Goal: Task Accomplishment & Management: Use online tool/utility

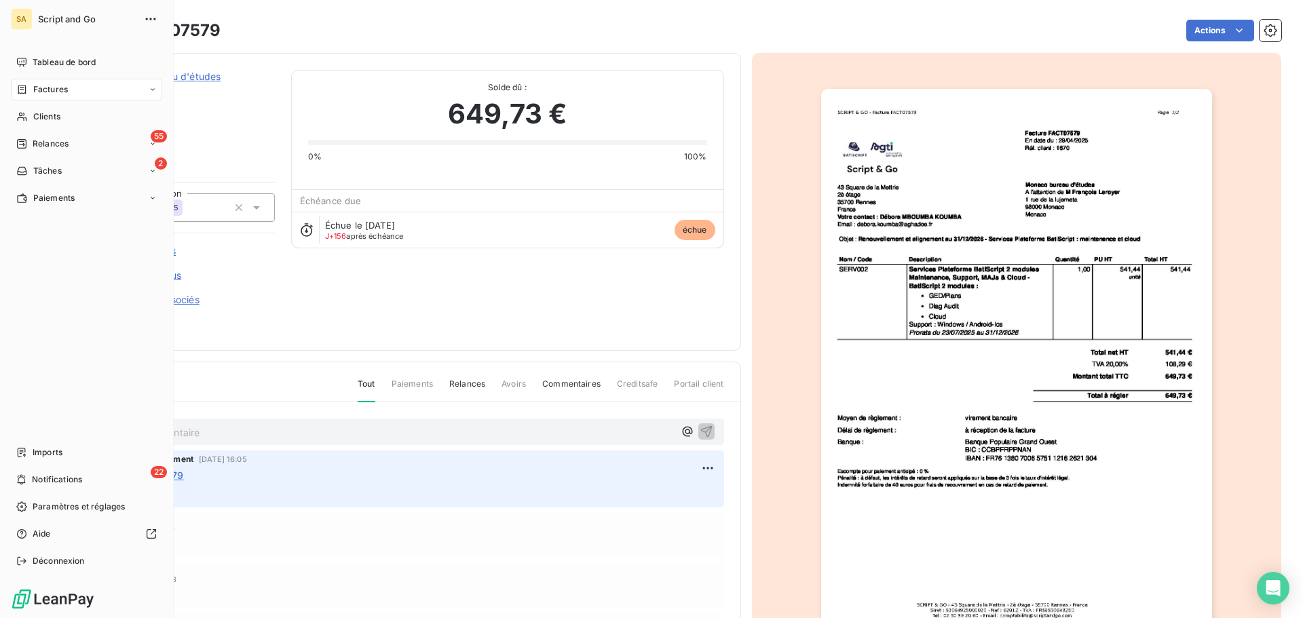
click at [60, 90] on span "Factures" at bounding box center [50, 89] width 35 height 12
click at [86, 89] on div "Factures" at bounding box center [86, 90] width 151 height 22
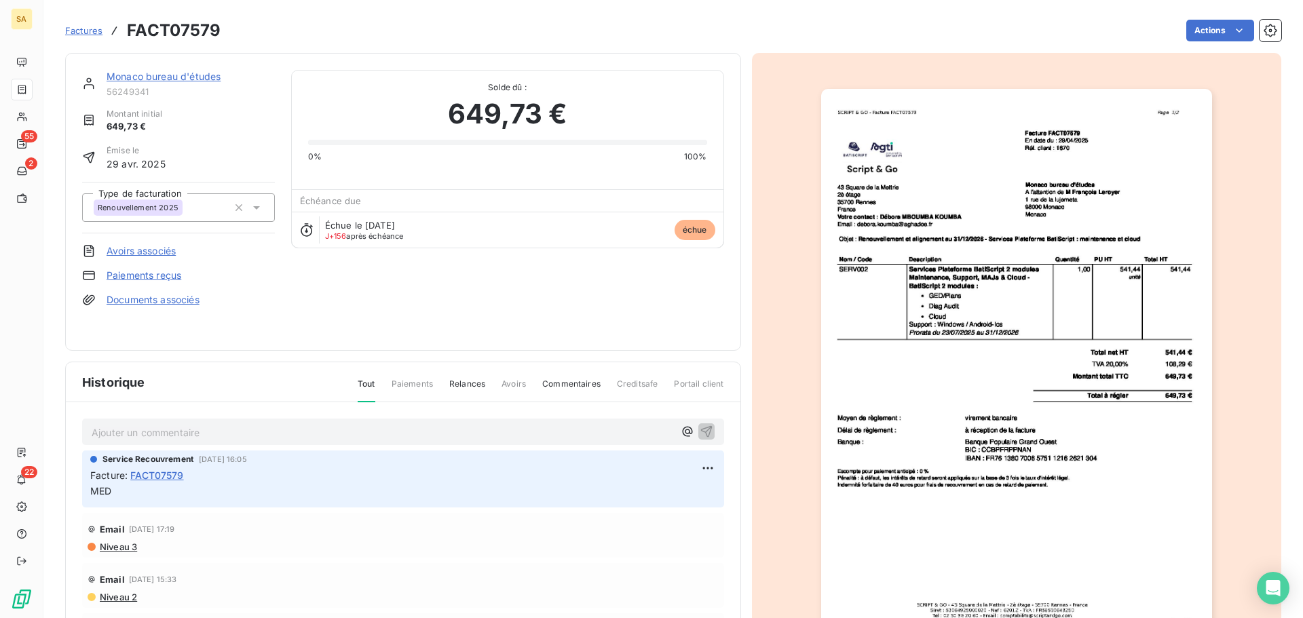
click at [89, 31] on span "Factures" at bounding box center [83, 30] width 37 height 11
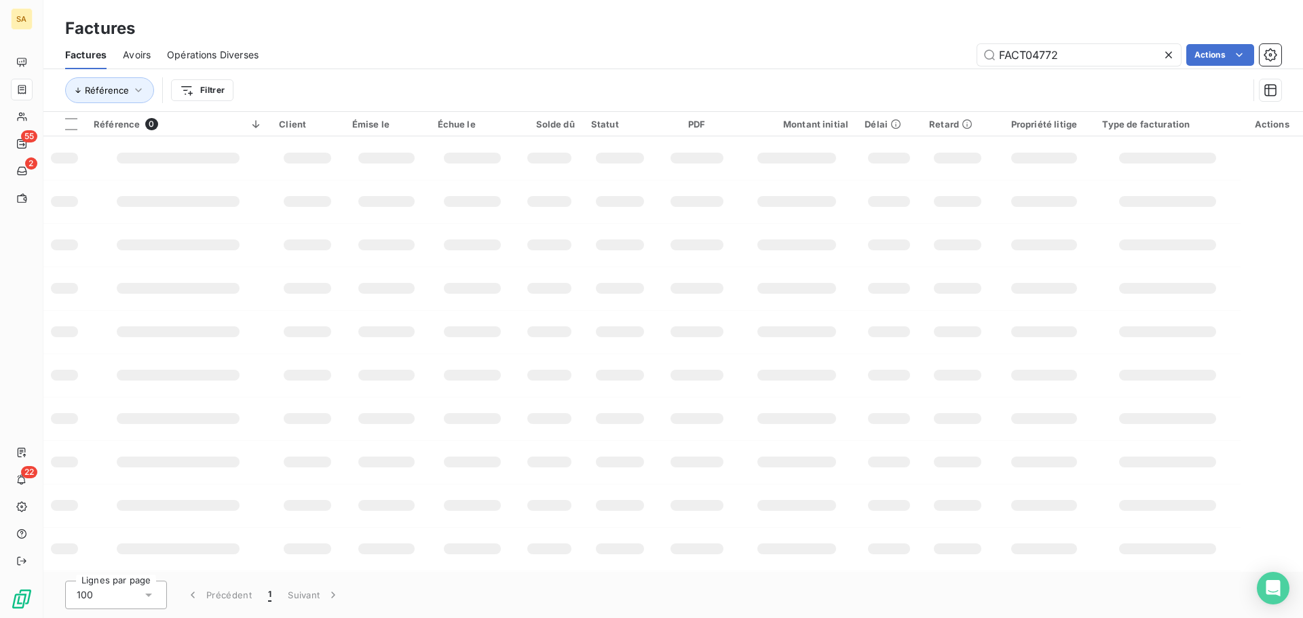
drag, startPoint x: 1047, startPoint y: 58, endPoint x: 902, endPoint y: 68, distance: 145.5
click at [902, 68] on div "Factures Avoirs Opérations Diverses FACT04772 Actions" at bounding box center [672, 55] width 1259 height 28
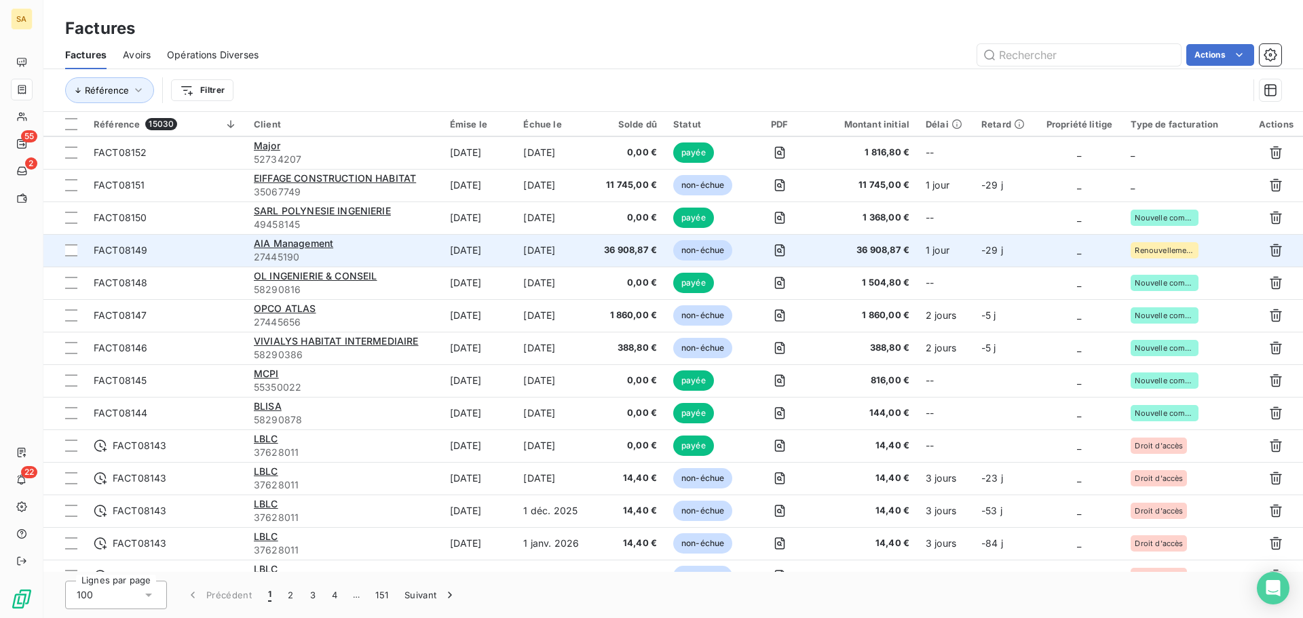
scroll to position [678, 0]
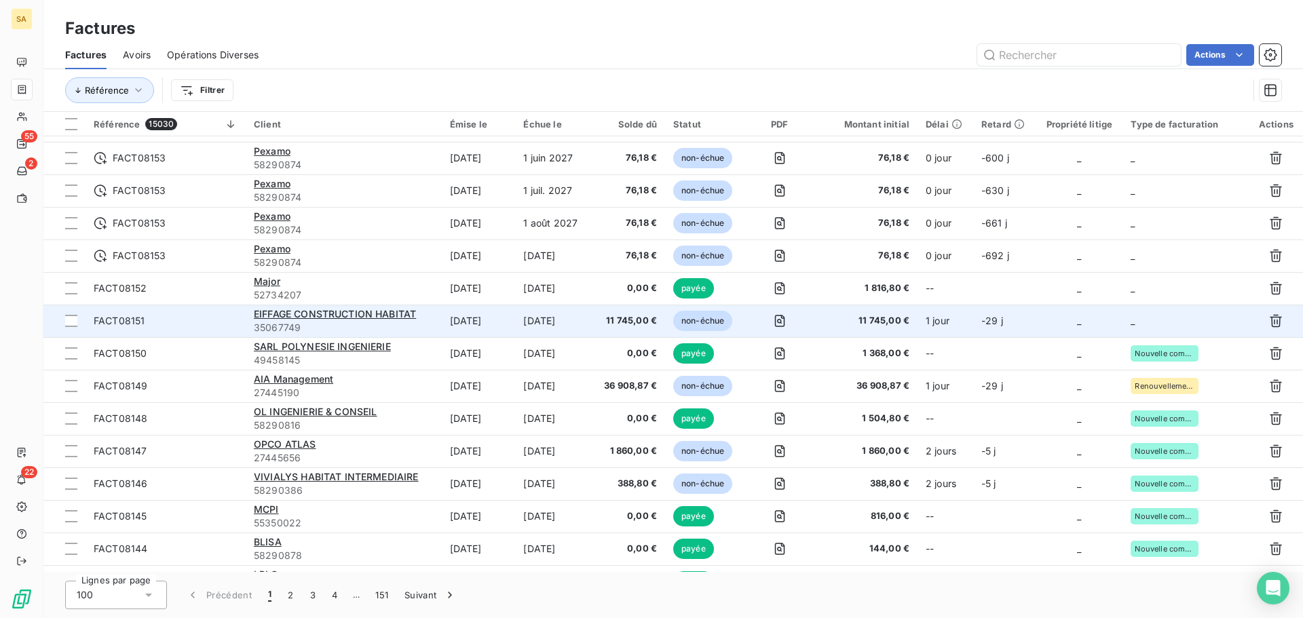
click at [1163, 318] on td "_" at bounding box center [1185, 321] width 126 height 33
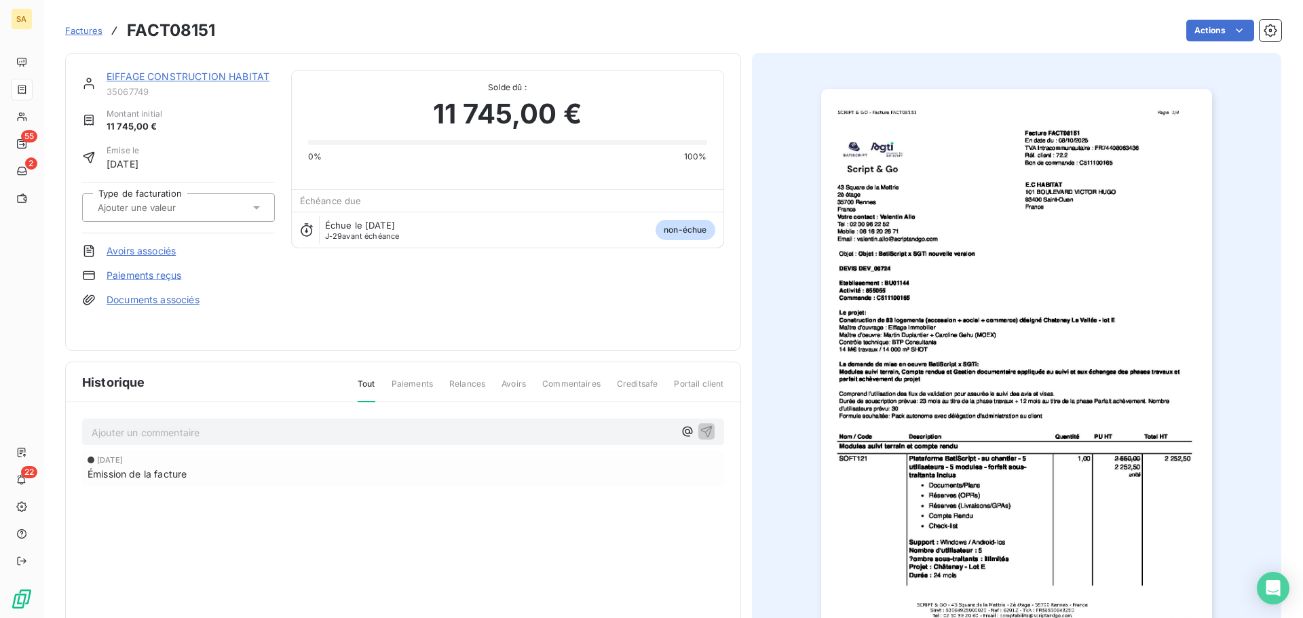
click at [144, 210] on input "text" at bounding box center [164, 208] width 136 height 12
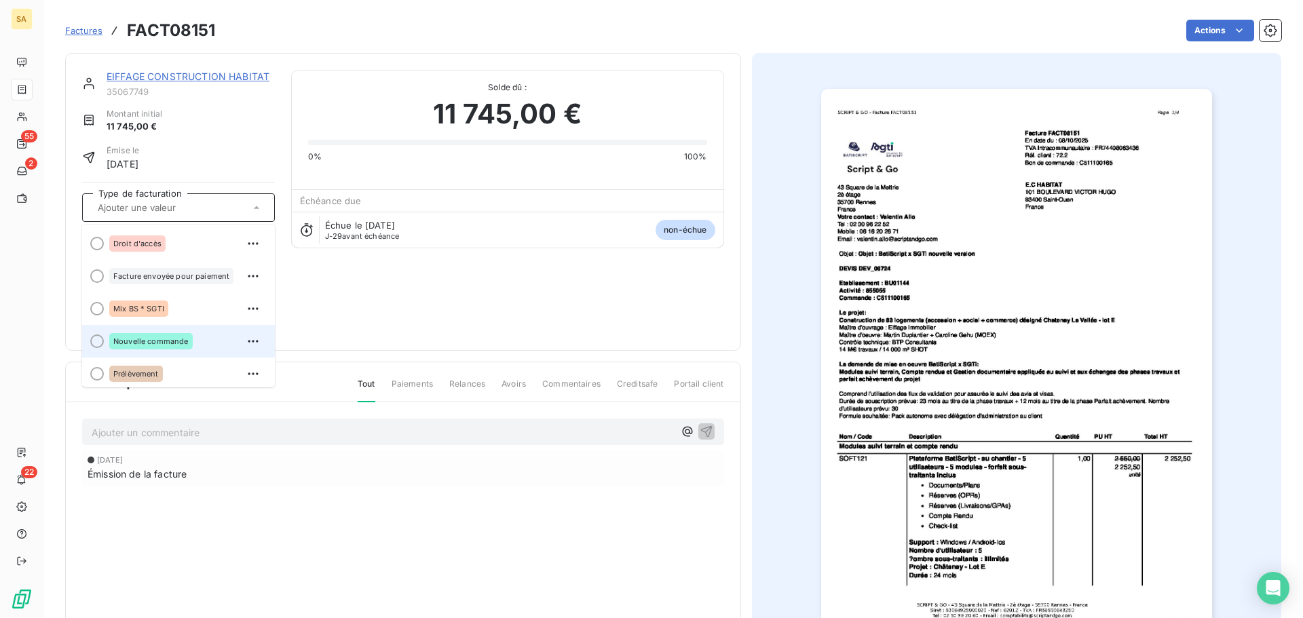
scroll to position [68, 0]
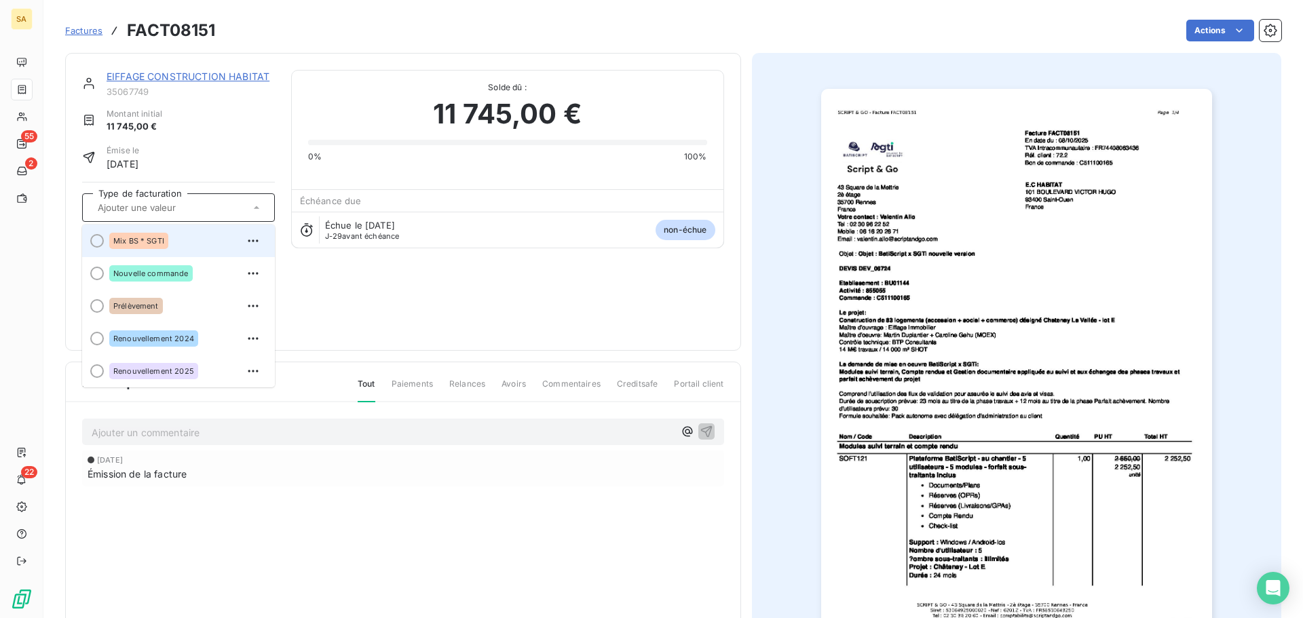
click at [98, 239] on div at bounding box center [97, 241] width 14 height 14
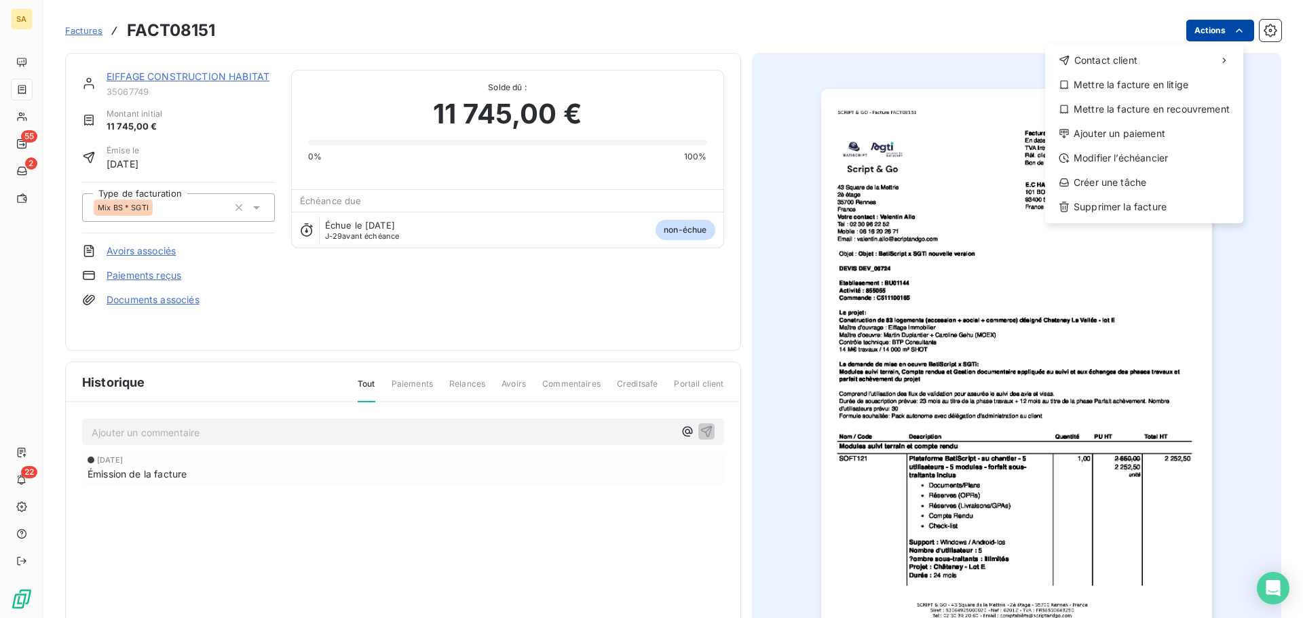
click at [1204, 33] on html "SA 55 2 22 Factures FACT08151 Actions Contact client Mettre la facture en litig…" at bounding box center [651, 309] width 1303 height 618
click at [1256, 38] on html "SA 55 2 22 Factures FACT08151 Actions Contact client Mettre la facture en litig…" at bounding box center [651, 309] width 1303 height 618
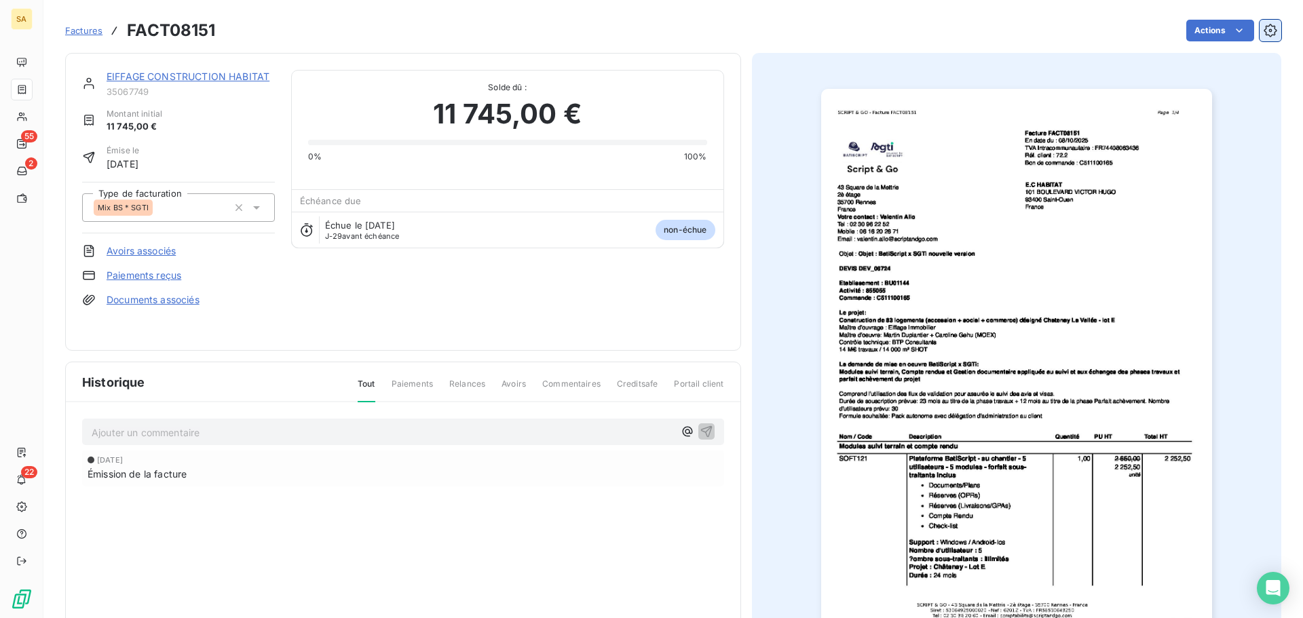
click at [1263, 33] on icon "button" at bounding box center [1269, 30] width 13 height 13
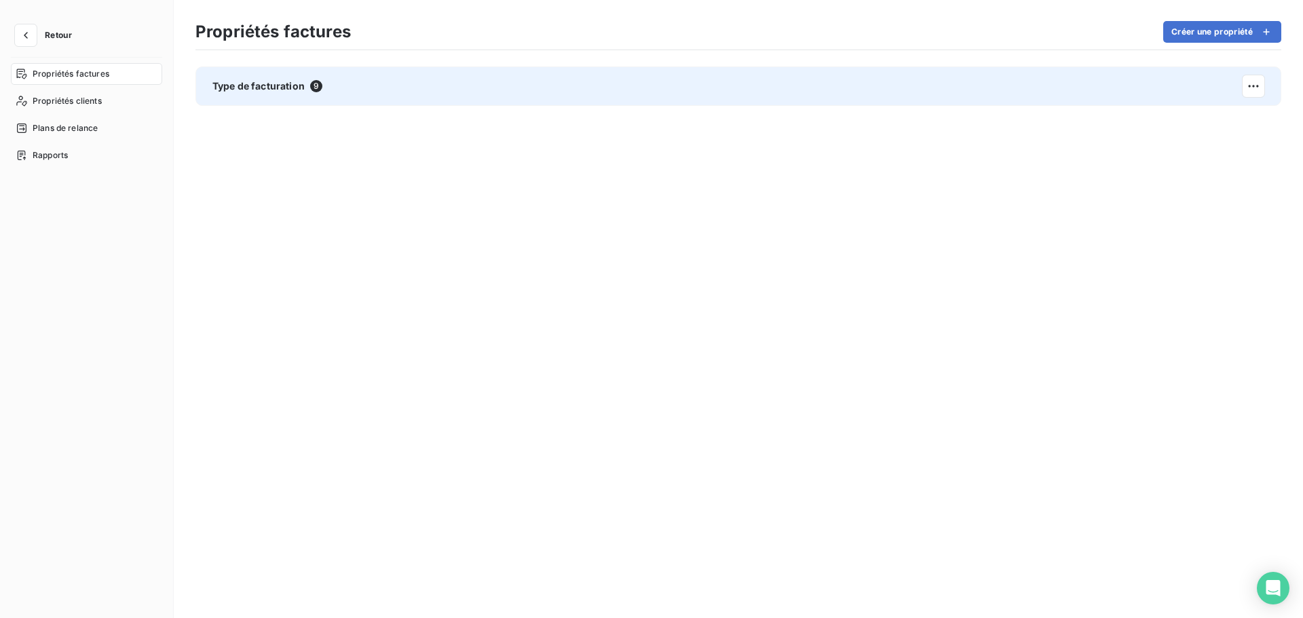
click at [235, 88] on span "Type de facturation" at bounding box center [258, 86] width 92 height 14
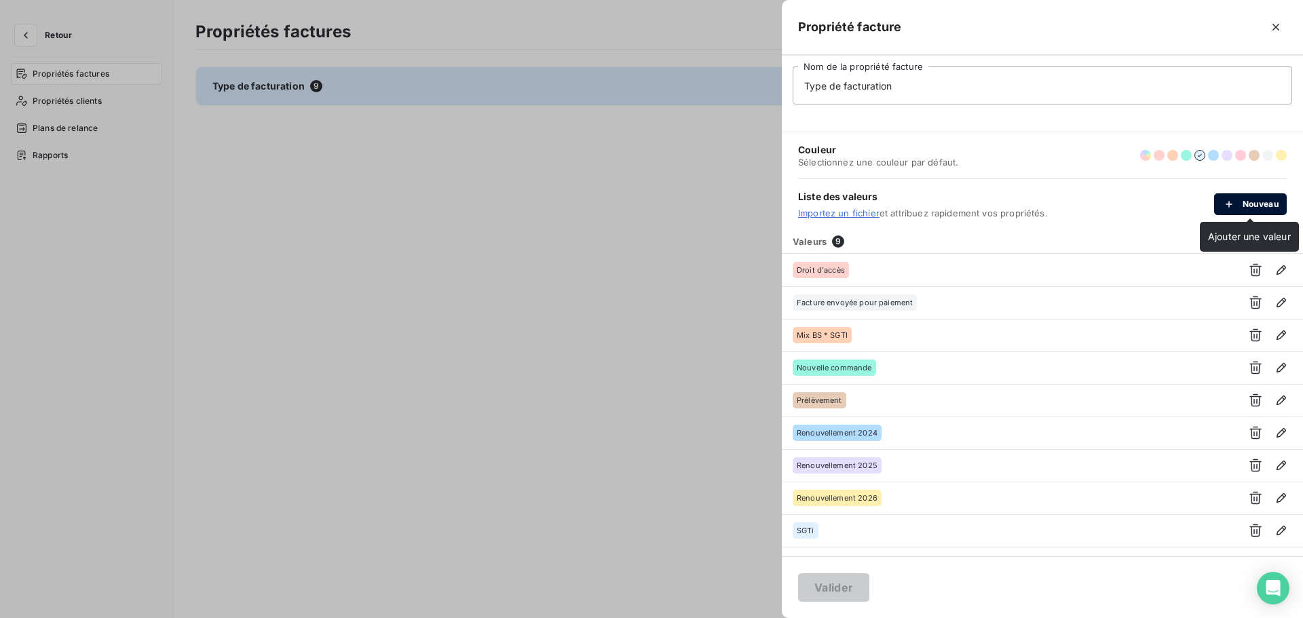
click at [1240, 203] on div "button" at bounding box center [1232, 204] width 20 height 14
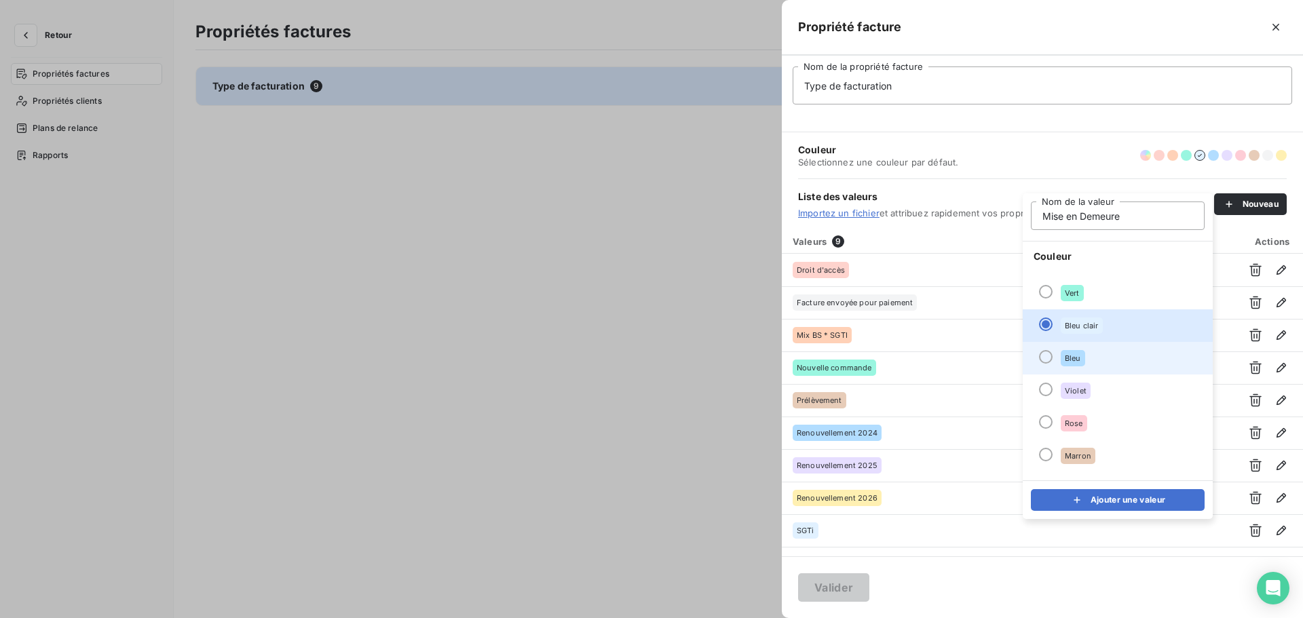
scroll to position [117, 0]
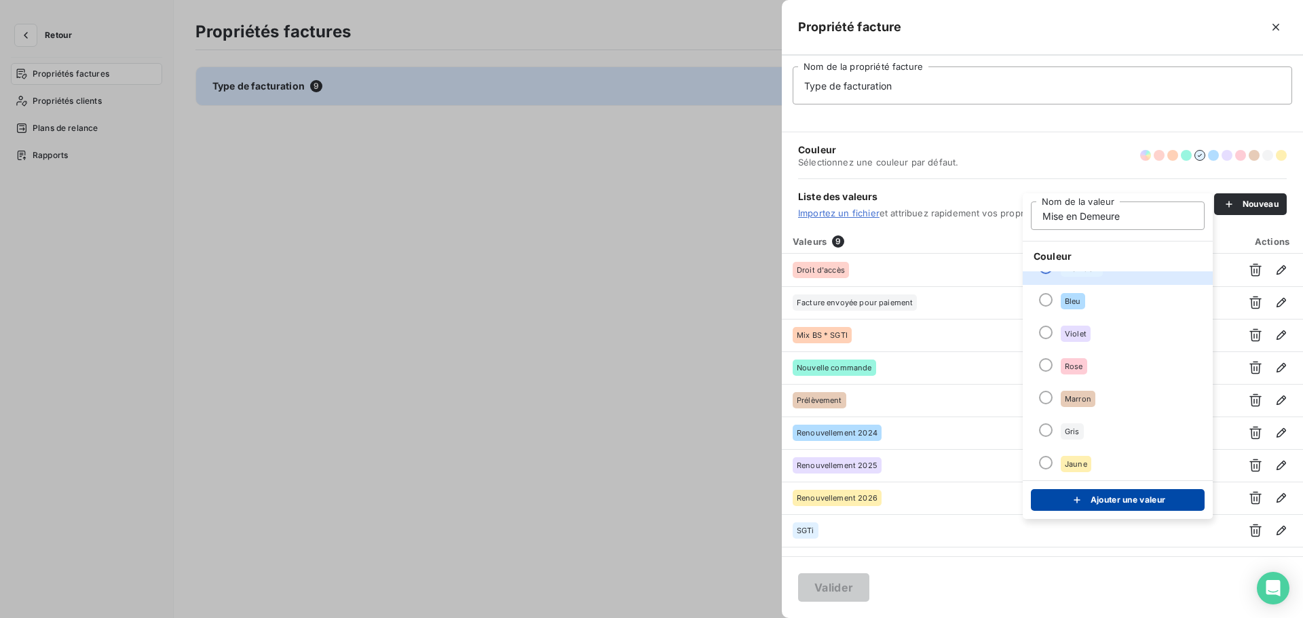
type input "Mise en Demeure"
click at [1131, 500] on button "Ajouter une valeur" at bounding box center [1118, 500] width 174 height 22
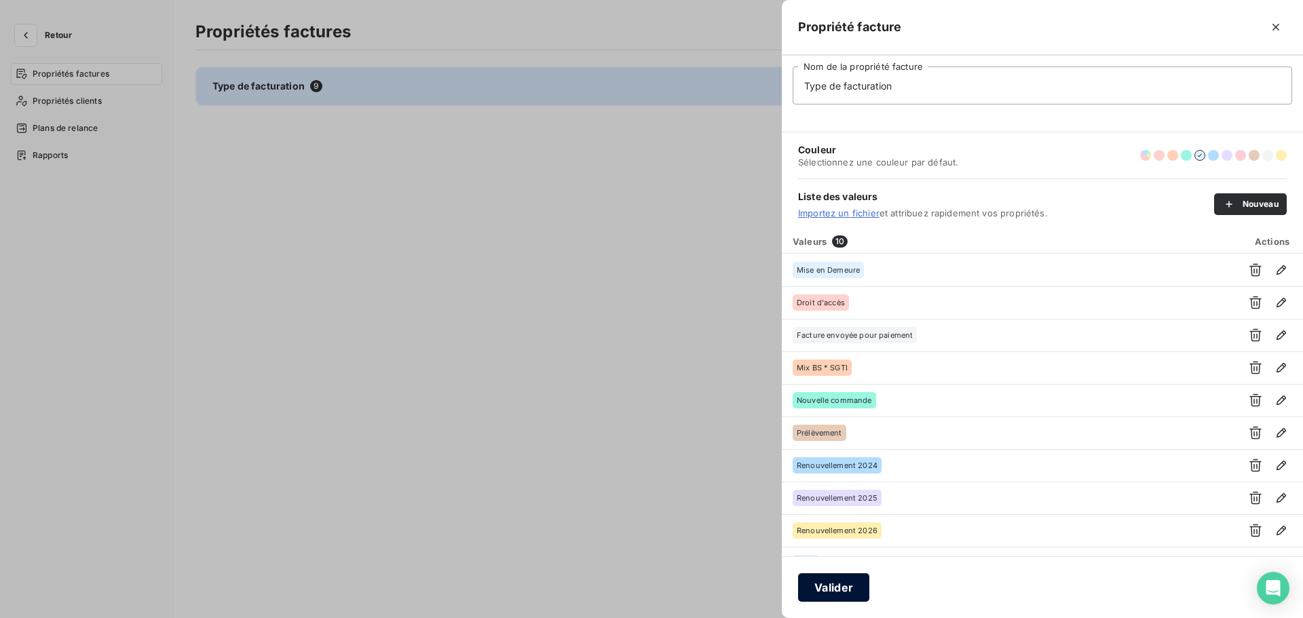
click at [818, 585] on button "Valider" at bounding box center [833, 587] width 71 height 28
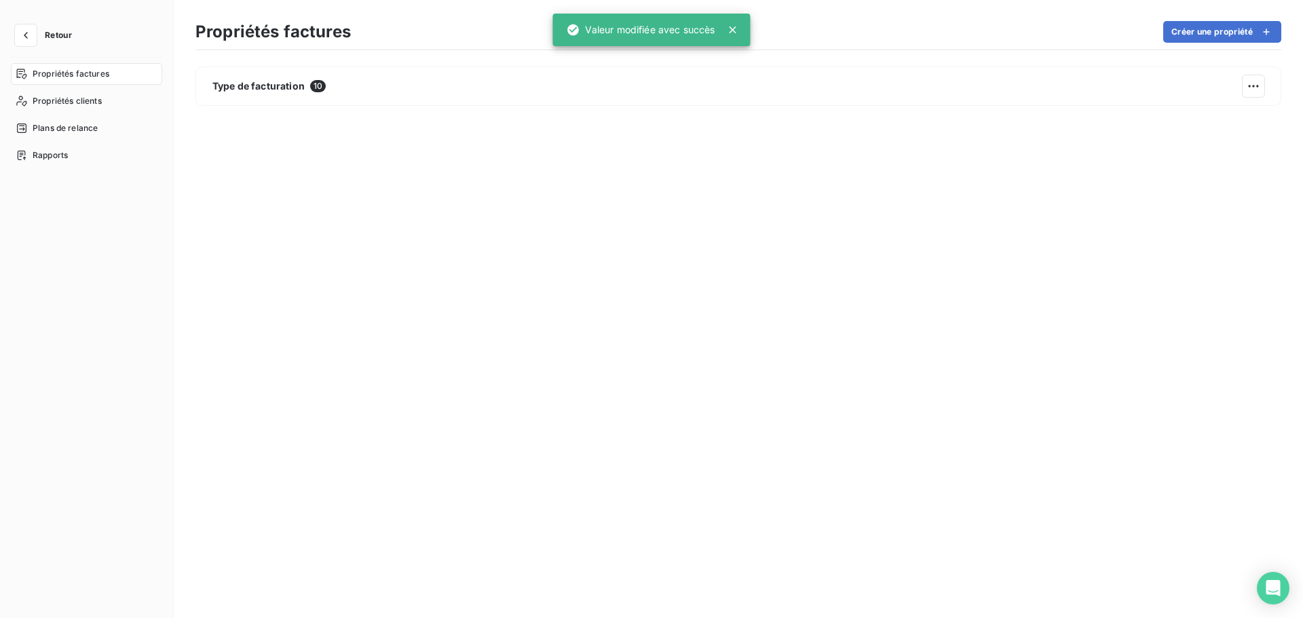
click at [69, 34] on span "Retour" at bounding box center [58, 35] width 27 height 8
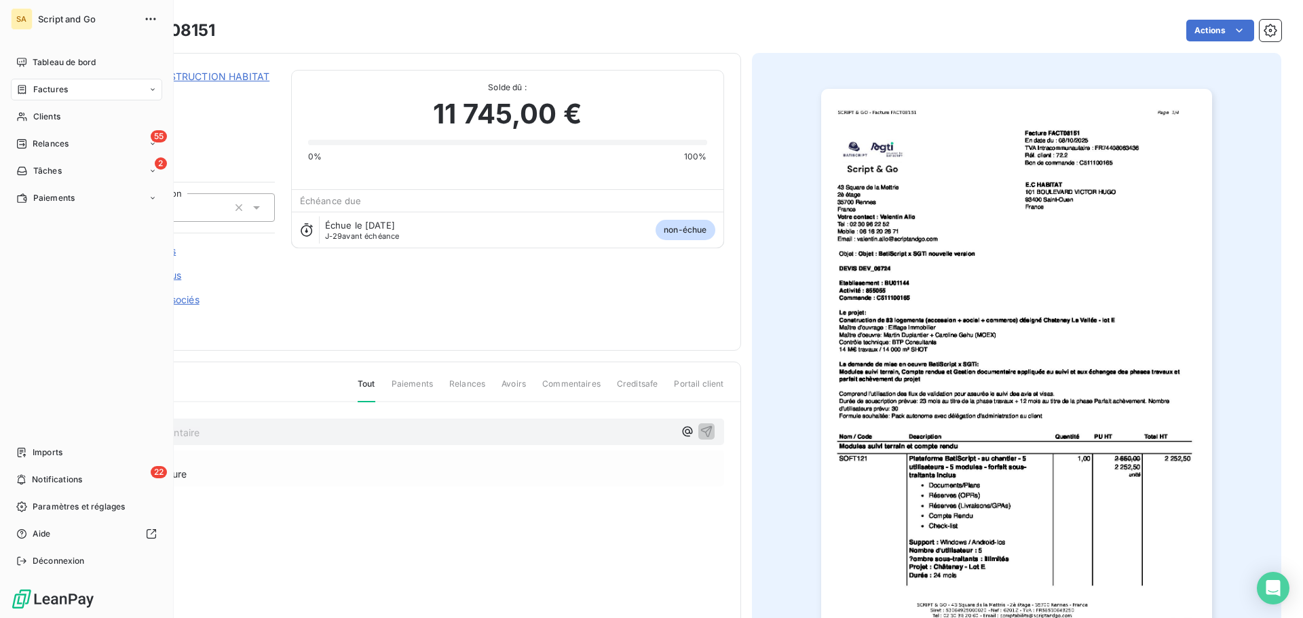
click at [52, 90] on span "Factures" at bounding box center [50, 89] width 35 height 12
click at [34, 88] on span "Factures" at bounding box center [50, 89] width 35 height 12
click at [72, 117] on div "Factures" at bounding box center [94, 117] width 135 height 22
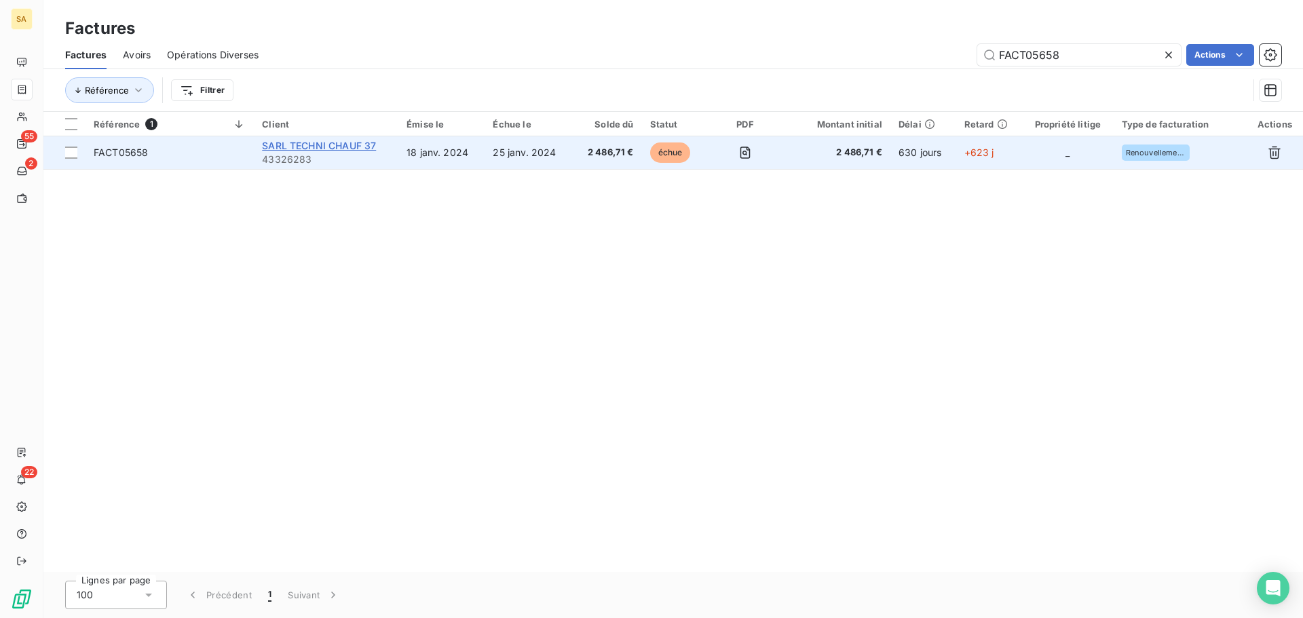
type input "FACT05658"
click at [307, 145] on span "SARL TECHNI CHAUF 37" at bounding box center [319, 146] width 114 height 12
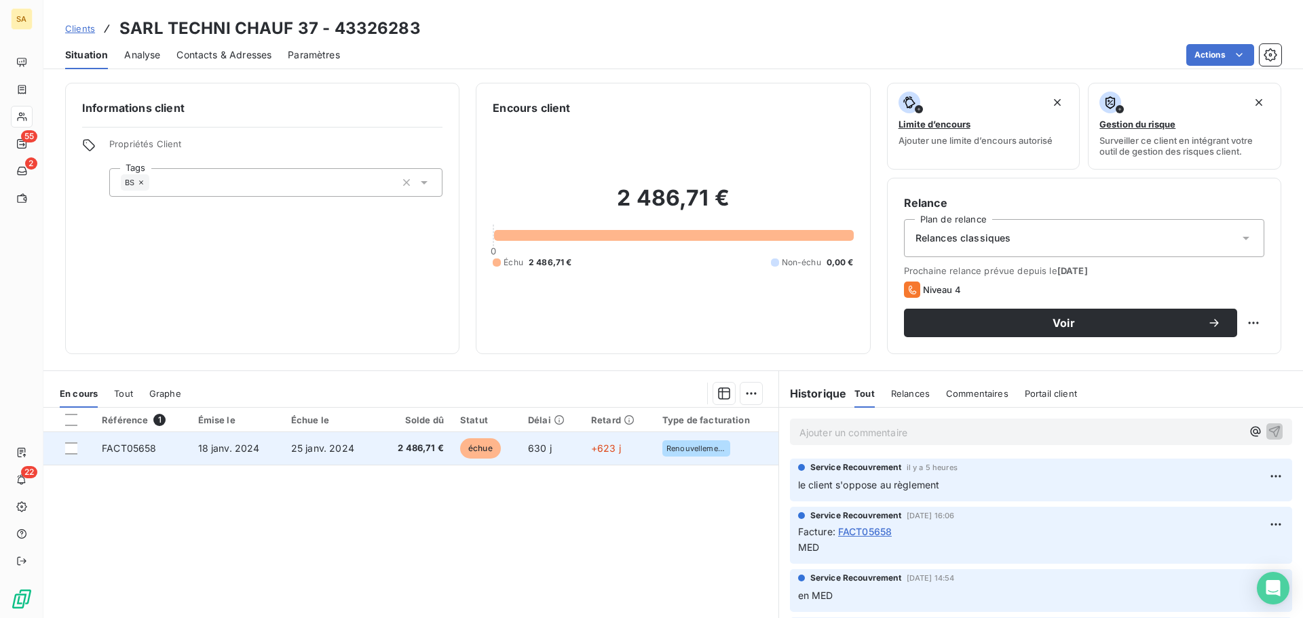
click at [125, 447] on span "FACT05658" at bounding box center [129, 448] width 54 height 12
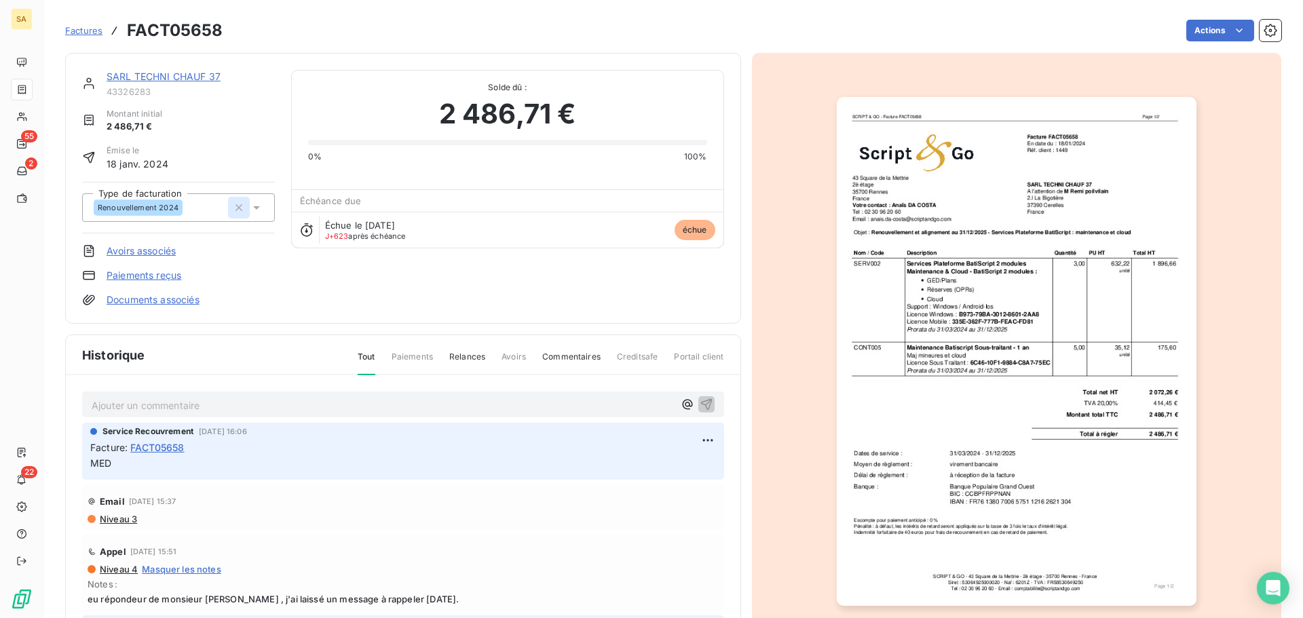
click at [234, 208] on icon "button" at bounding box center [239, 208] width 14 height 14
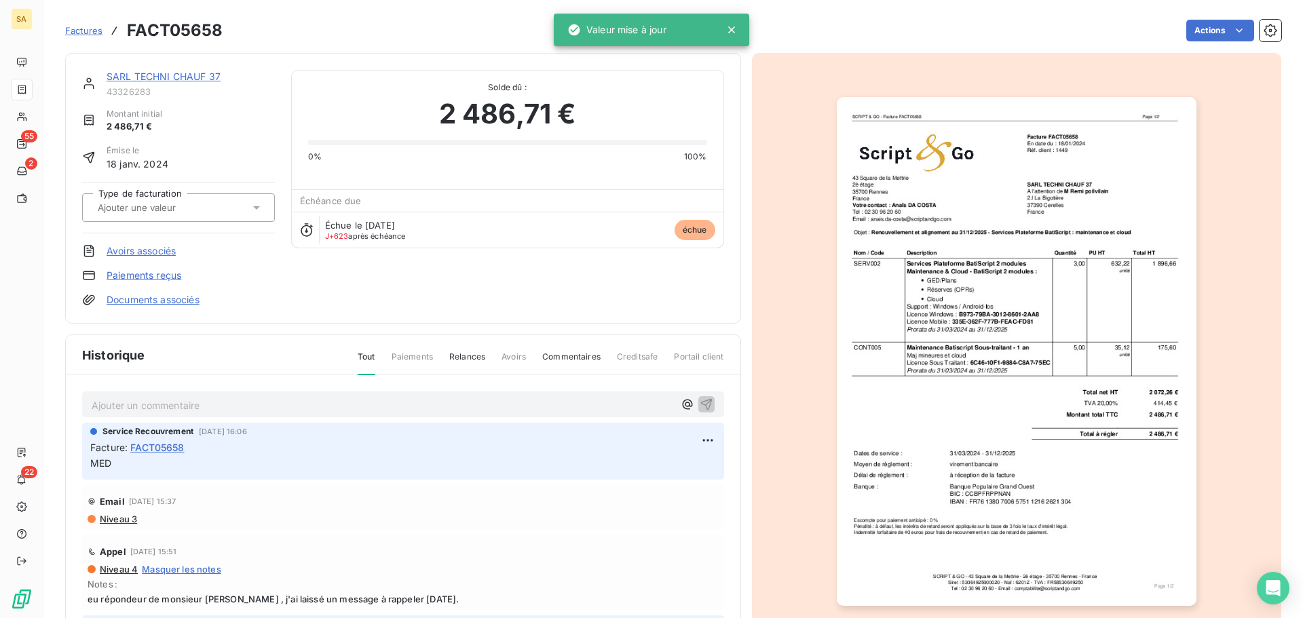
click at [166, 206] on input "text" at bounding box center [164, 208] width 136 height 12
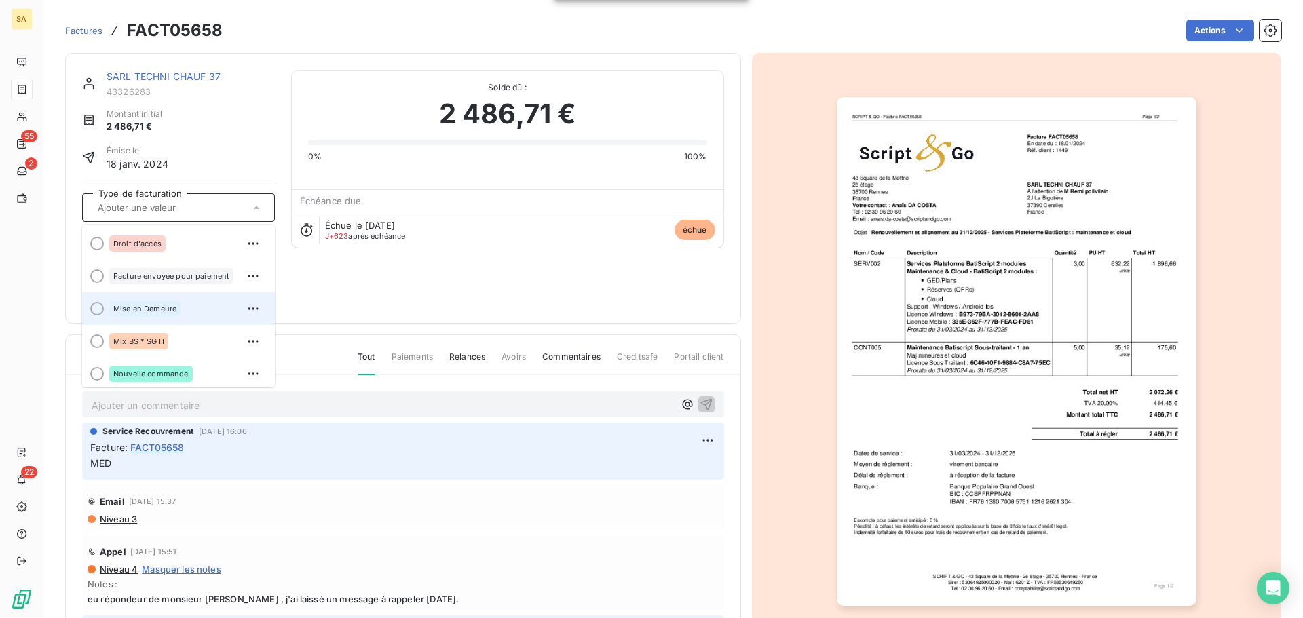
click at [168, 305] on span "Mise en Demeure" at bounding box center [144, 309] width 63 height 8
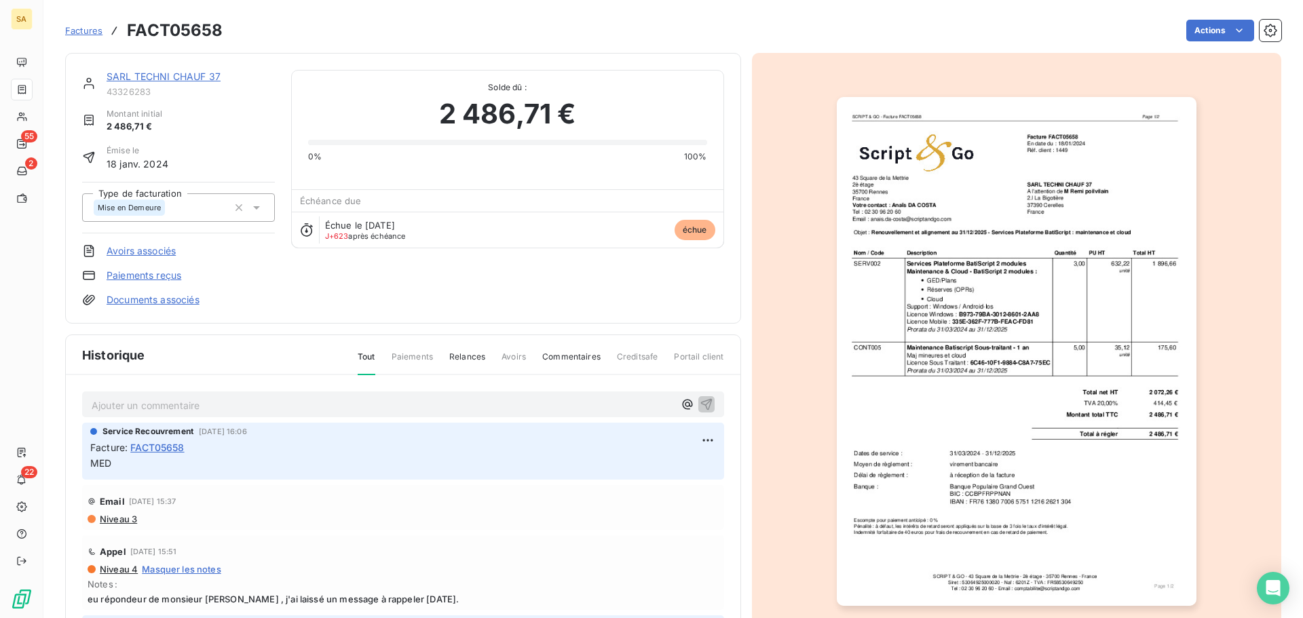
click at [92, 31] on span "Factures" at bounding box center [83, 30] width 37 height 11
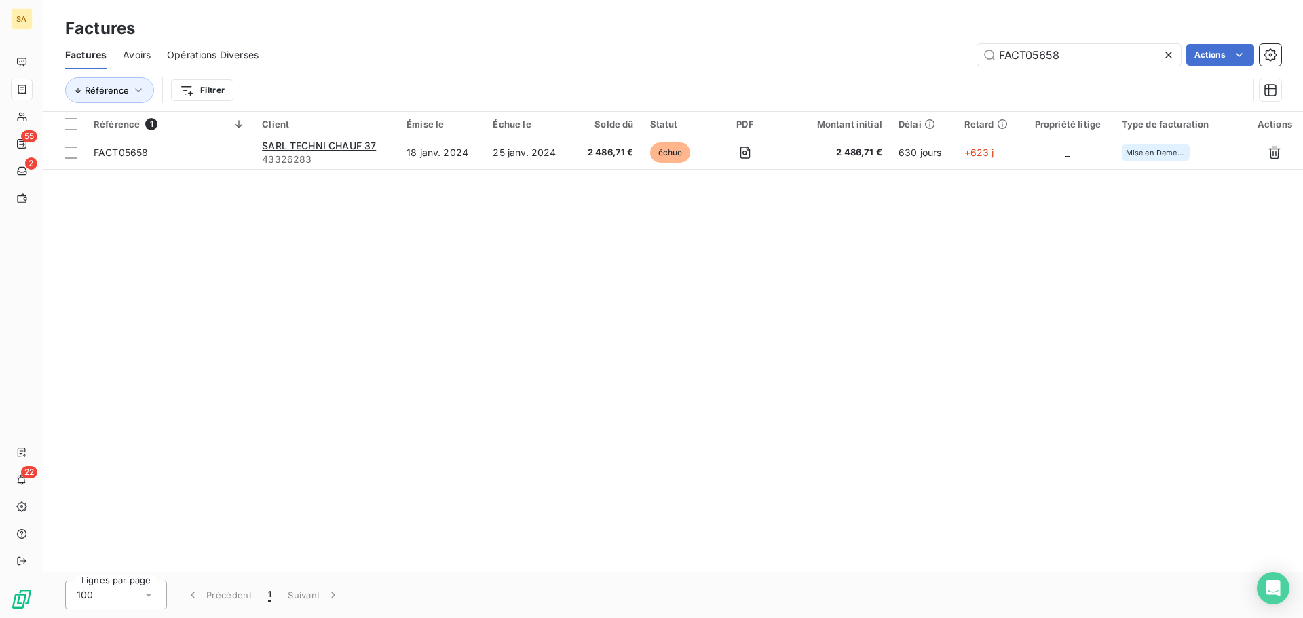
drag, startPoint x: 1130, startPoint y: 58, endPoint x: 965, endPoint y: 62, distance: 164.9
click at [967, 62] on div "FACT05658 Actions" at bounding box center [778, 55] width 1006 height 22
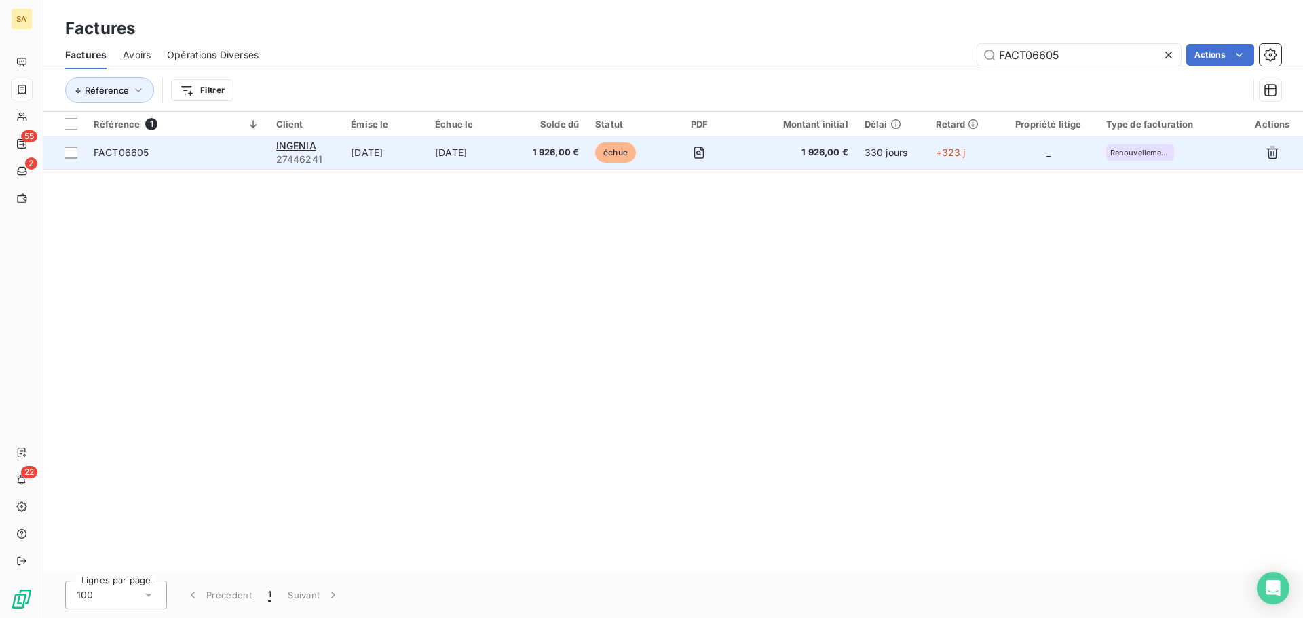
type input "FACT06605"
click at [180, 149] on span "FACT06605" at bounding box center [177, 153] width 166 height 14
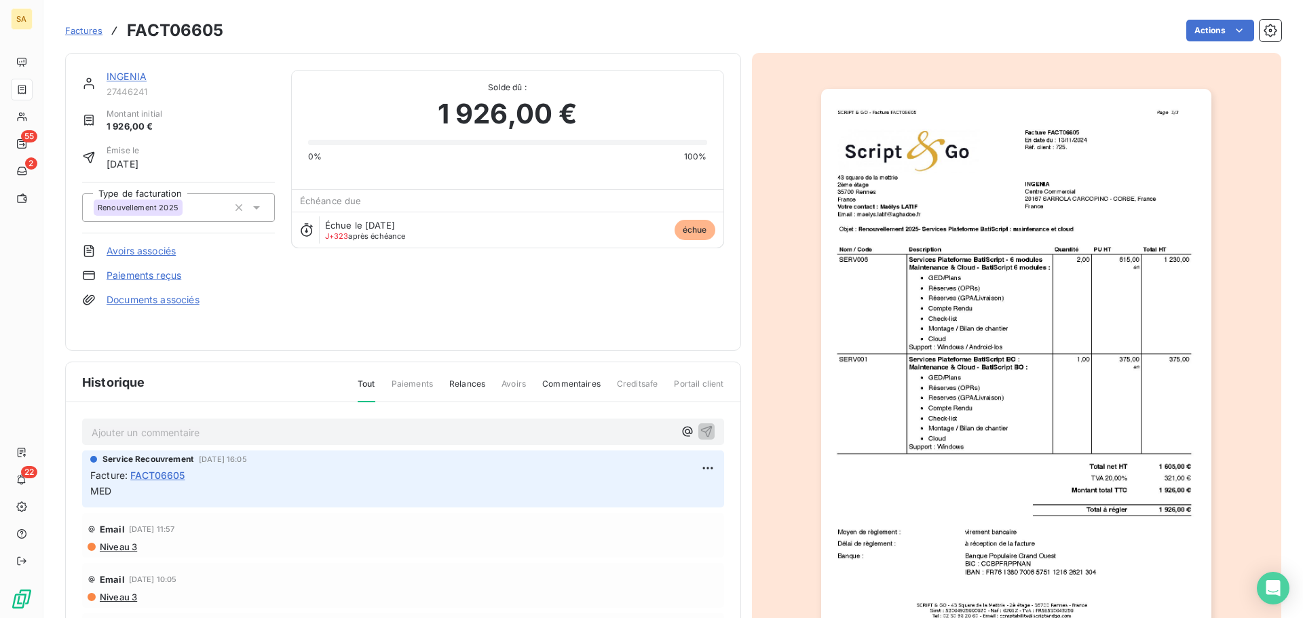
click at [212, 204] on div "Renouvellement 2025" at bounding box center [161, 208] width 134 height 22
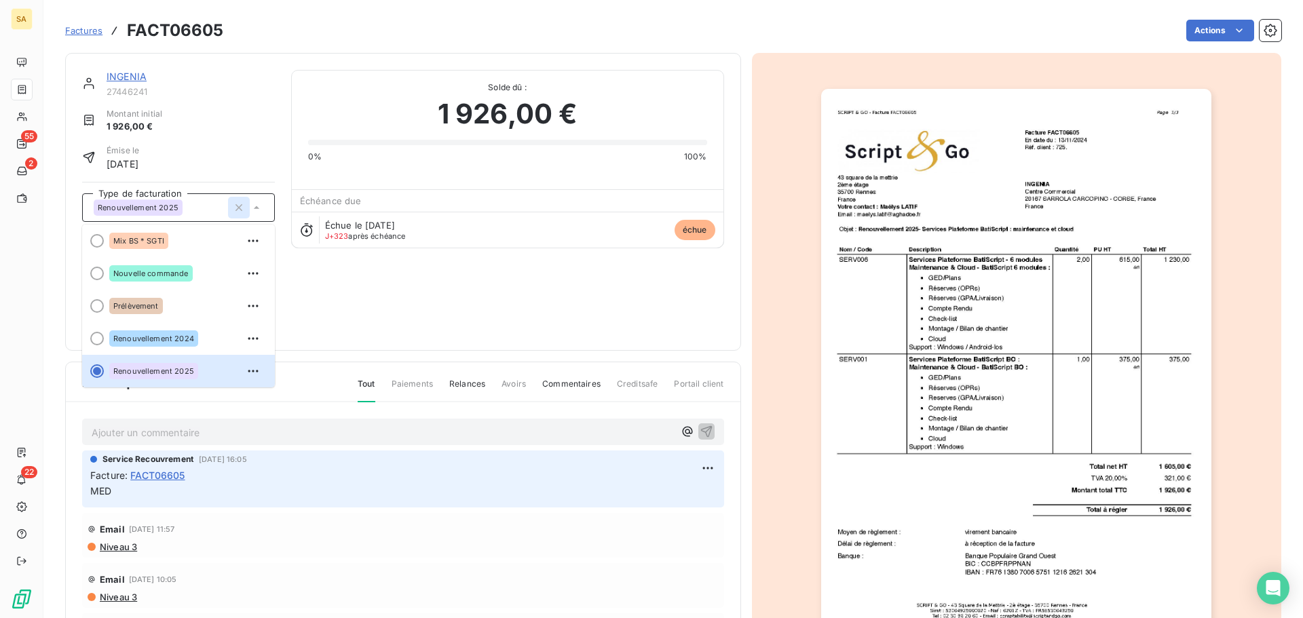
click at [242, 206] on icon "button" at bounding box center [239, 208] width 14 height 14
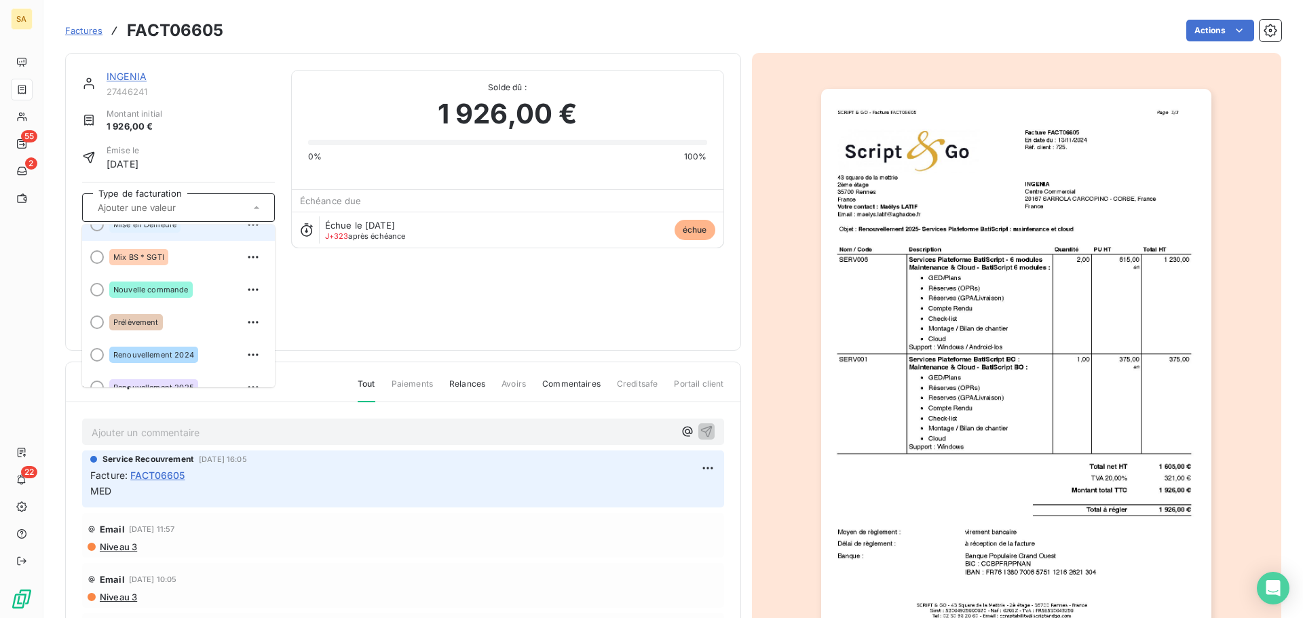
scroll to position [0, 0]
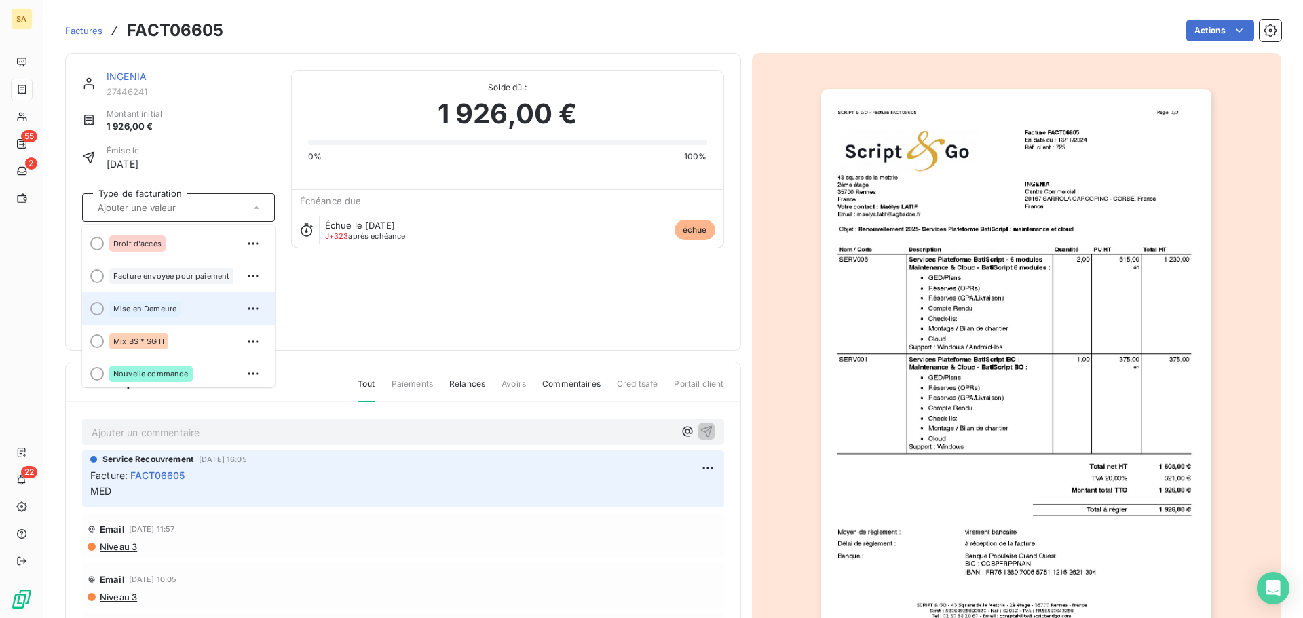
click at [102, 311] on div at bounding box center [97, 309] width 14 height 14
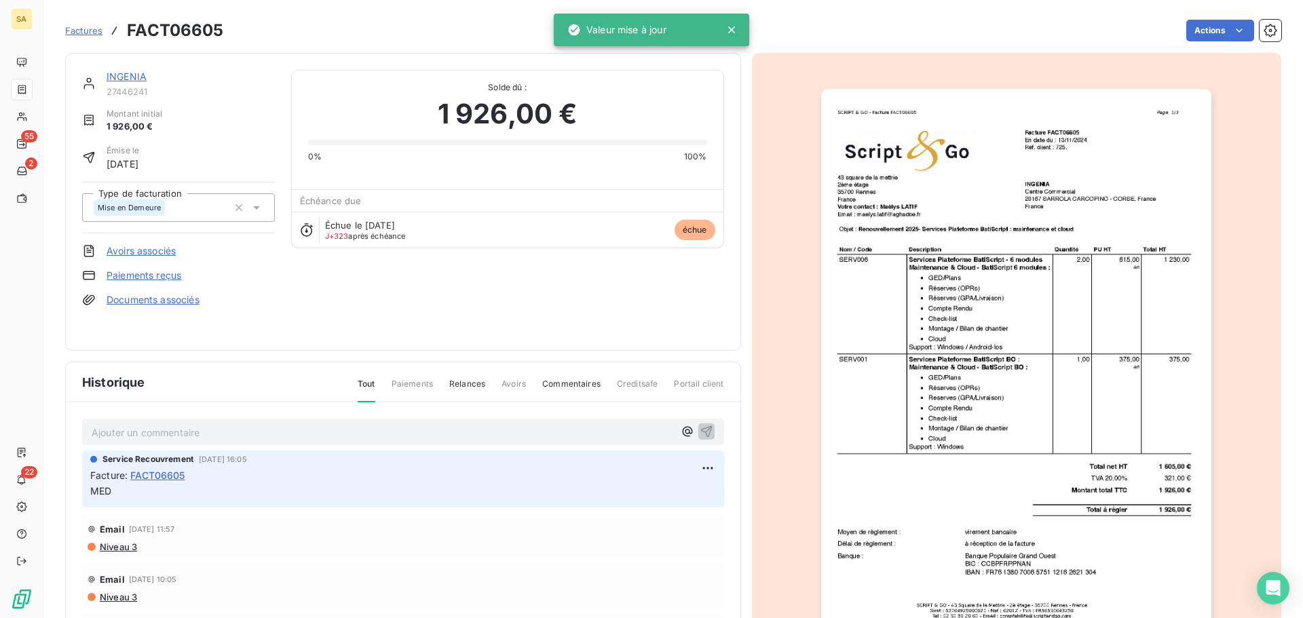
click at [81, 26] on span "Factures" at bounding box center [83, 30] width 37 height 11
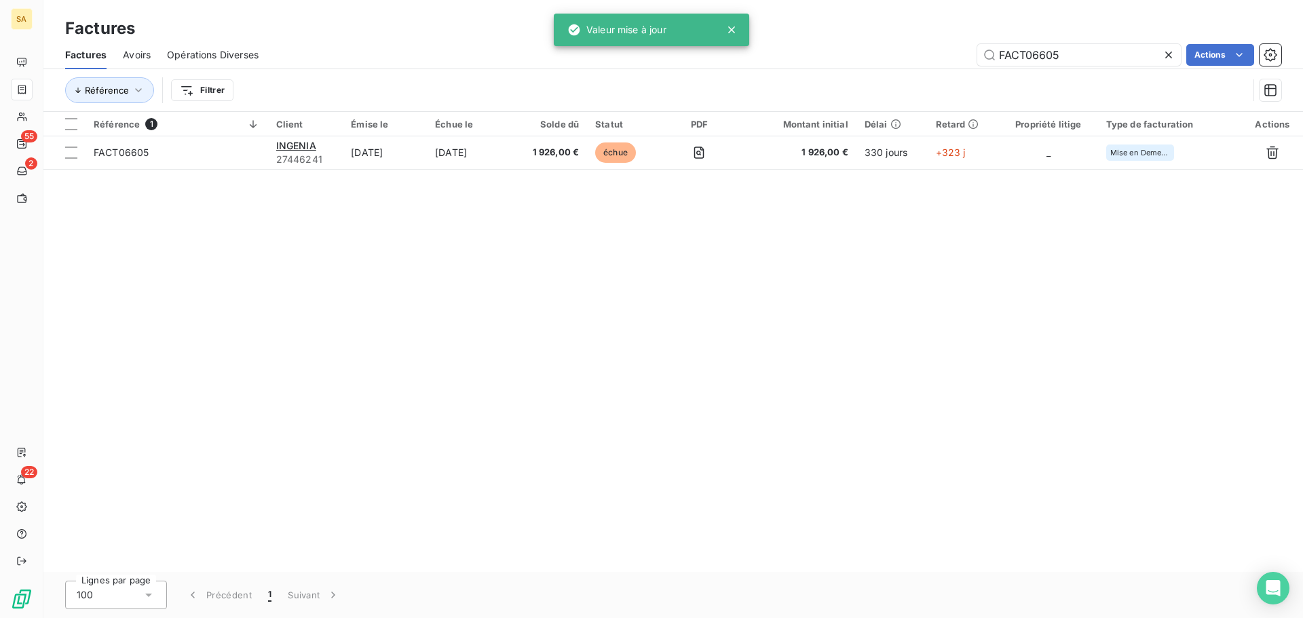
drag, startPoint x: 1073, startPoint y: 41, endPoint x: 980, endPoint y: 43, distance: 93.7
click at [980, 43] on div "Factures Avoirs Opérations Diverses FACT06605 Actions" at bounding box center [672, 55] width 1259 height 28
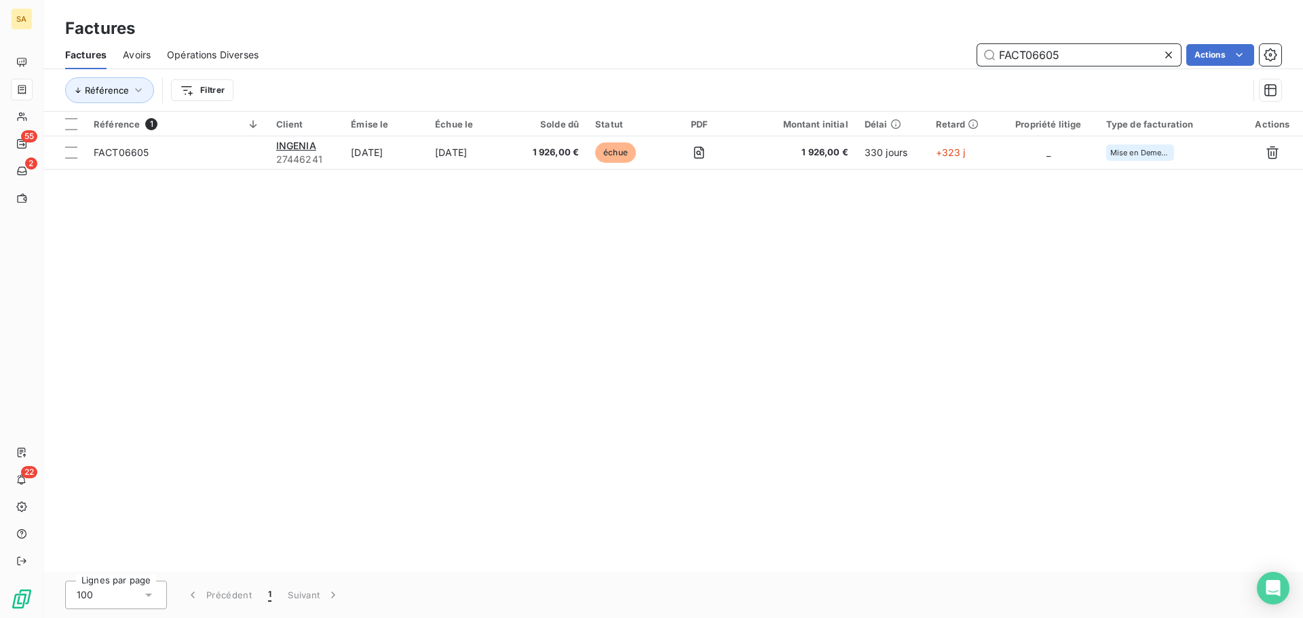
drag, startPoint x: 1067, startPoint y: 54, endPoint x: 969, endPoint y: 59, distance: 97.8
click at [969, 59] on div "FACT06605 Actions" at bounding box center [778, 55] width 1006 height 22
paste input "880"
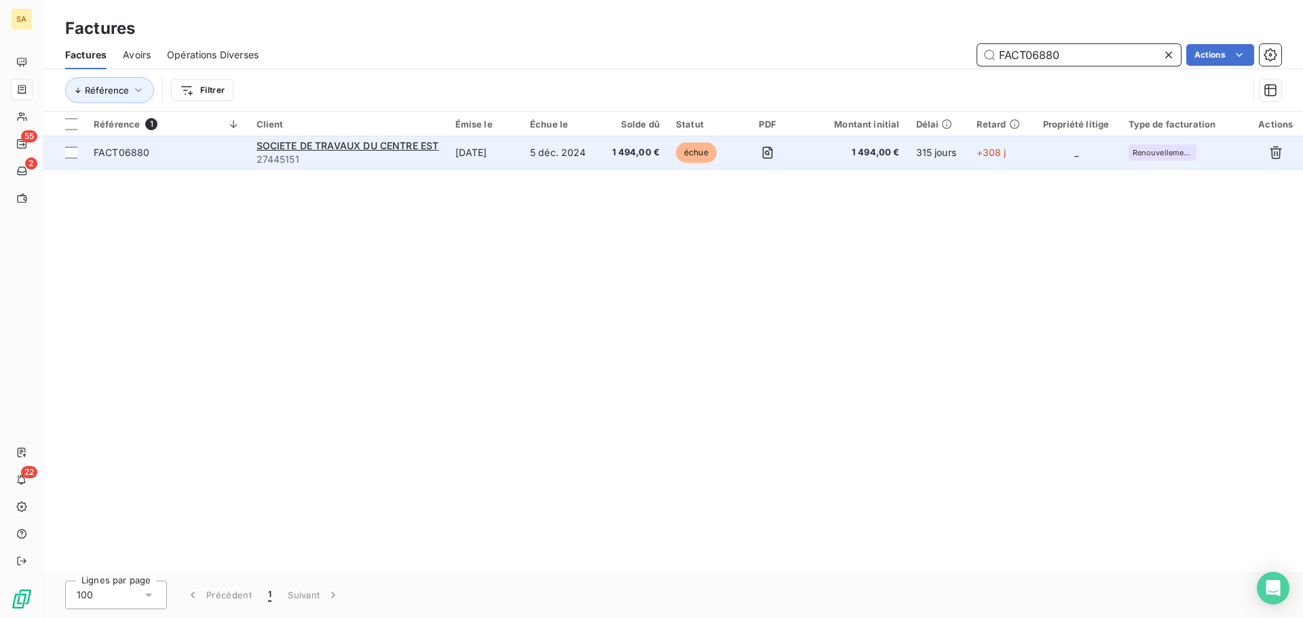
type input "FACT06880"
click at [212, 150] on span "FACT06880" at bounding box center [167, 153] width 147 height 14
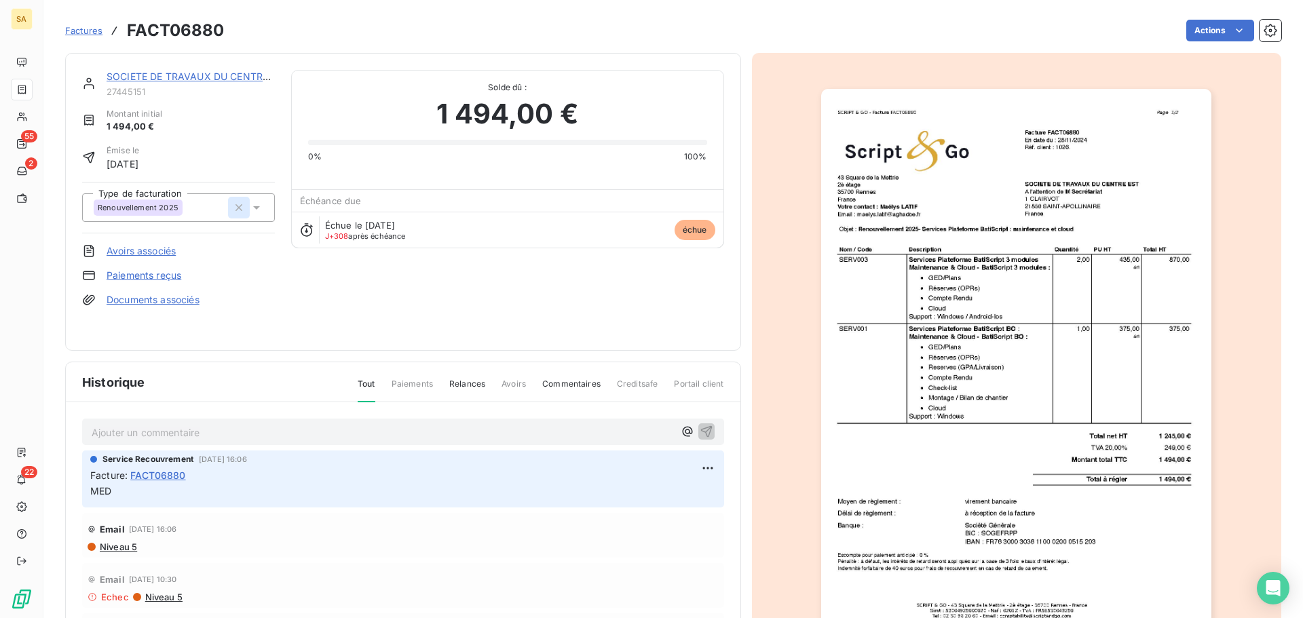
click at [237, 209] on icon "button" at bounding box center [239, 208] width 14 height 14
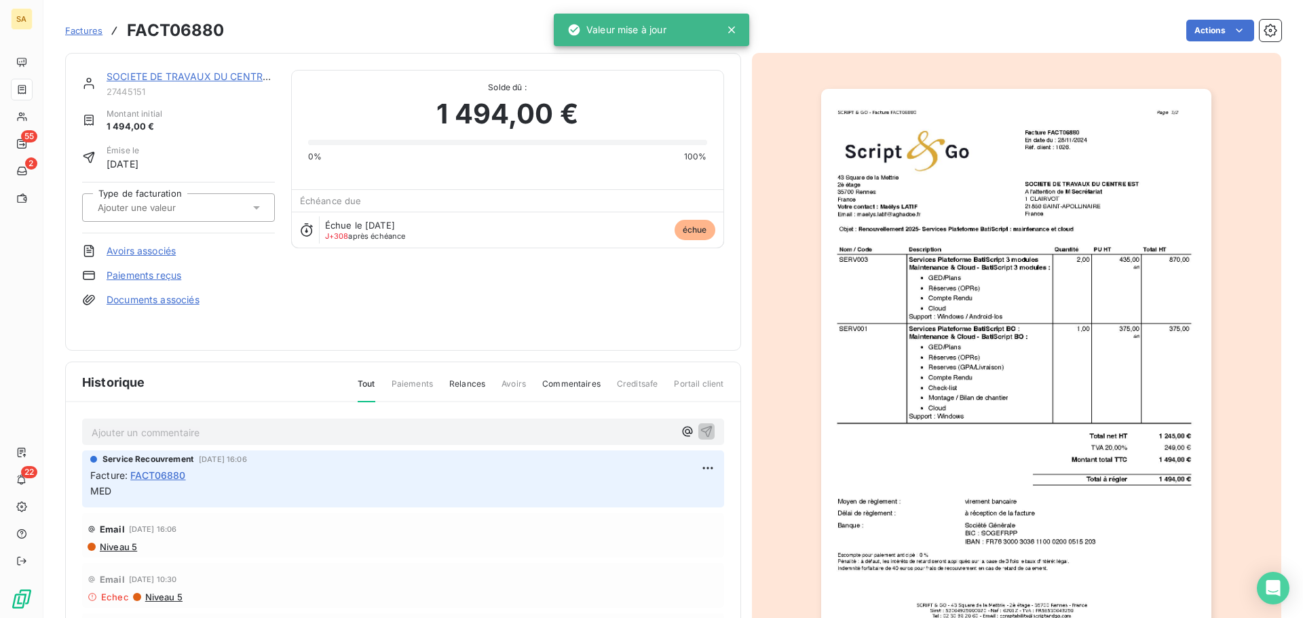
click at [193, 208] on input "text" at bounding box center [164, 208] width 136 height 12
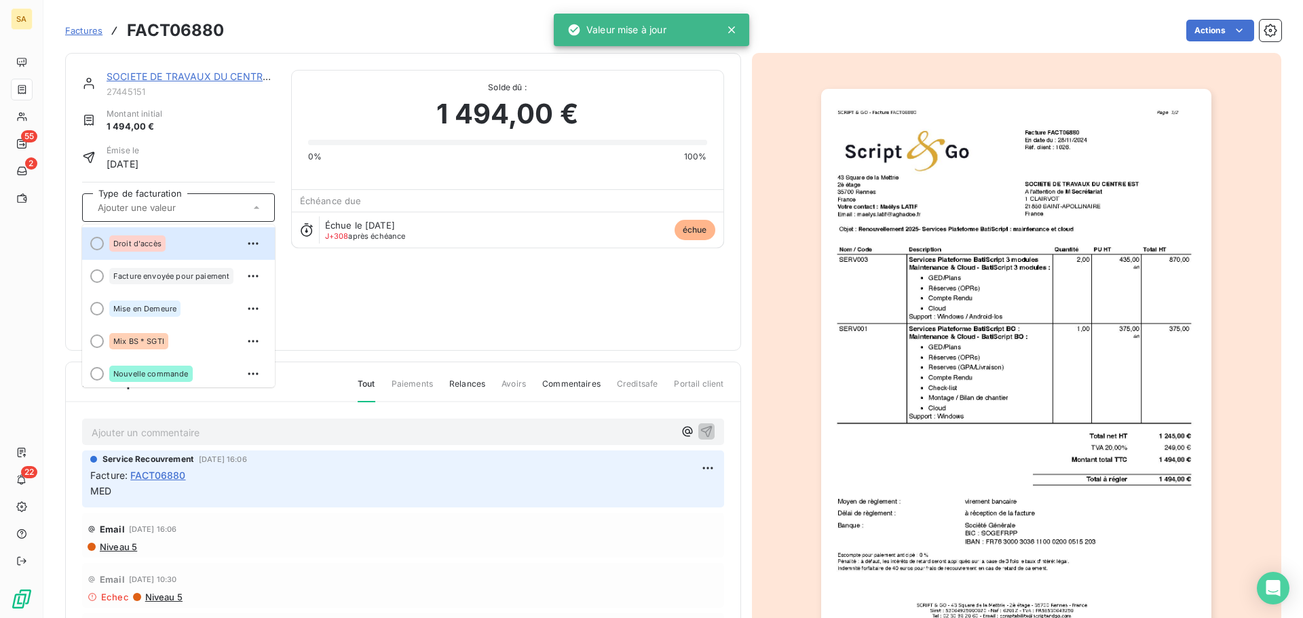
paste input "FACT06880"
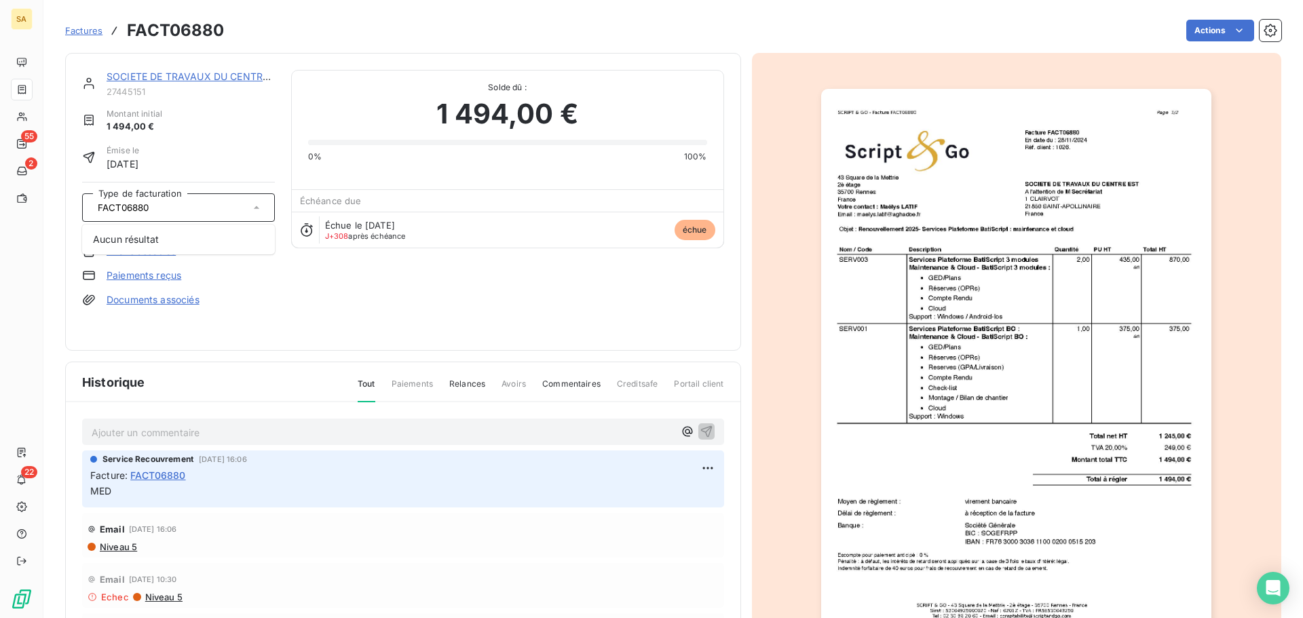
type input "FACT06880"
drag, startPoint x: 210, startPoint y: 204, endPoint x: 45, endPoint y: 211, distance: 165.0
click at [45, 211] on section "Factures FACT06880 Actions SOCIETE DE TRAVAUX DU CENTRE EST 27445151 Montant in…" at bounding box center [672, 309] width 1259 height 618
click at [190, 206] on div "FACT06880" at bounding box center [172, 208] width 156 height 18
click at [229, 209] on div at bounding box center [172, 208] width 156 height 18
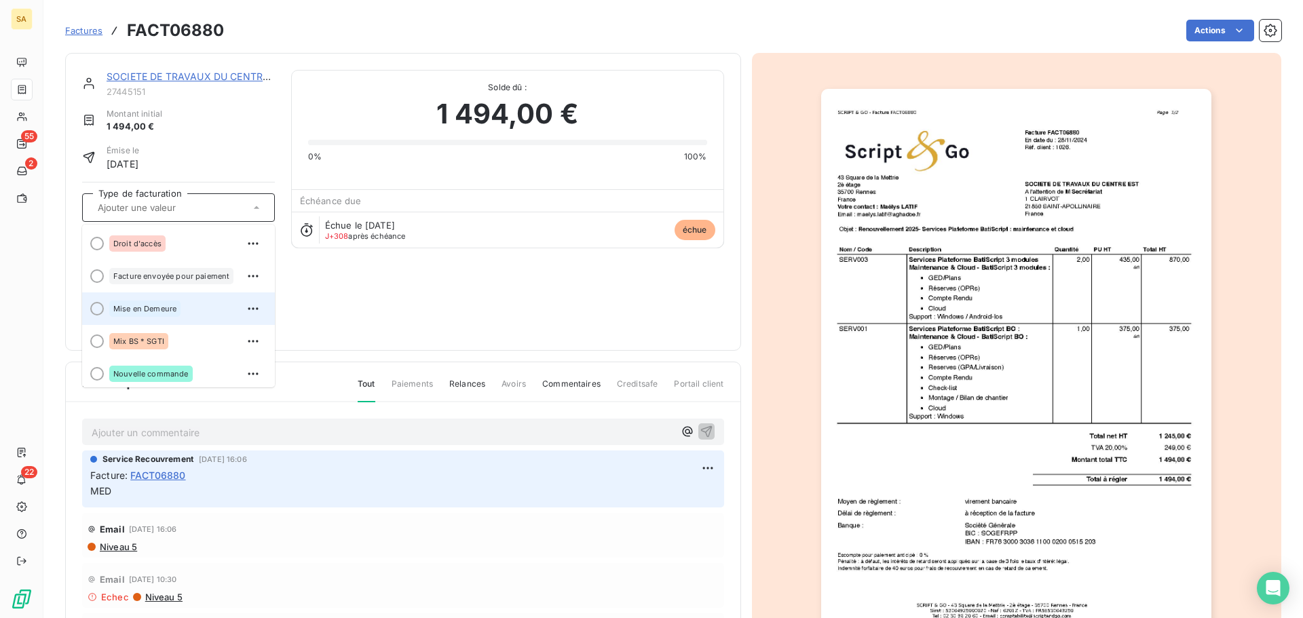
click at [98, 306] on div at bounding box center [97, 309] width 14 height 14
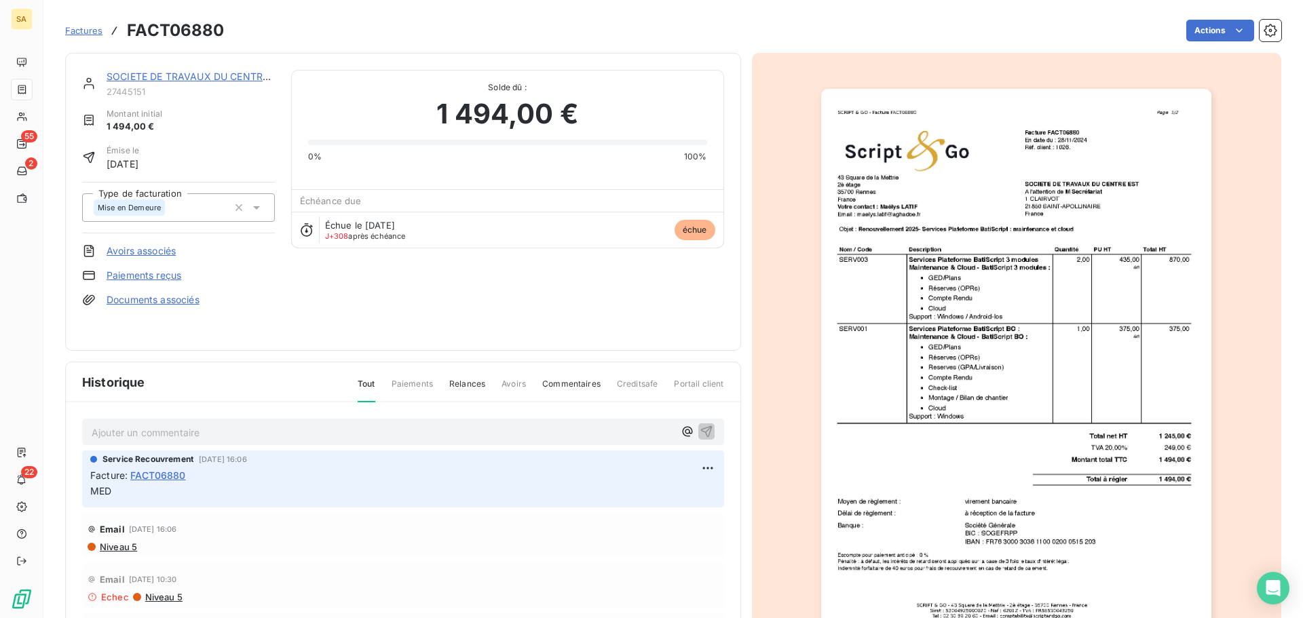
click at [77, 27] on span "Factures" at bounding box center [83, 30] width 37 height 11
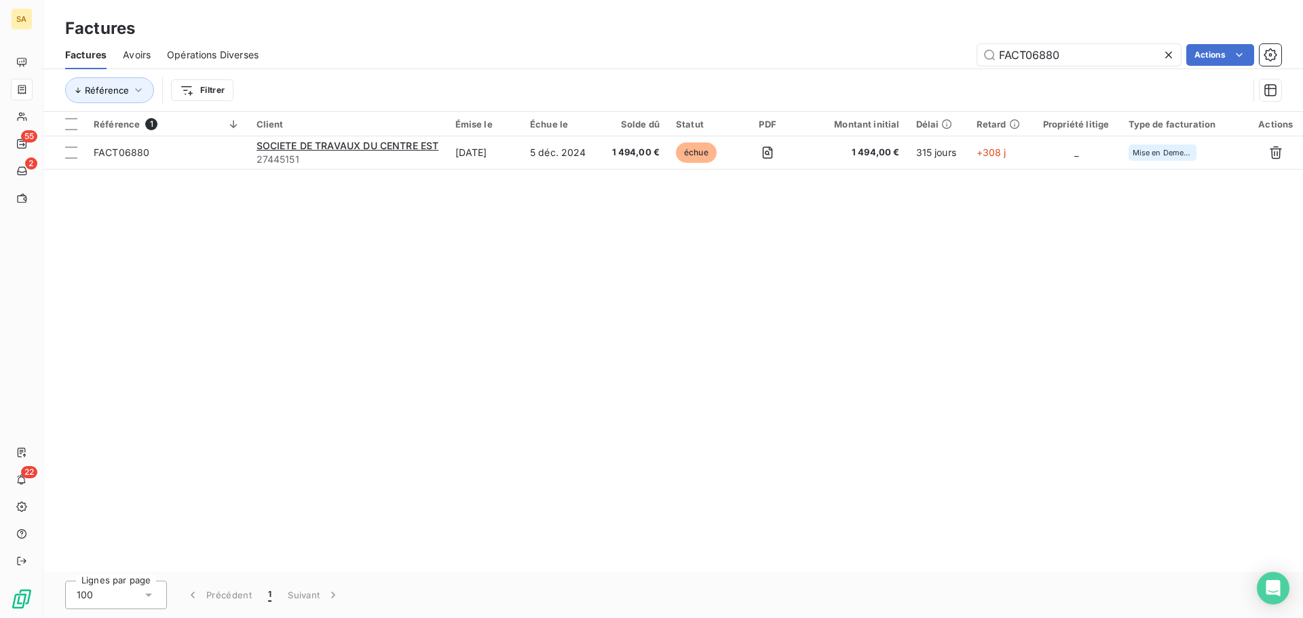
drag, startPoint x: 1086, startPoint y: 54, endPoint x: 973, endPoint y: 53, distance: 112.6
click at [973, 53] on div "FACT06880 Actions" at bounding box center [778, 55] width 1006 height 22
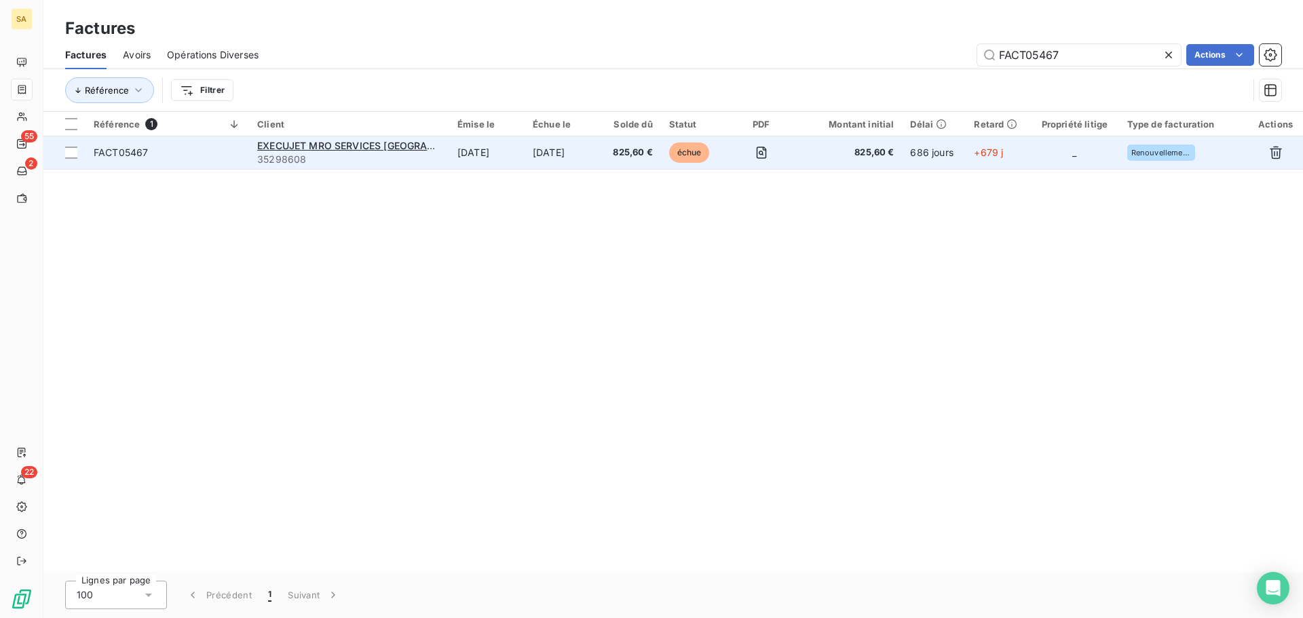
type input "FACT05467"
click at [201, 142] on td "FACT05467" at bounding box center [167, 152] width 164 height 33
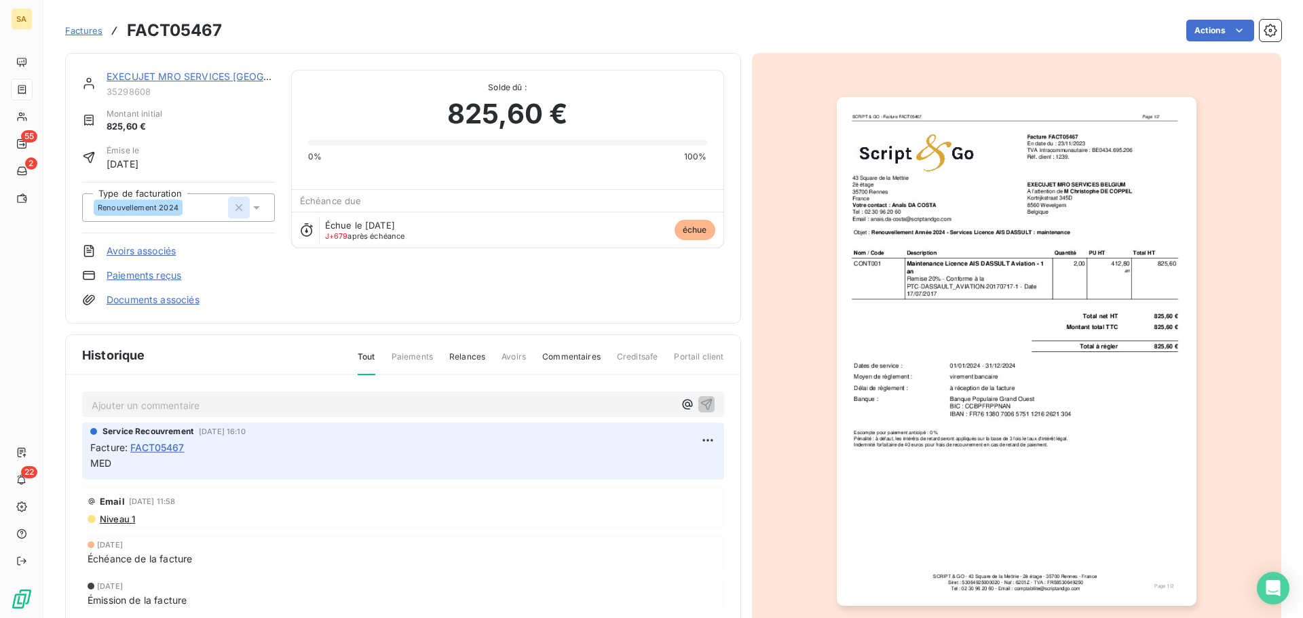
click at [234, 204] on icon "button" at bounding box center [239, 208] width 14 height 14
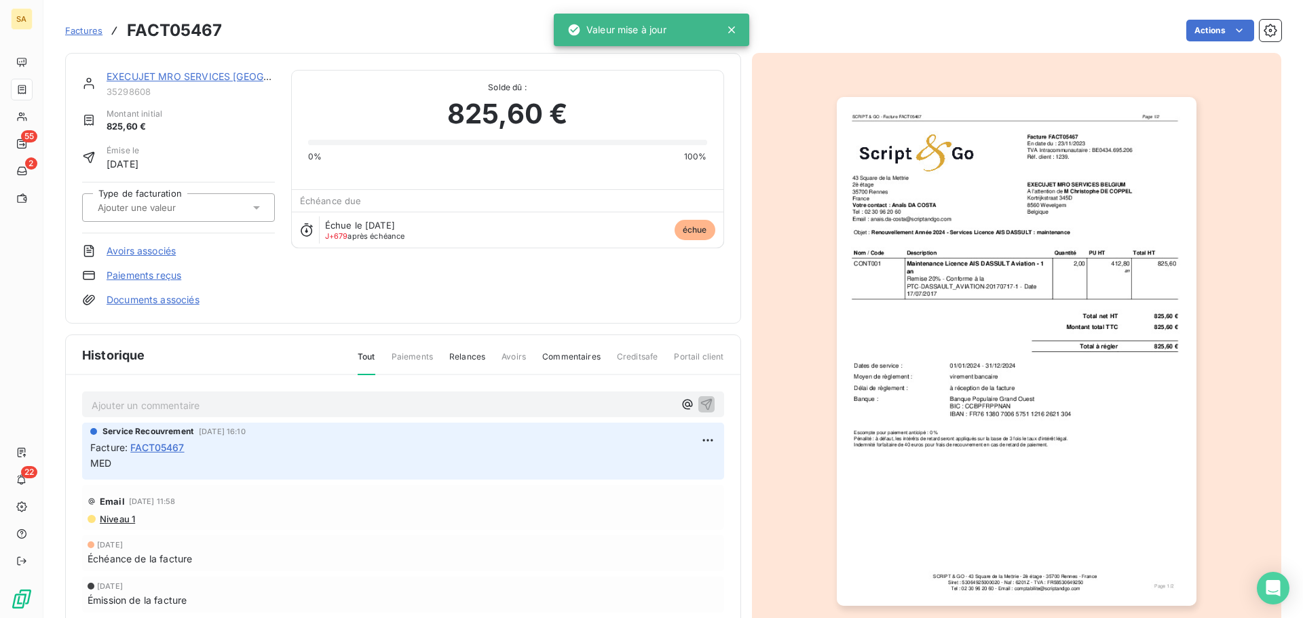
click at [178, 204] on input "text" at bounding box center [164, 208] width 136 height 12
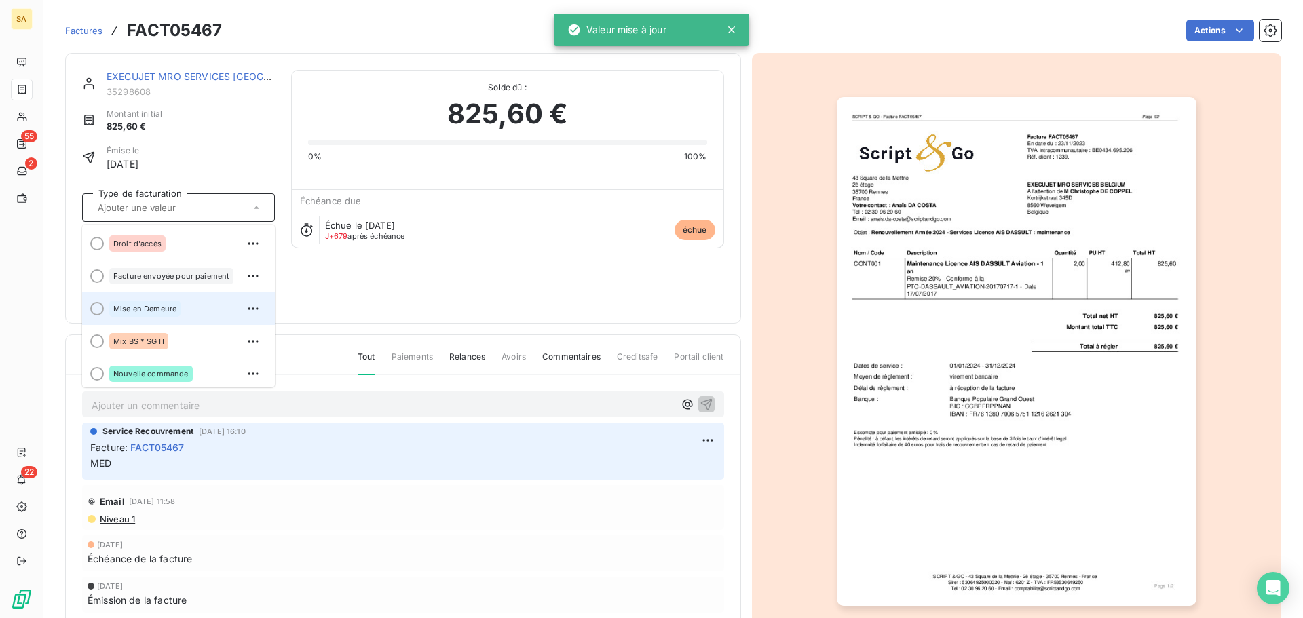
click at [99, 306] on div at bounding box center [97, 309] width 14 height 14
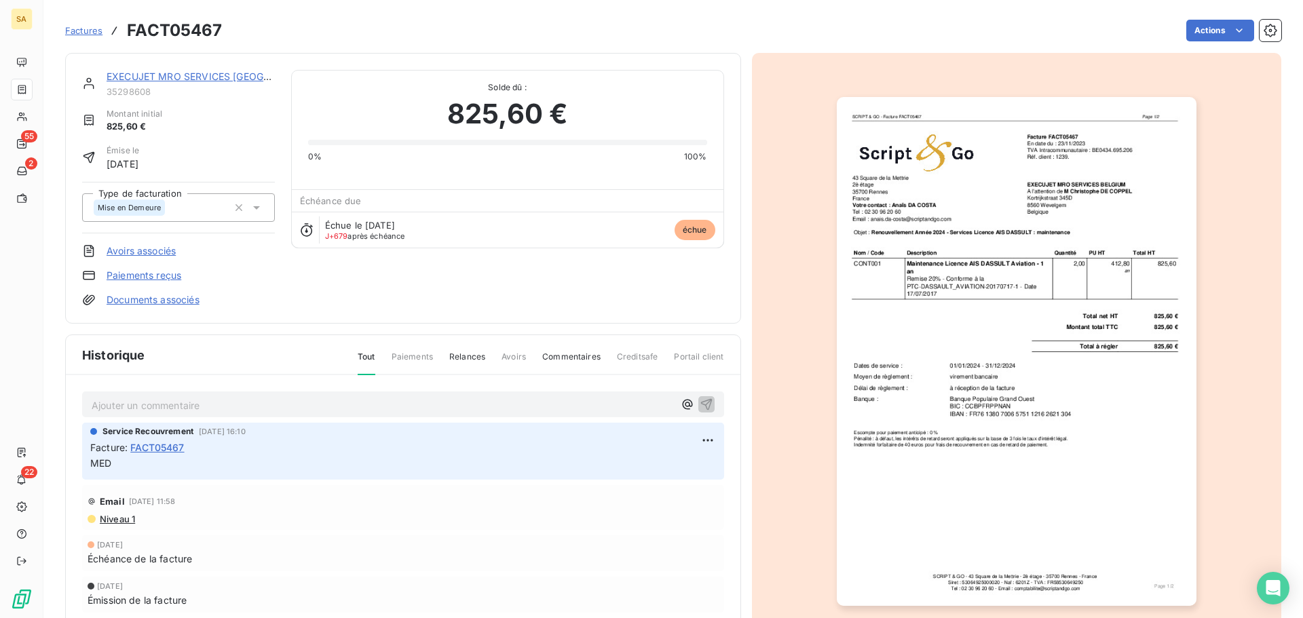
click at [82, 28] on span "Factures" at bounding box center [83, 30] width 37 height 11
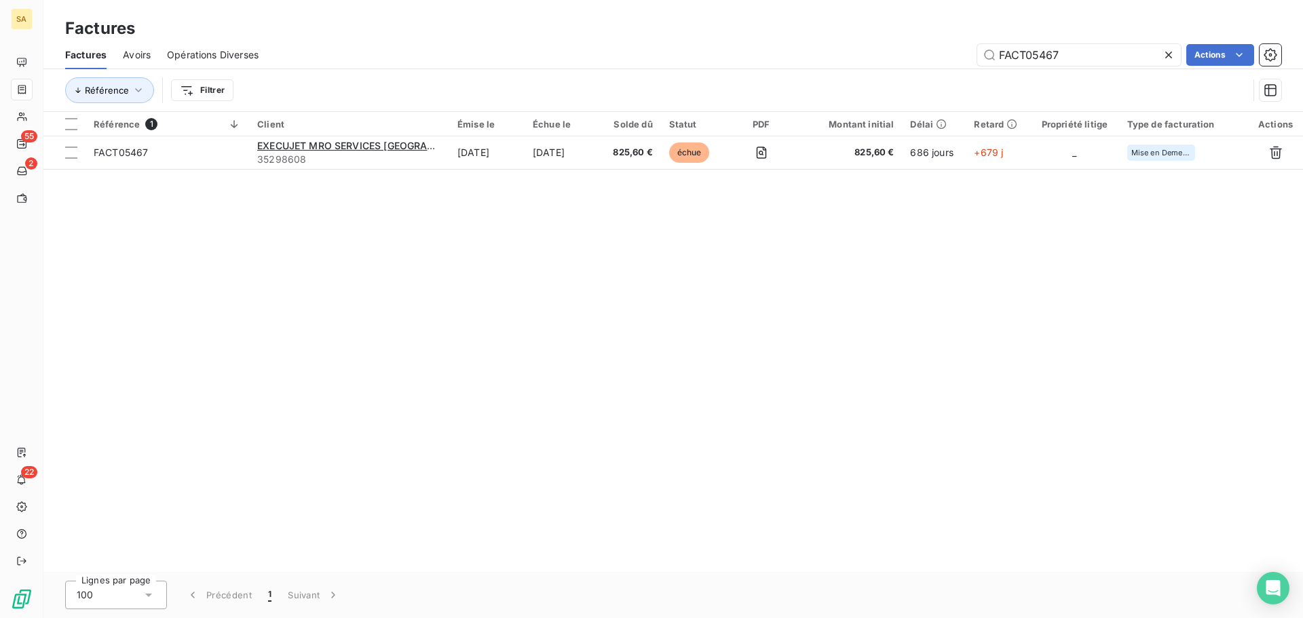
drag, startPoint x: 1077, startPoint y: 55, endPoint x: 970, endPoint y: 55, distance: 107.9
click at [970, 55] on div "FACT05467 Actions" at bounding box center [778, 55] width 1006 height 22
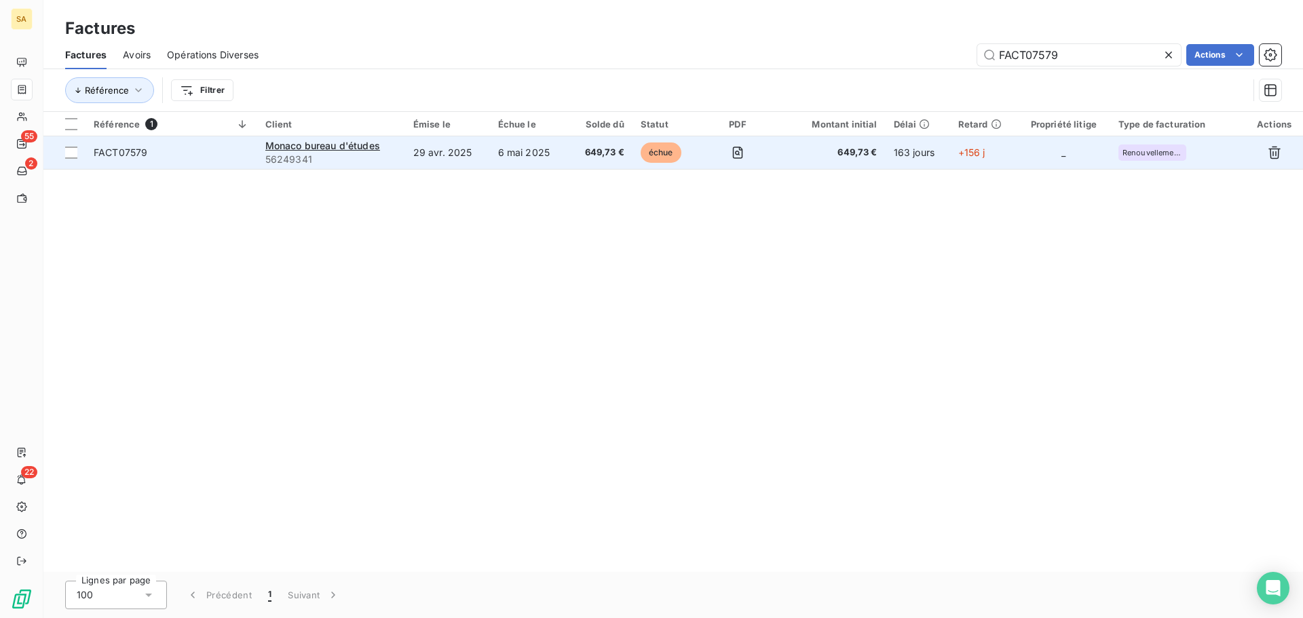
type input "FACT07579"
click at [233, 148] on span "FACT07579" at bounding box center [171, 153] width 155 height 14
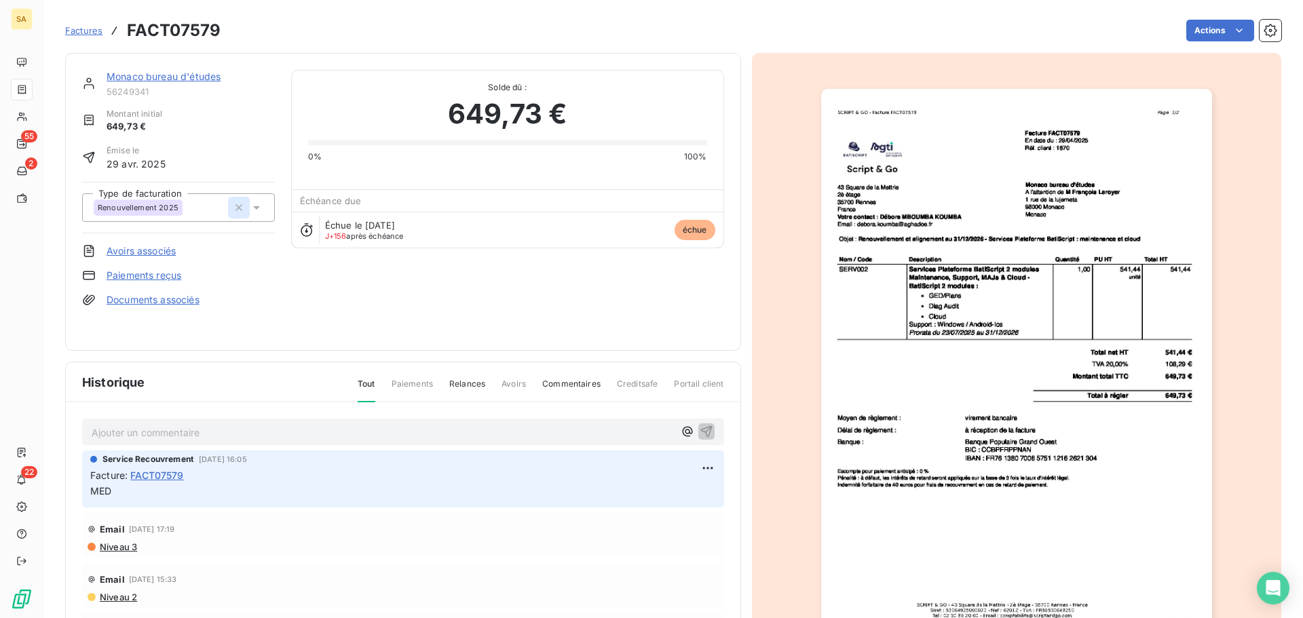
click at [239, 205] on icon "button" at bounding box center [239, 208] width 14 height 14
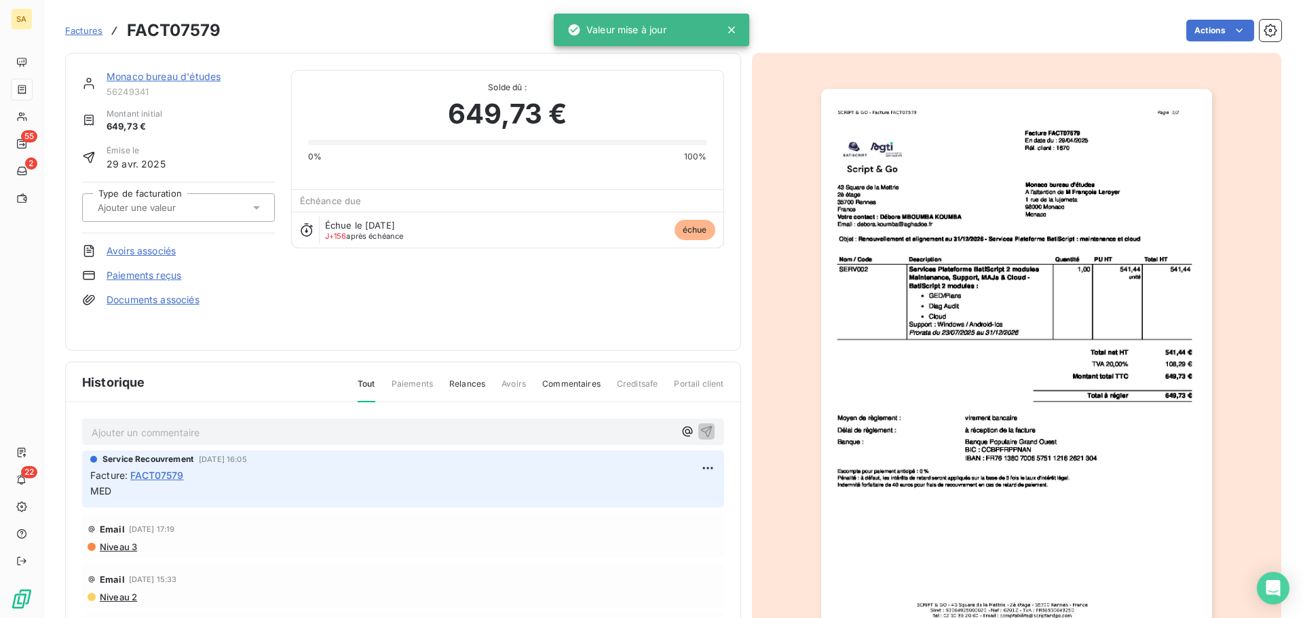
click at [189, 208] on input "text" at bounding box center [164, 208] width 136 height 12
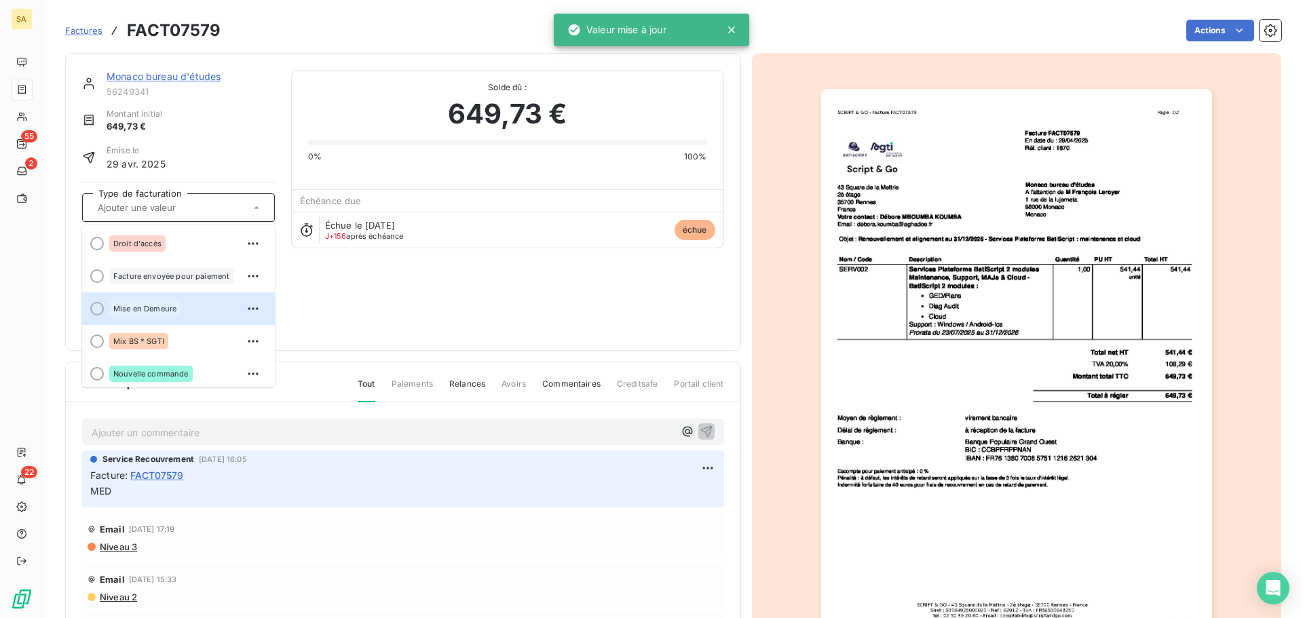
click at [94, 310] on div at bounding box center [97, 309] width 14 height 14
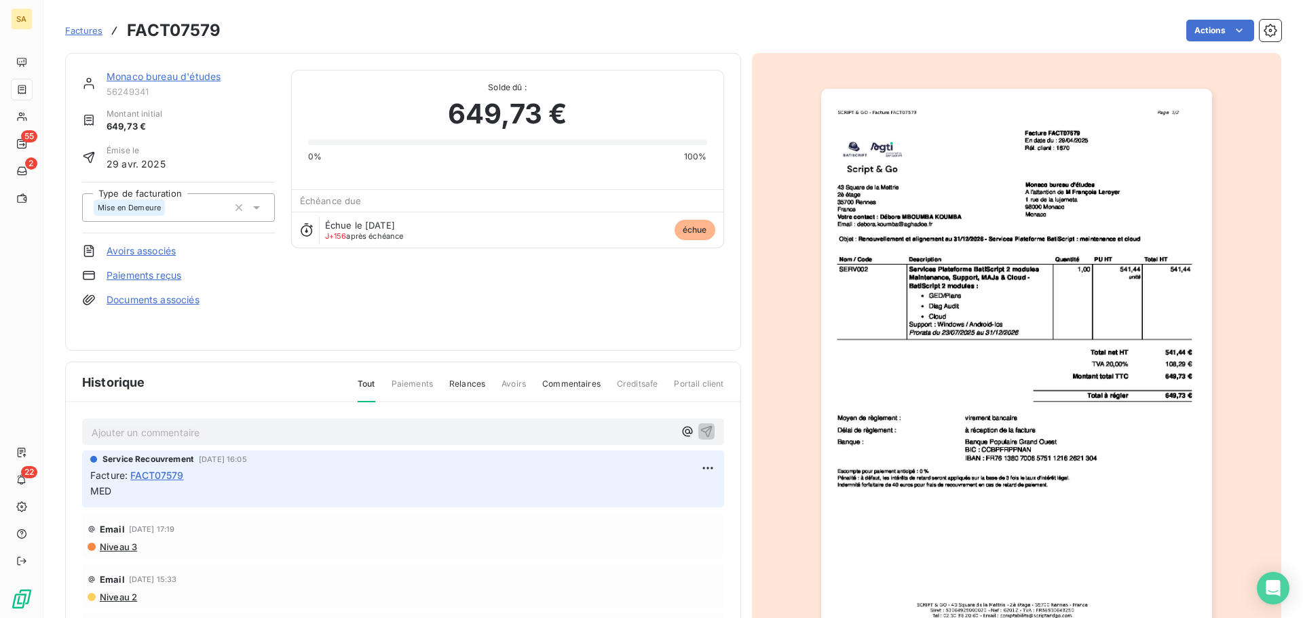
click at [91, 26] on span "Factures" at bounding box center [83, 30] width 37 height 11
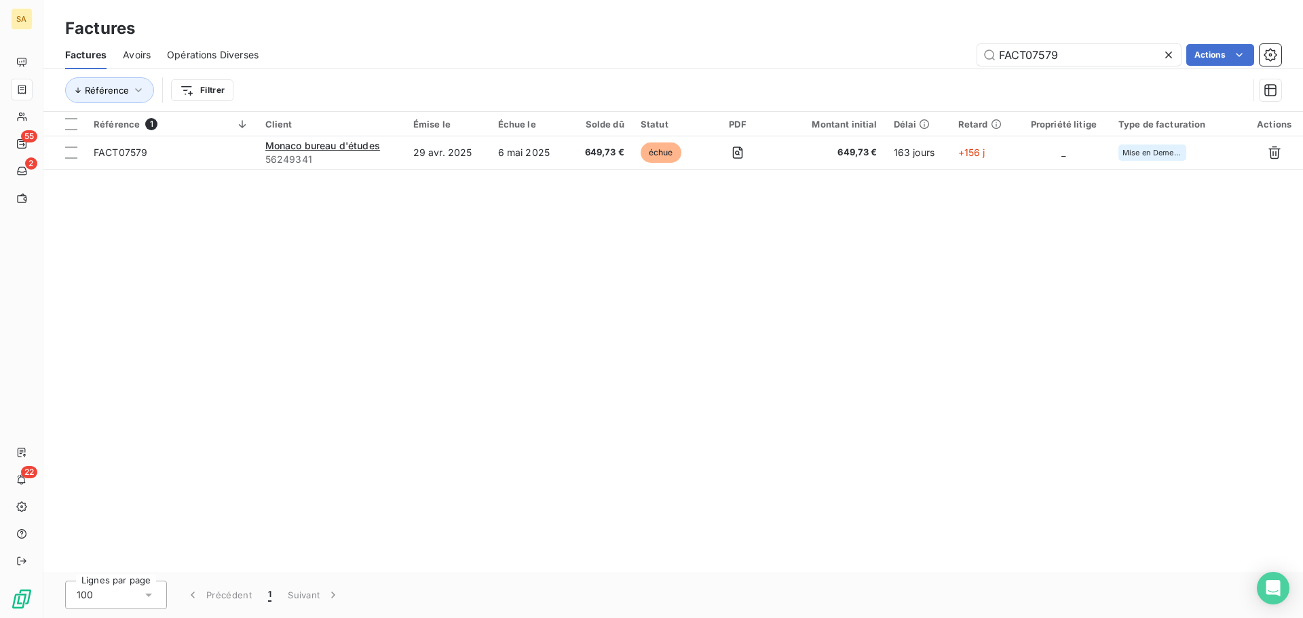
drag, startPoint x: 1100, startPoint y: 55, endPoint x: 964, endPoint y: 59, distance: 135.8
click at [964, 57] on div "FACT07579 Actions" at bounding box center [778, 55] width 1006 height 22
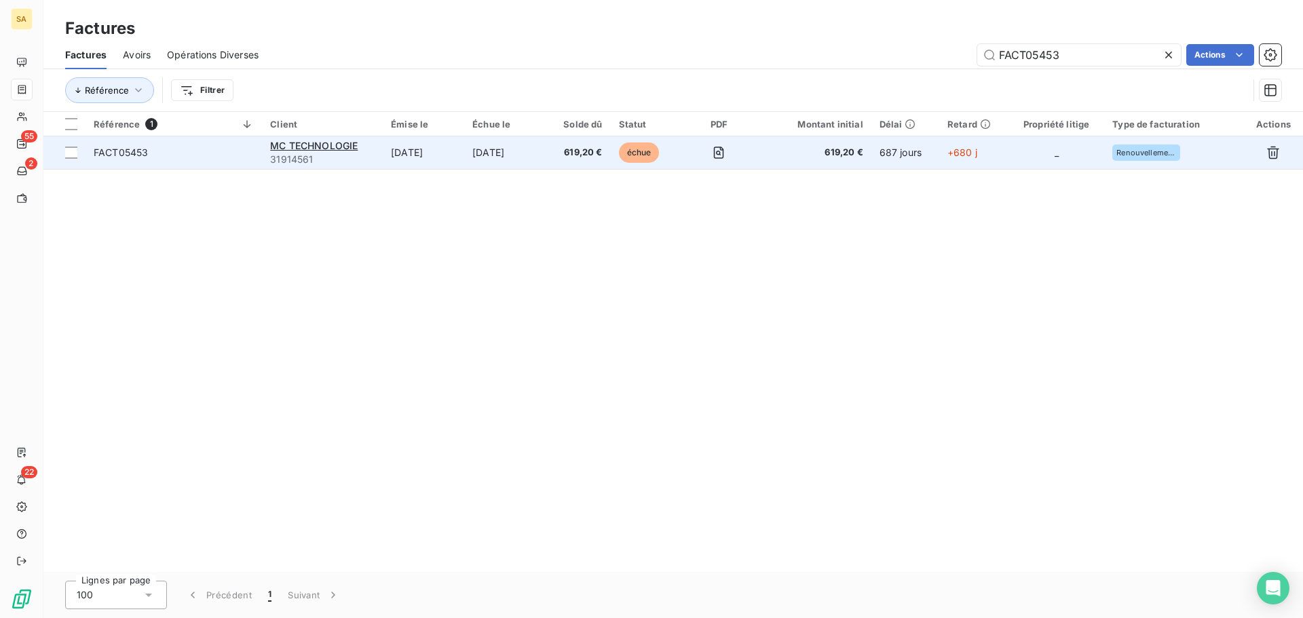
type input "FACT05453"
click at [222, 151] on span "FACT05453" at bounding box center [174, 153] width 160 height 14
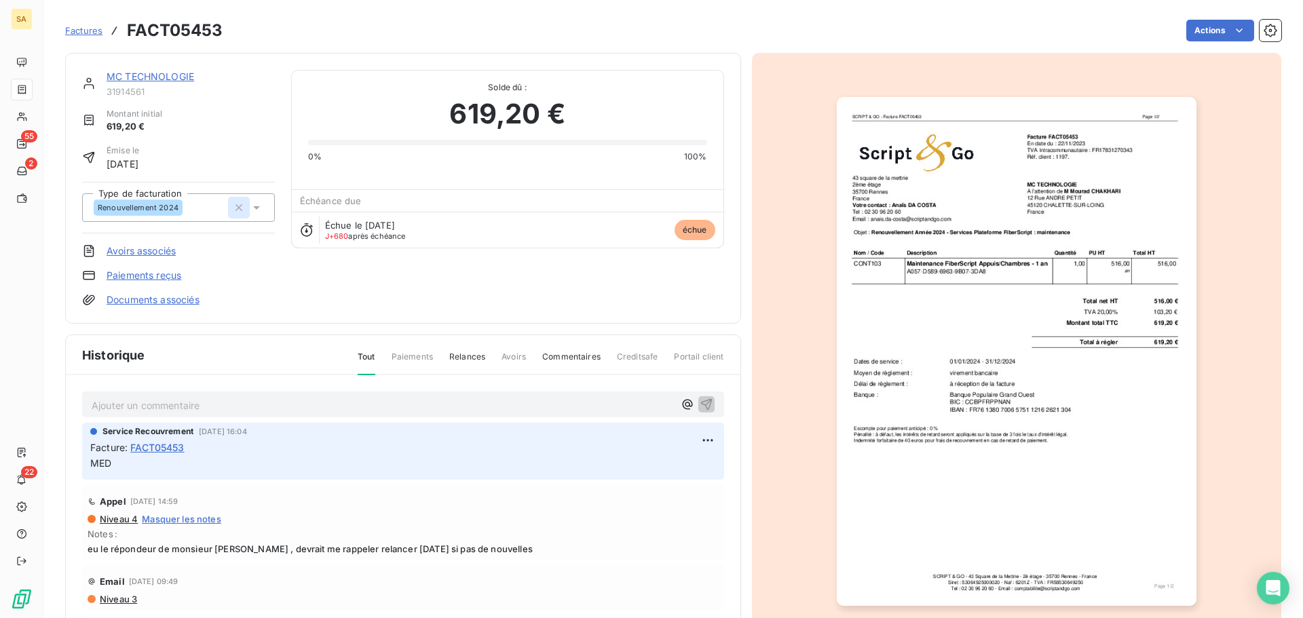
drag, startPoint x: 238, startPoint y: 201, endPoint x: 230, endPoint y: 206, distance: 9.4
click at [238, 202] on icon "button" at bounding box center [239, 208] width 14 height 14
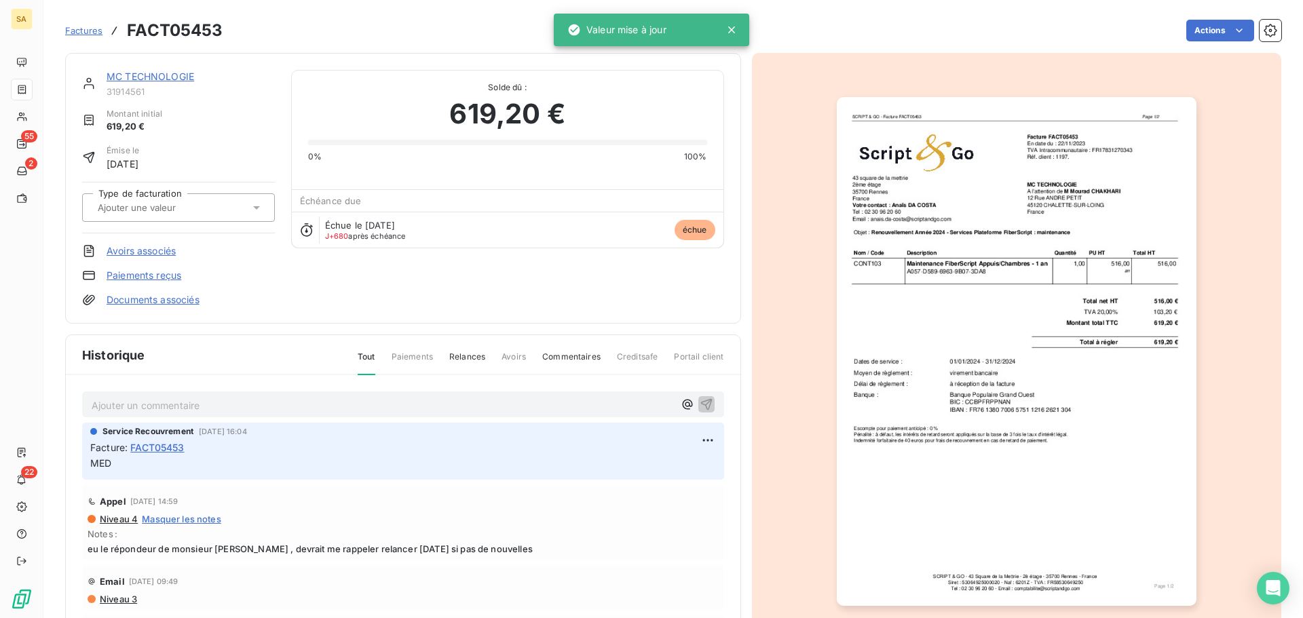
click at [193, 212] on input "text" at bounding box center [164, 208] width 136 height 12
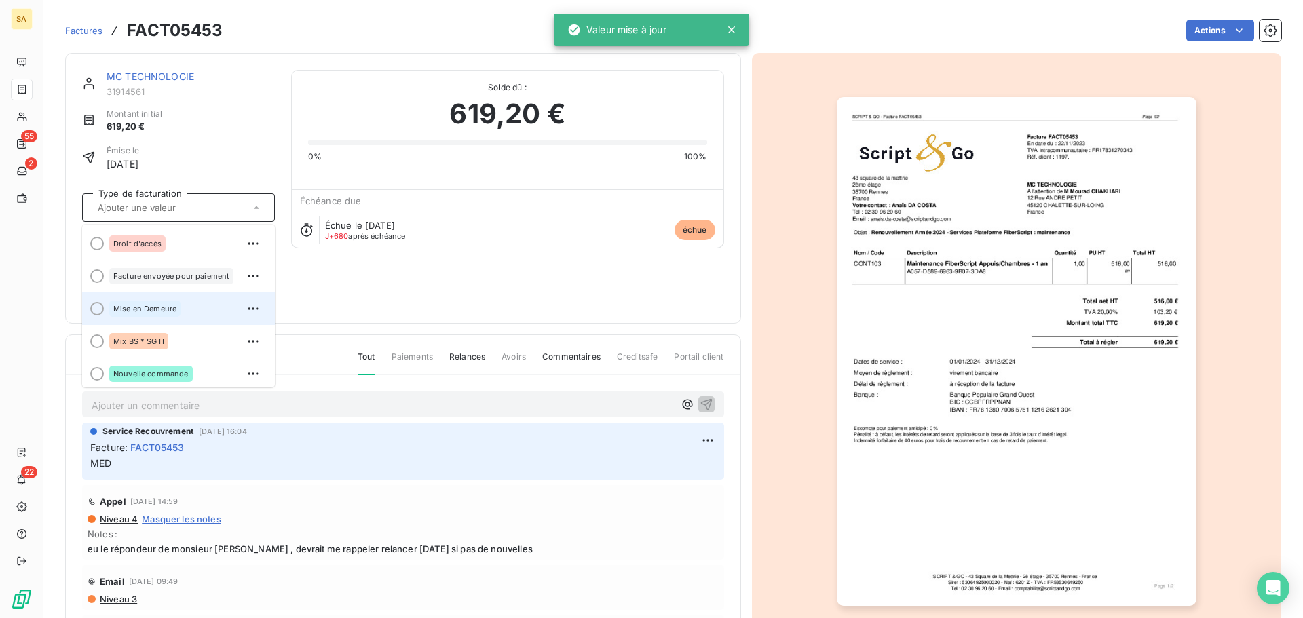
click at [93, 314] on div at bounding box center [97, 309] width 14 height 14
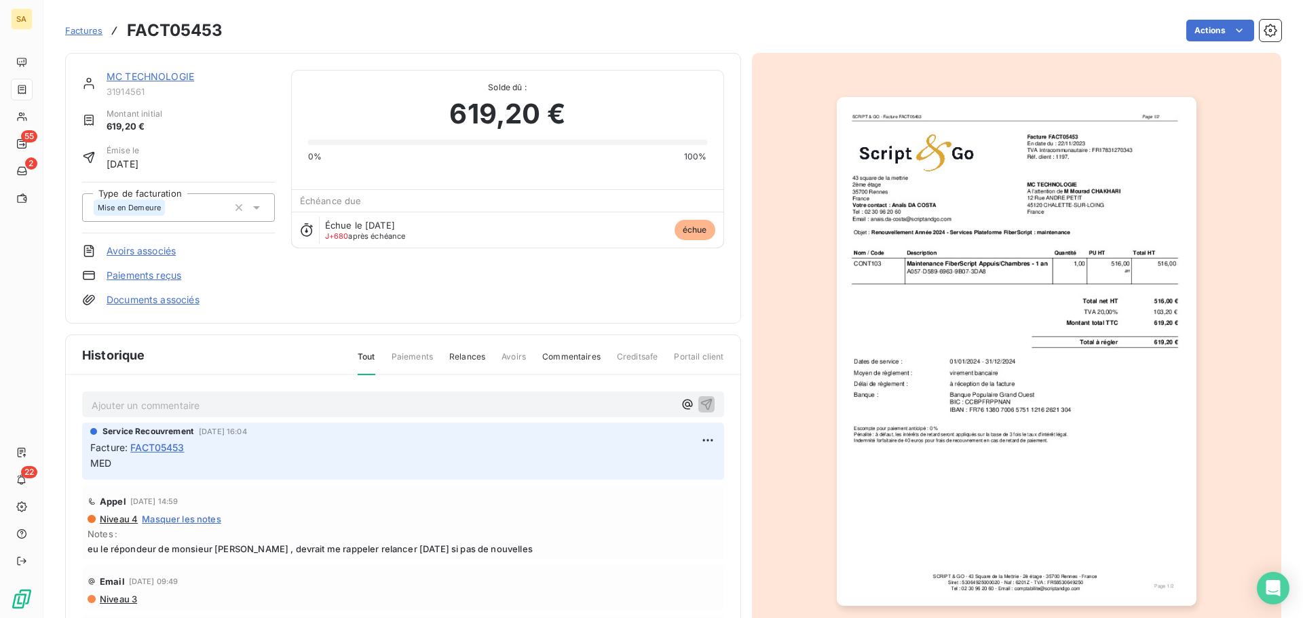
click at [157, 76] on link "MC TECHNOLOGIE" at bounding box center [151, 77] width 88 height 12
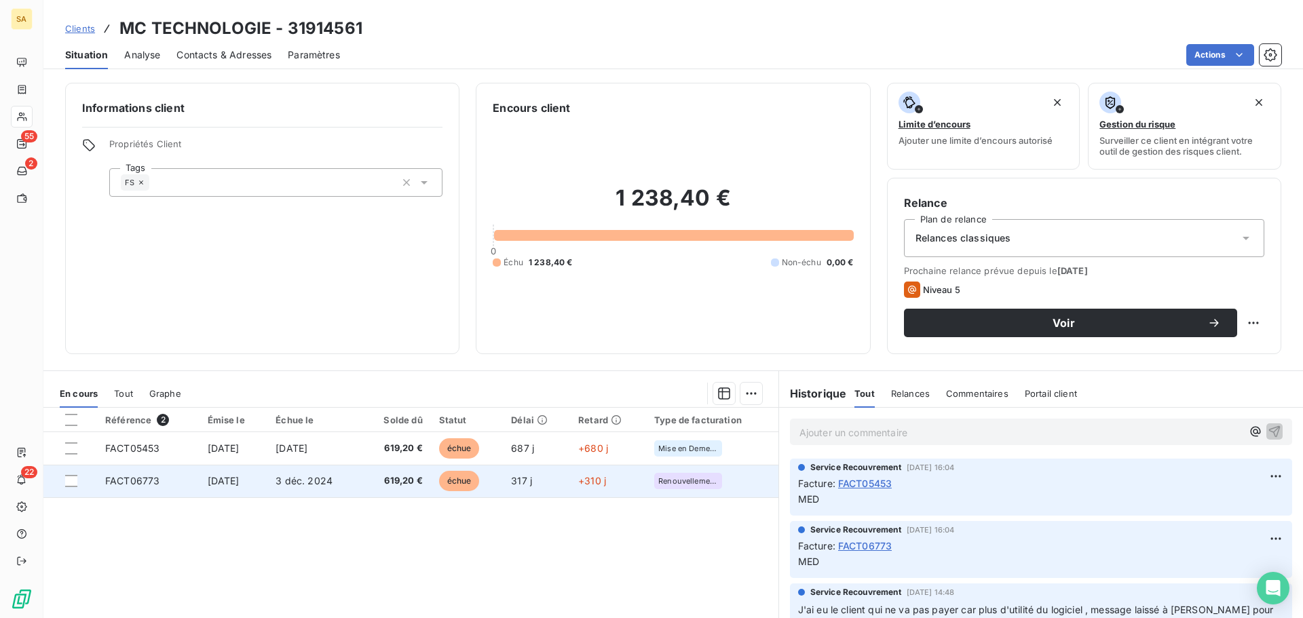
click at [174, 479] on td "FACT06773" at bounding box center [148, 481] width 102 height 33
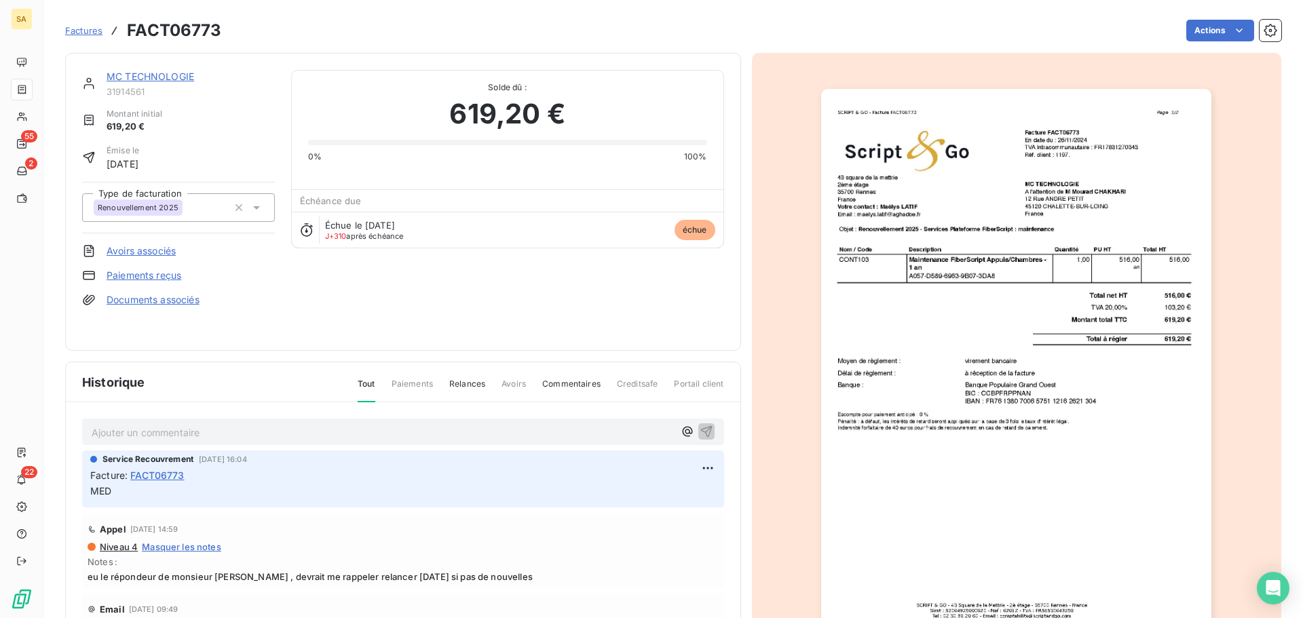
click at [210, 207] on div "Renouvellement 2025" at bounding box center [161, 208] width 134 height 22
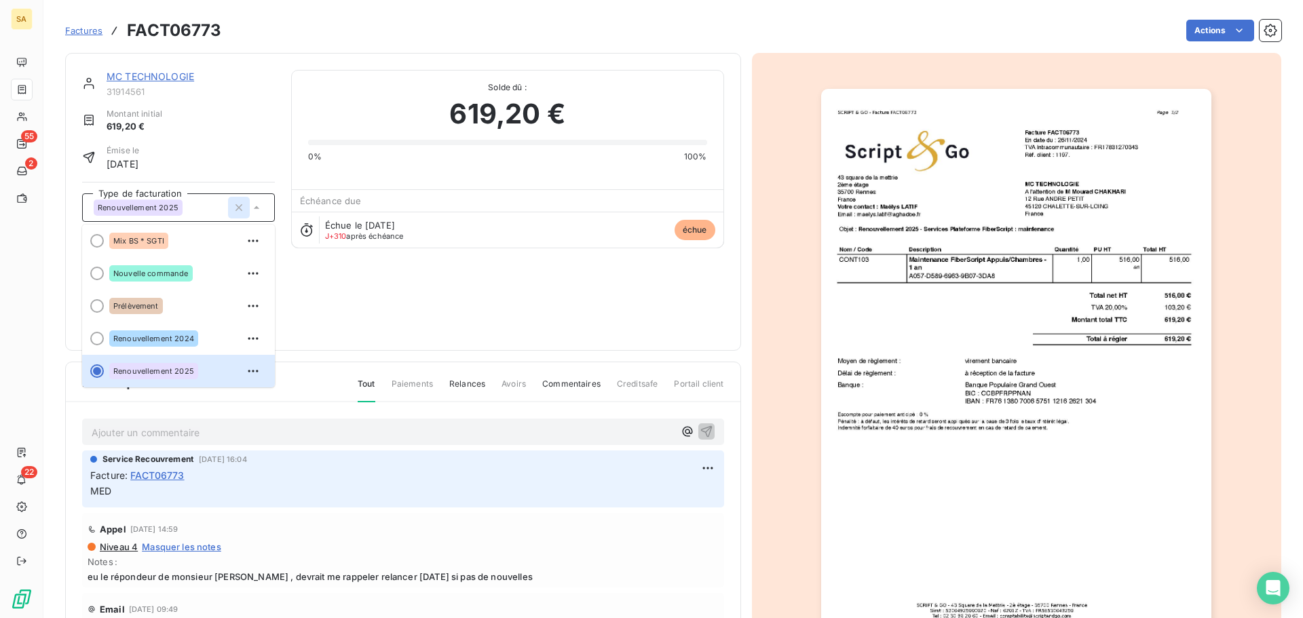
click at [235, 204] on icon "button" at bounding box center [239, 208] width 14 height 14
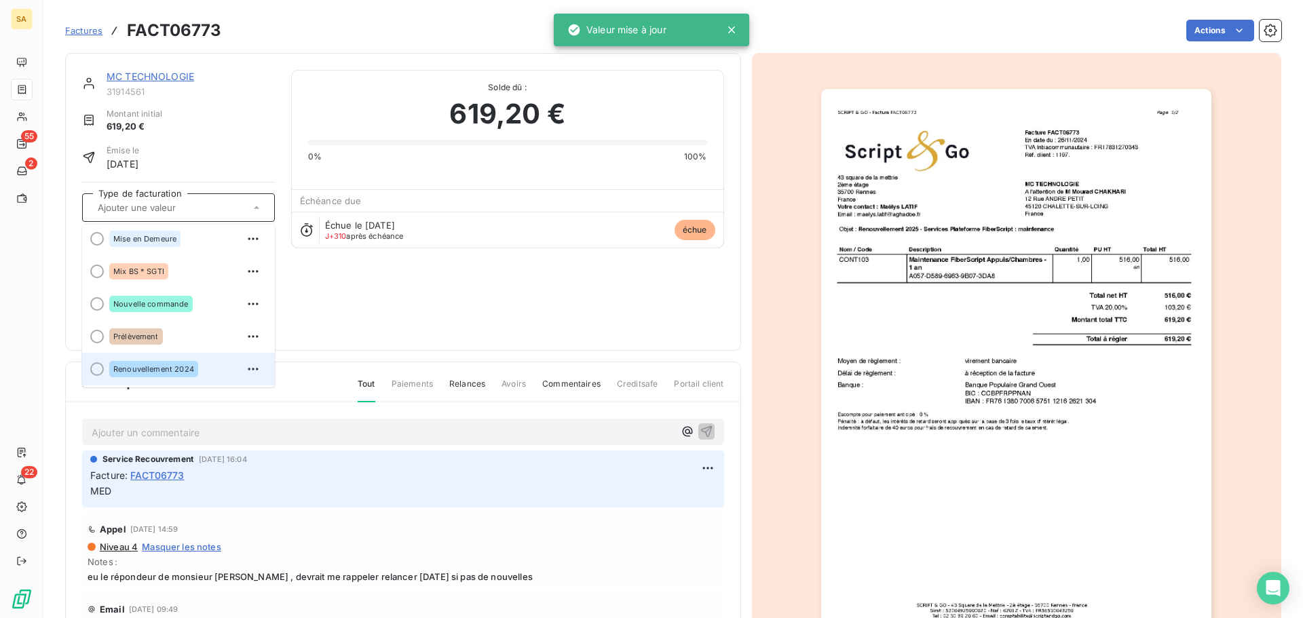
scroll to position [33, 0]
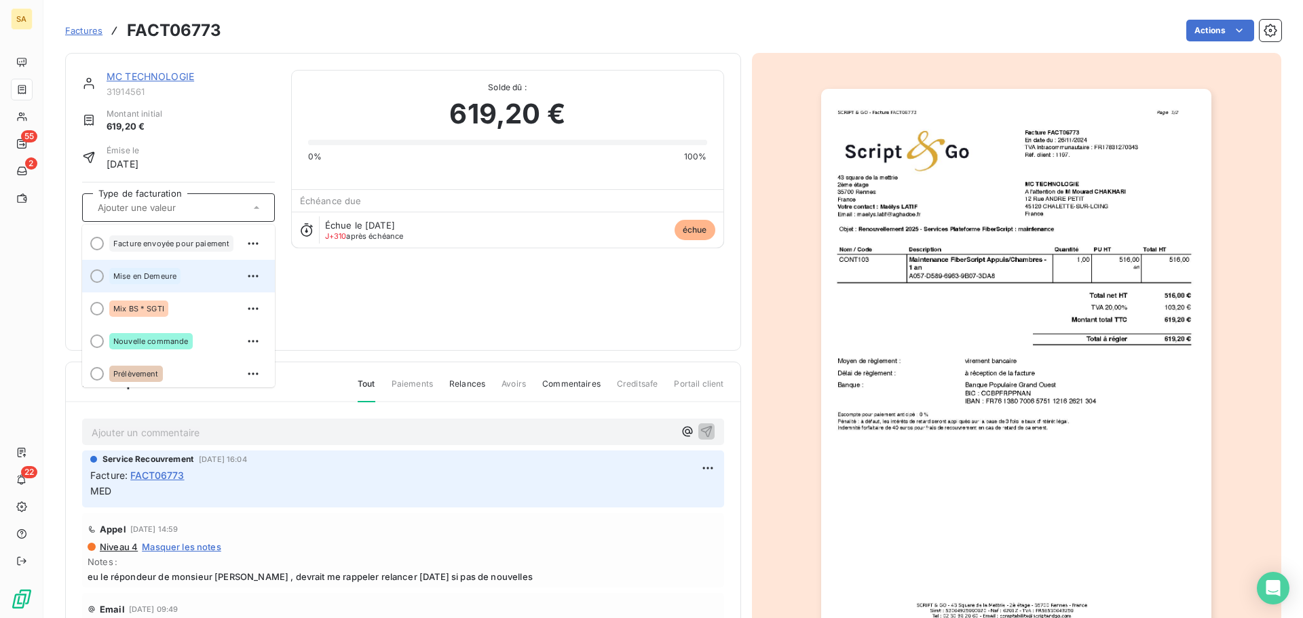
click at [102, 281] on span at bounding box center [93, 276] width 22 height 33
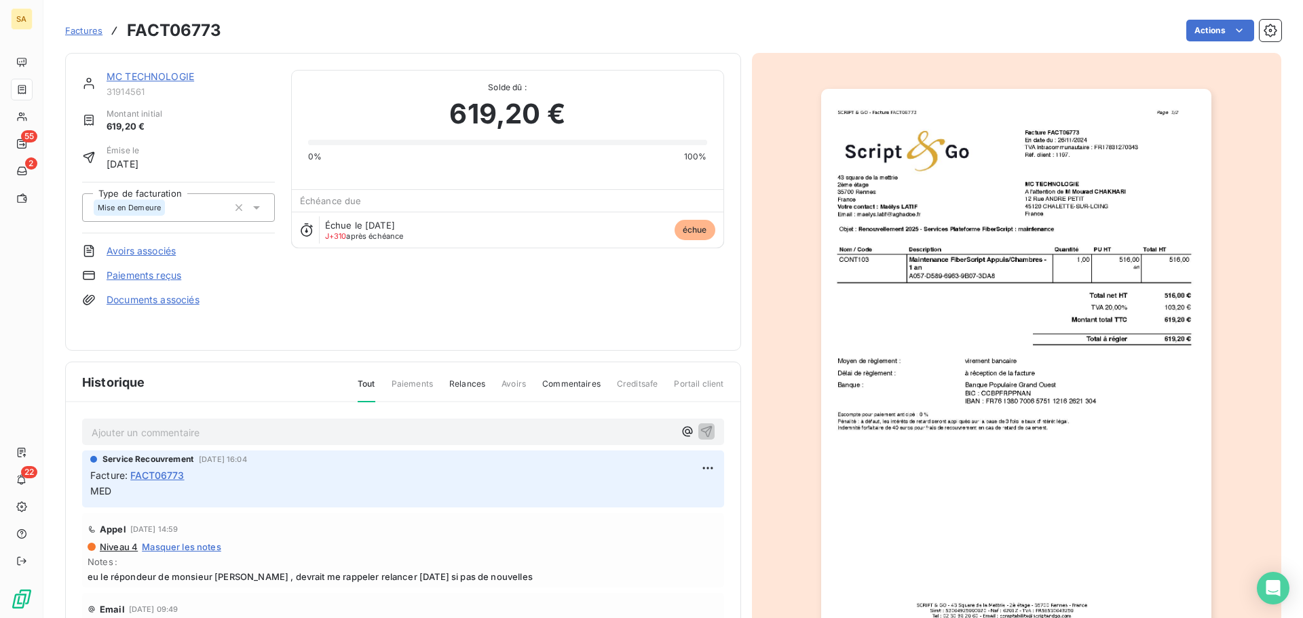
click at [92, 28] on span "Factures" at bounding box center [83, 30] width 37 height 11
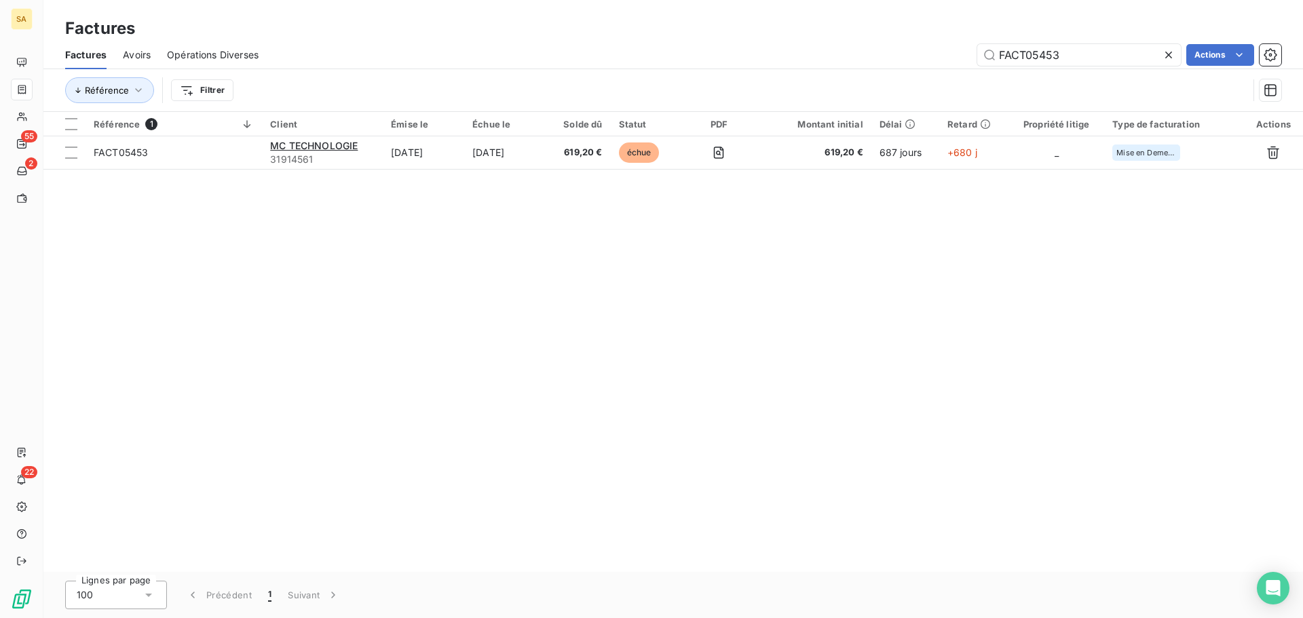
drag, startPoint x: 1025, startPoint y: 51, endPoint x: 920, endPoint y: 51, distance: 105.2
click at [920, 51] on div "FACT05453 Actions" at bounding box center [778, 55] width 1006 height 22
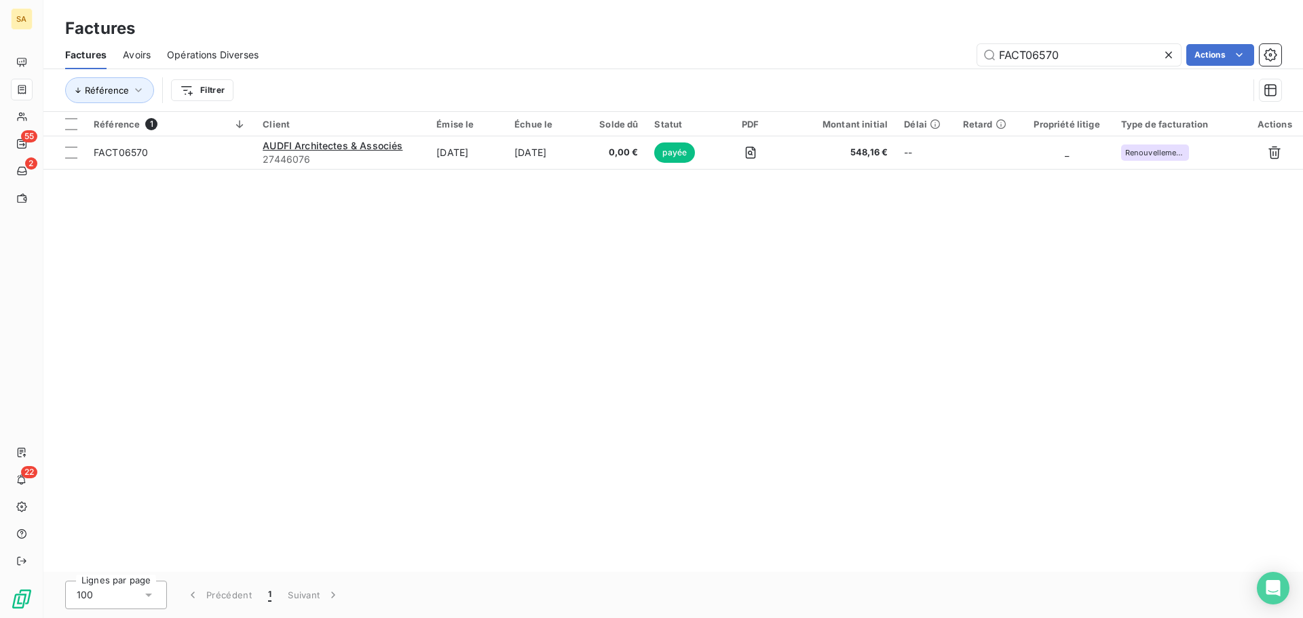
click at [818, 281] on div "Référence 1 Client Émise le Échue le Solde dû Statut PDF Montant initial Délai …" at bounding box center [672, 342] width 1259 height 460
drag, startPoint x: 1069, startPoint y: 56, endPoint x: 965, endPoint y: 55, distance: 103.8
click at [965, 55] on div "FACT06570 Actions" at bounding box center [778, 55] width 1006 height 22
paste input "875"
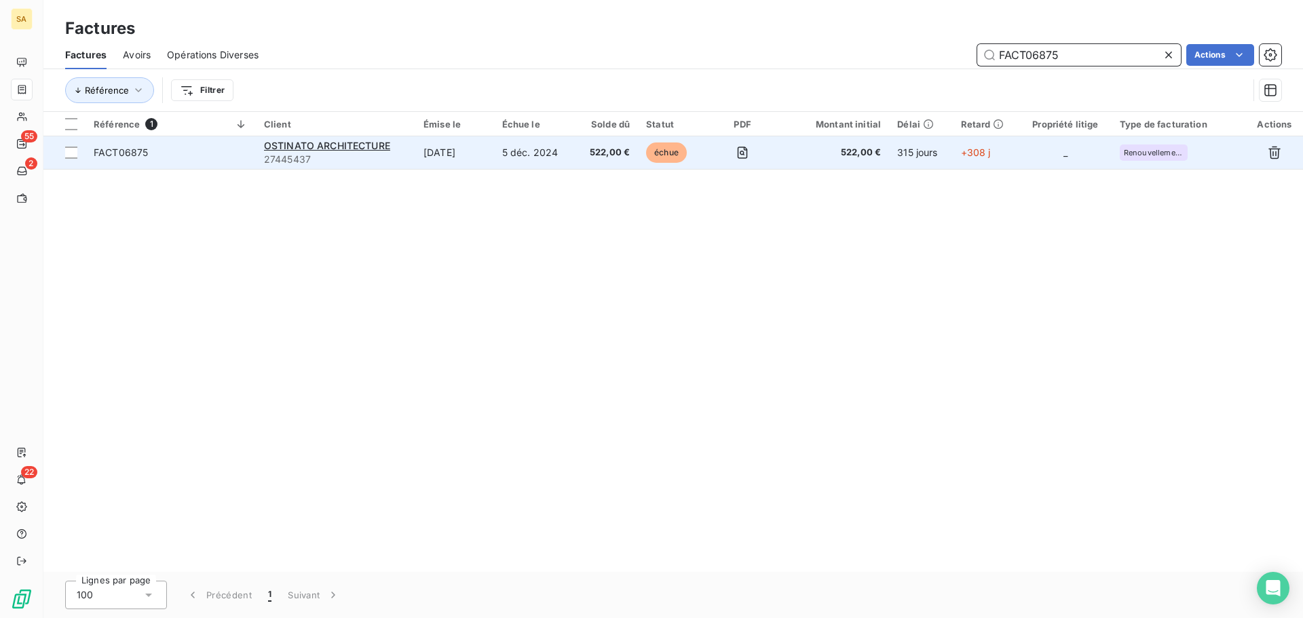
type input "FACT06875"
click at [232, 147] on span "FACT06875" at bounding box center [171, 153] width 154 height 14
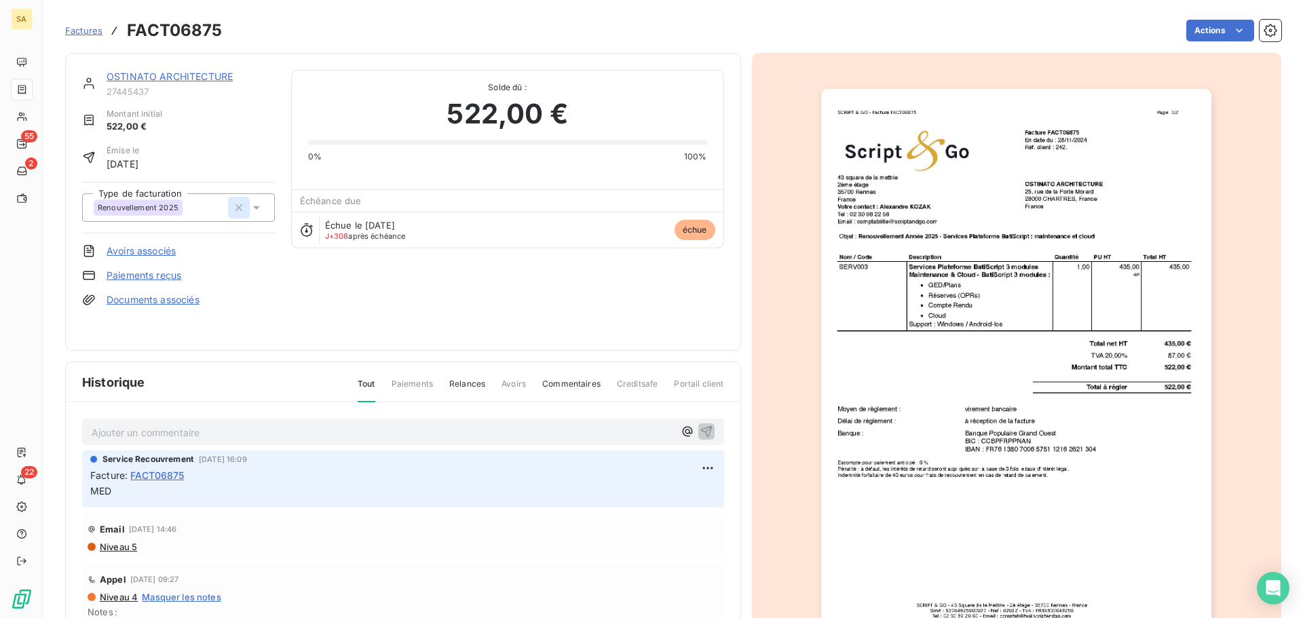
click at [236, 208] on icon "button" at bounding box center [238, 207] width 7 height 7
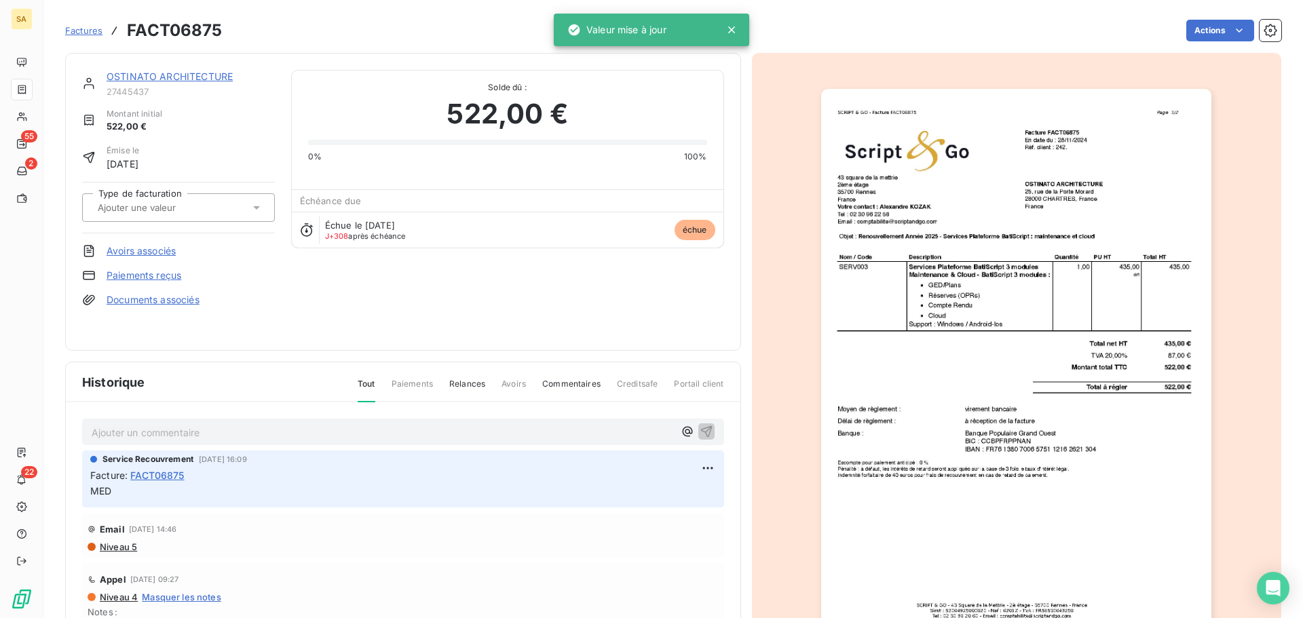
click at [183, 208] on input "text" at bounding box center [164, 208] width 136 height 12
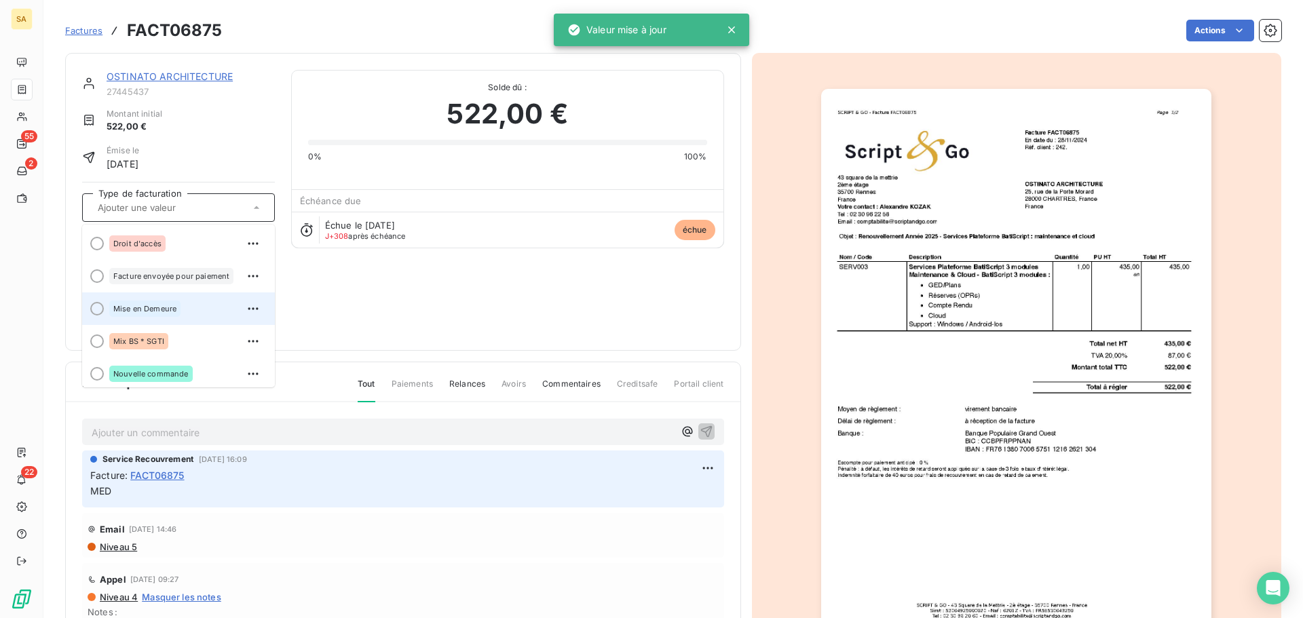
click at [101, 302] on span at bounding box center [93, 308] width 22 height 33
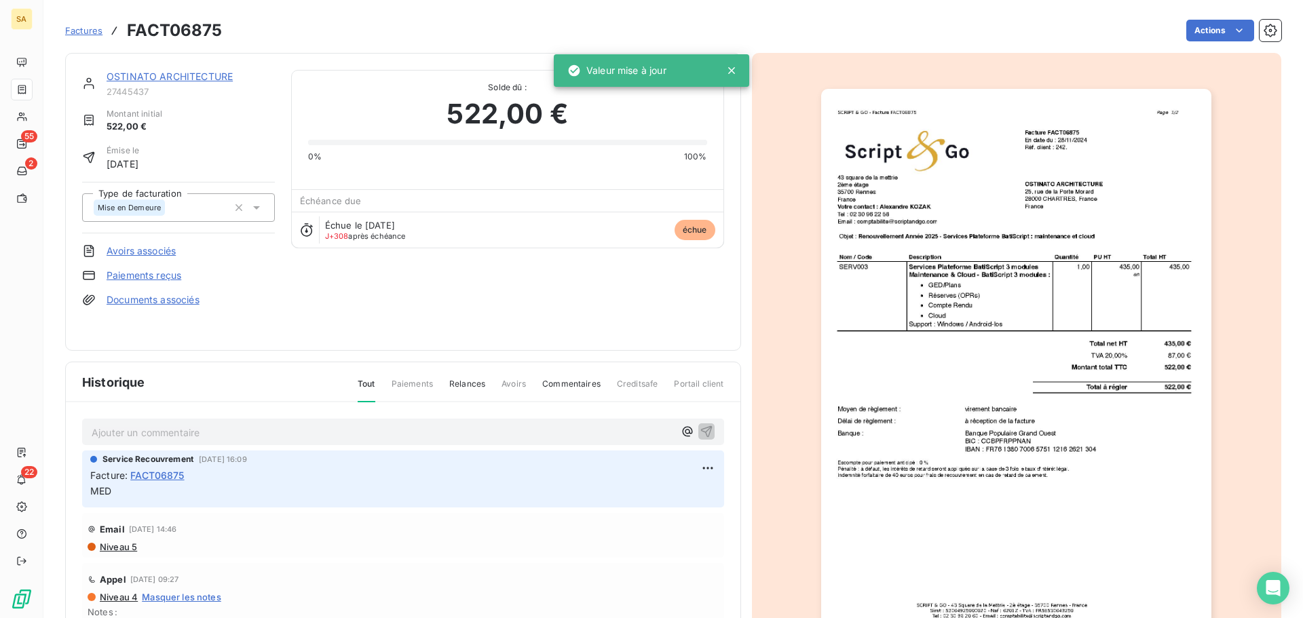
click at [1251, 150] on div at bounding box center [1017, 365] width 530 height 624
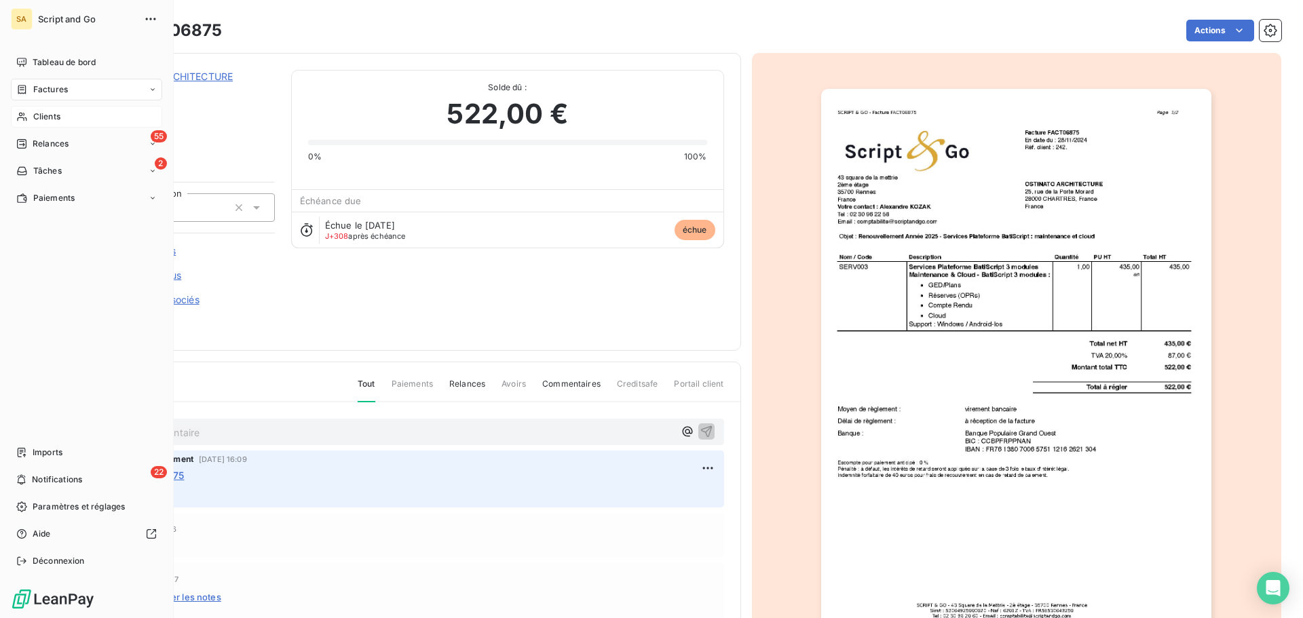
drag, startPoint x: 30, startPoint y: 109, endPoint x: 47, endPoint y: 108, distance: 17.7
click at [31, 109] on div "Clients" at bounding box center [86, 117] width 151 height 22
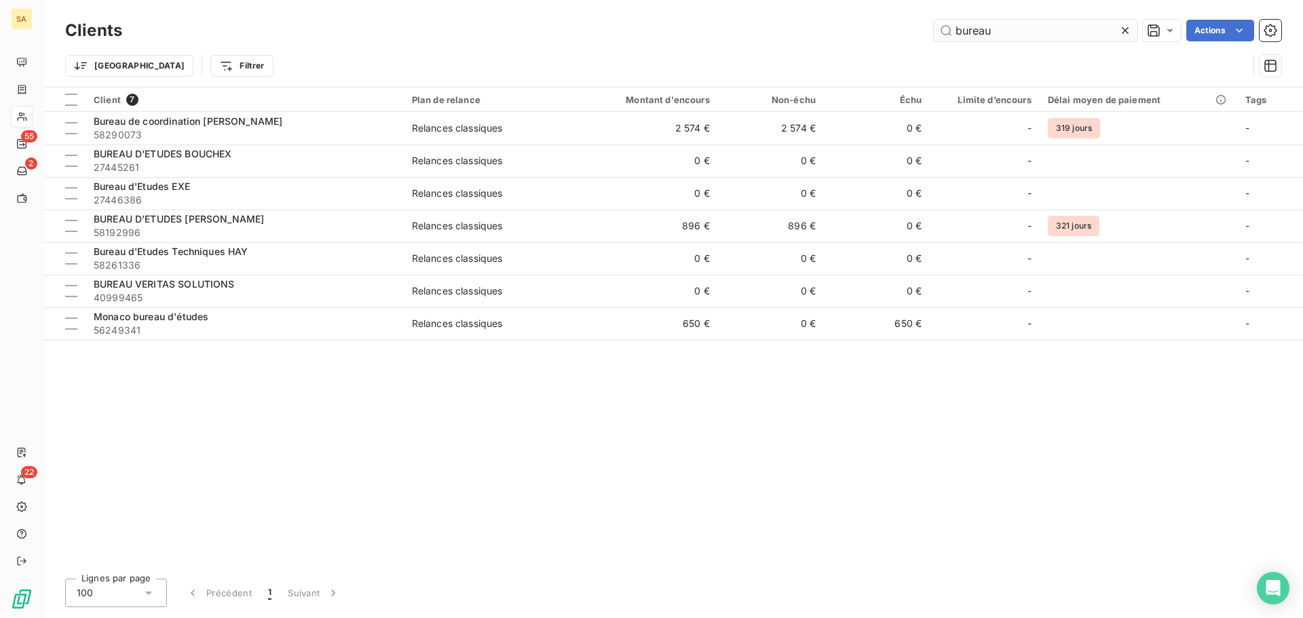
drag, startPoint x: 997, startPoint y: 36, endPoint x: 934, endPoint y: 36, distance: 63.8
click at [934, 36] on input "bureau" at bounding box center [1036, 31] width 204 height 22
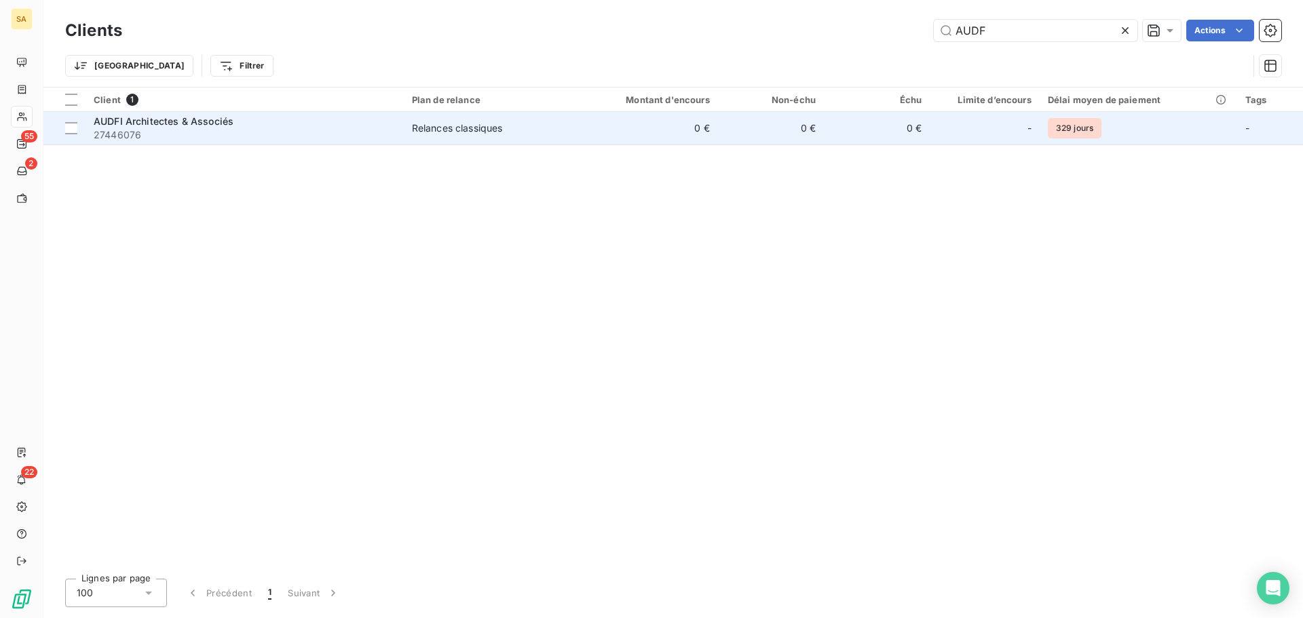
type input "AUDF"
click at [352, 123] on div "AUDFI Architectes & Associés" at bounding box center [245, 122] width 302 height 14
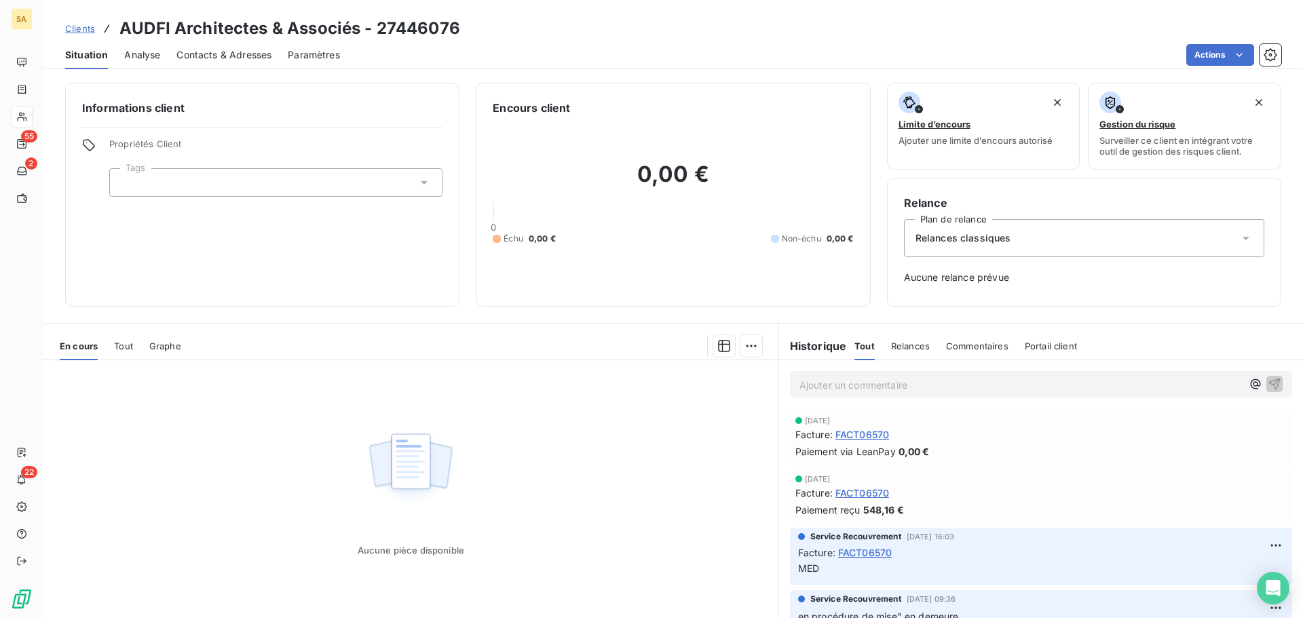
click at [139, 54] on span "Analyse" at bounding box center [142, 55] width 36 height 14
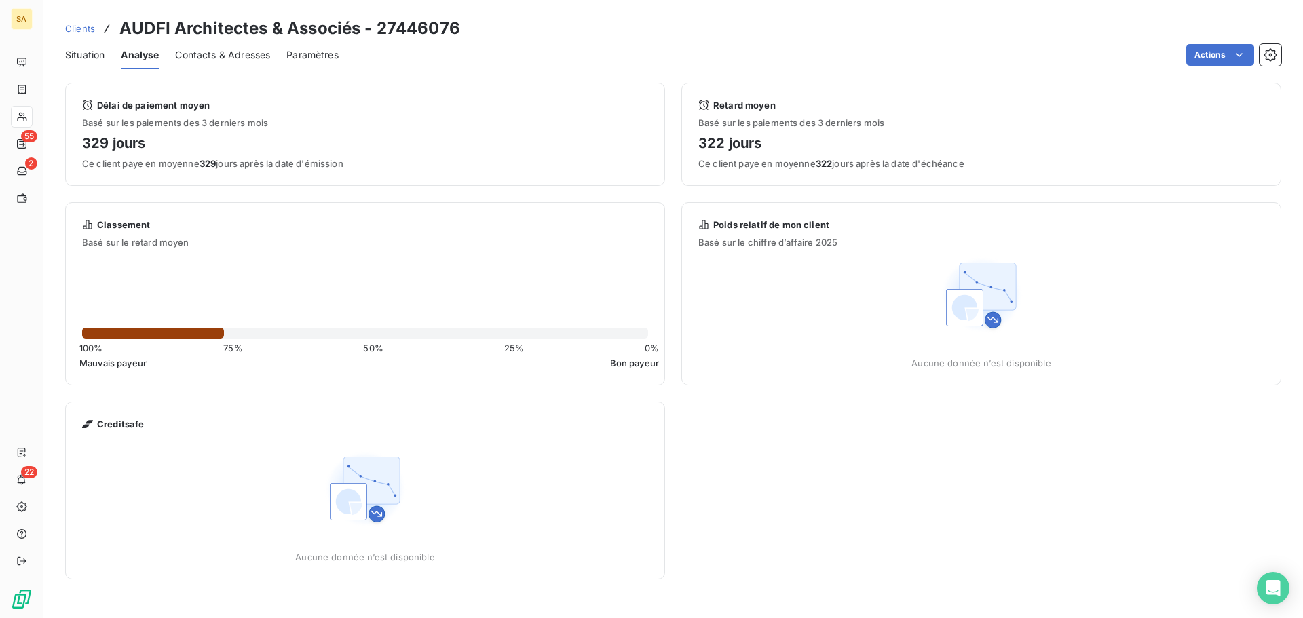
click at [85, 53] on span "Situation" at bounding box center [84, 55] width 39 height 14
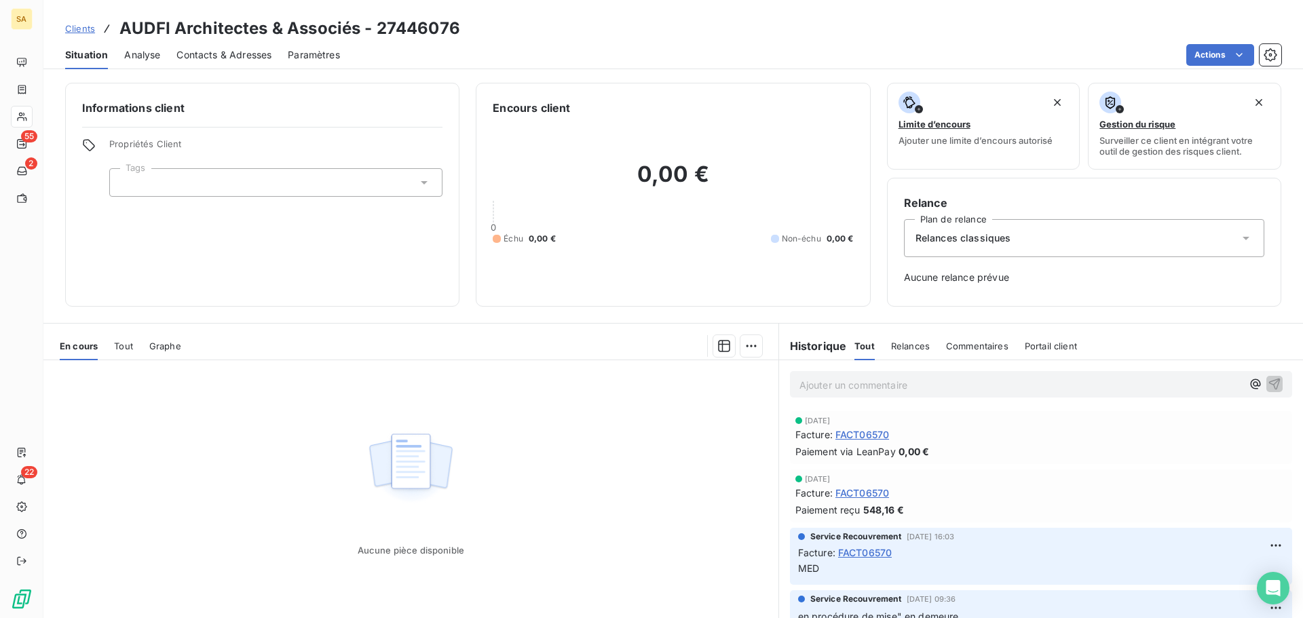
click at [117, 344] on span "Tout" at bounding box center [123, 346] width 19 height 11
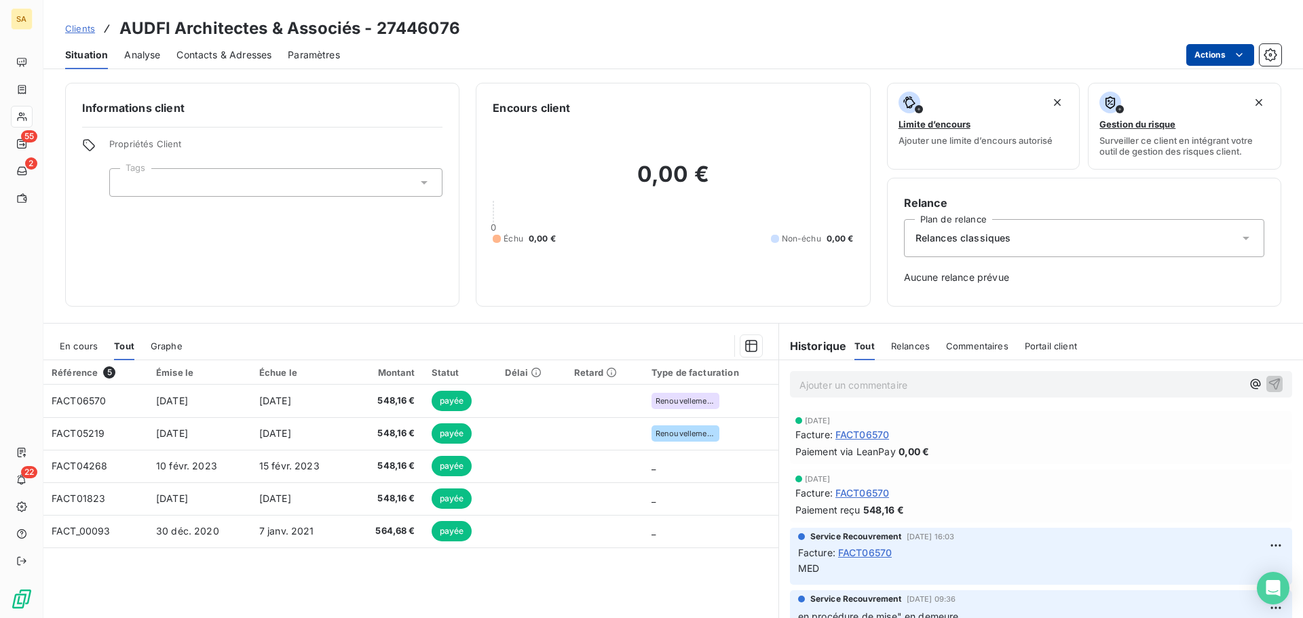
click at [1204, 51] on html "SA 55 2 22 Clients AUDFI Architectes & Associés - 27446076 Situation Analyse Co…" at bounding box center [651, 309] width 1303 height 618
click at [1035, 29] on html "SA 55 2 22 Clients AUDFI Architectes & Associés - 27446076 Situation Analyse Co…" at bounding box center [651, 309] width 1303 height 618
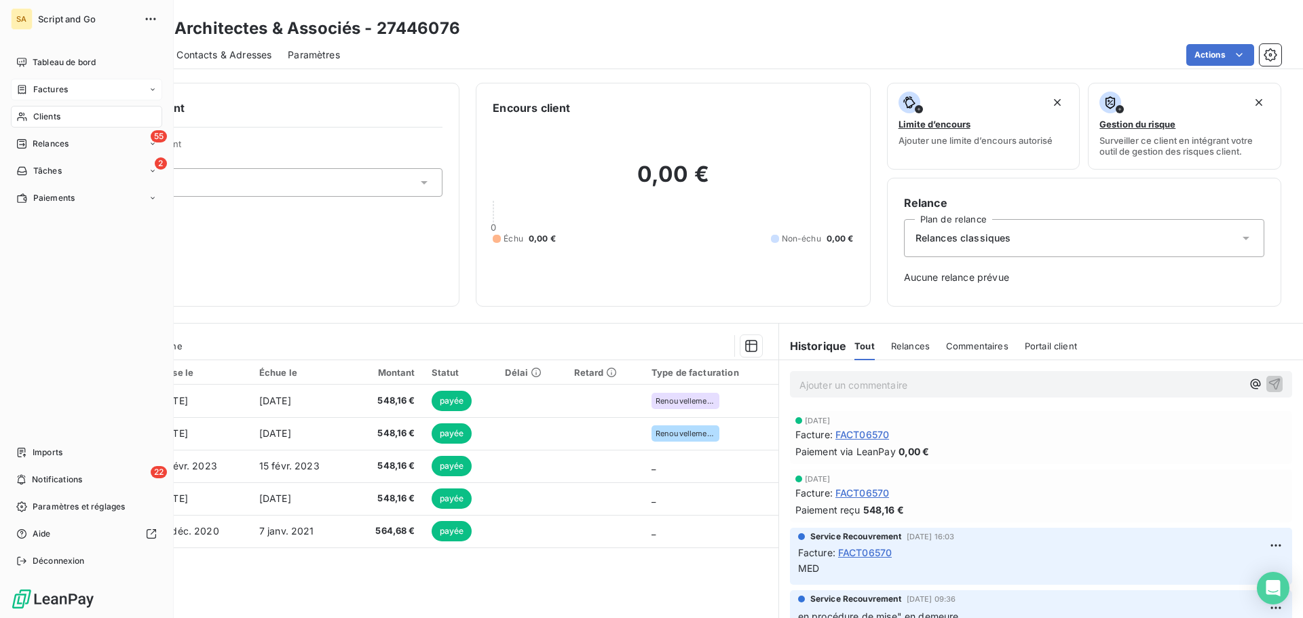
click at [44, 86] on span "Factures" at bounding box center [50, 89] width 35 height 12
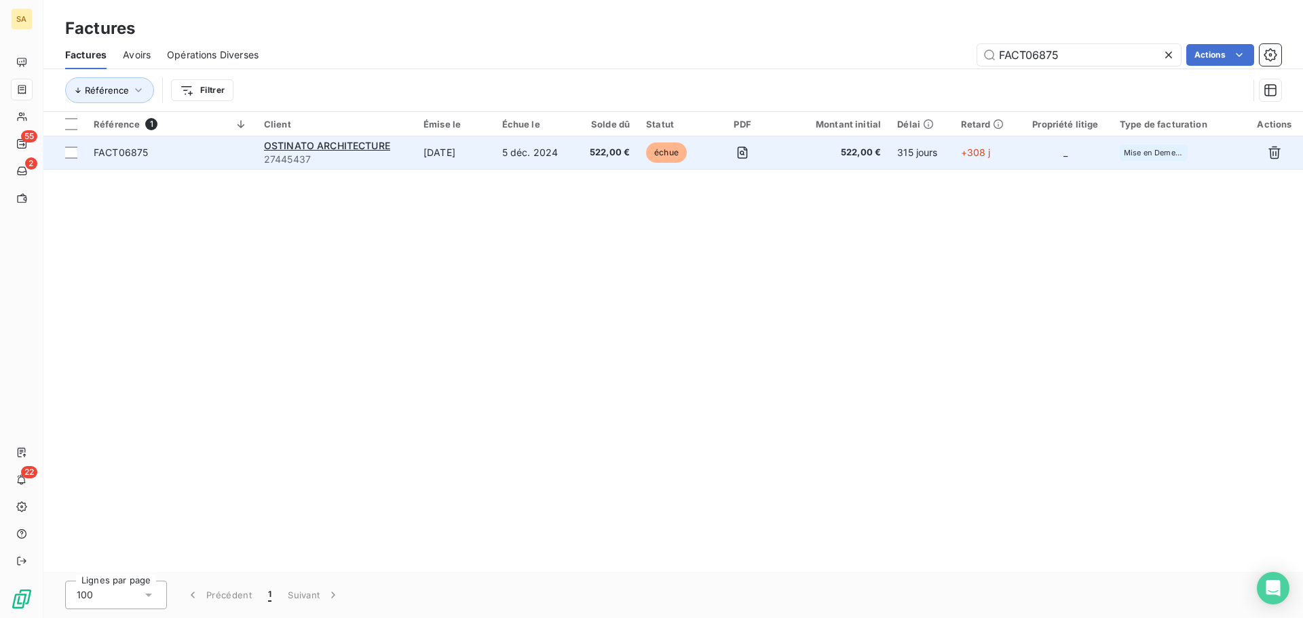
click at [221, 144] on td "FACT06875" at bounding box center [170, 152] width 170 height 33
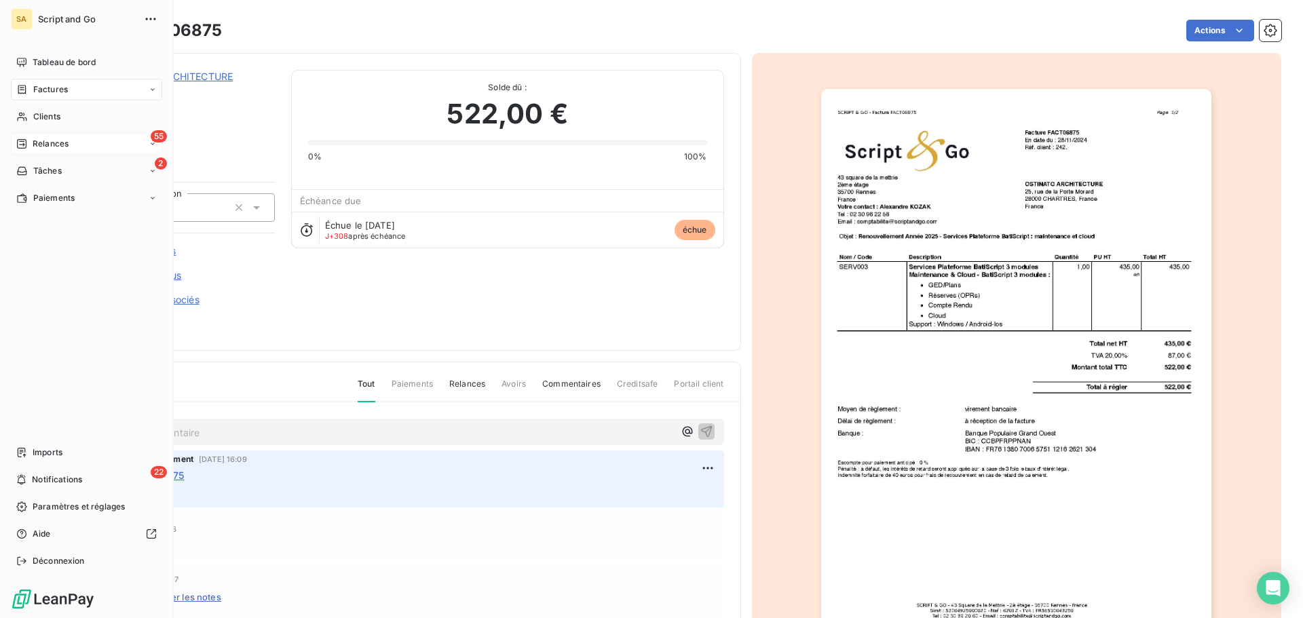
click at [32, 143] on div "Relances" at bounding box center [42, 144] width 52 height 12
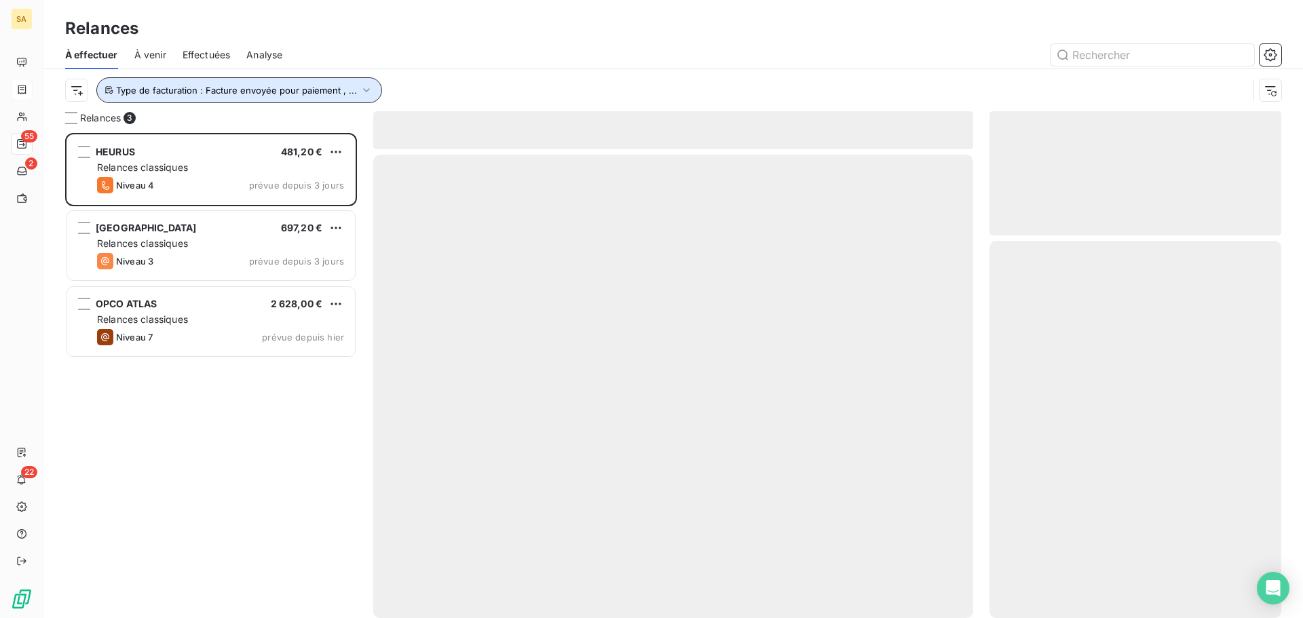
click at [329, 84] on button "Type de facturation : Facture envoyée pour paiement , ..." at bounding box center [239, 90] width 286 height 26
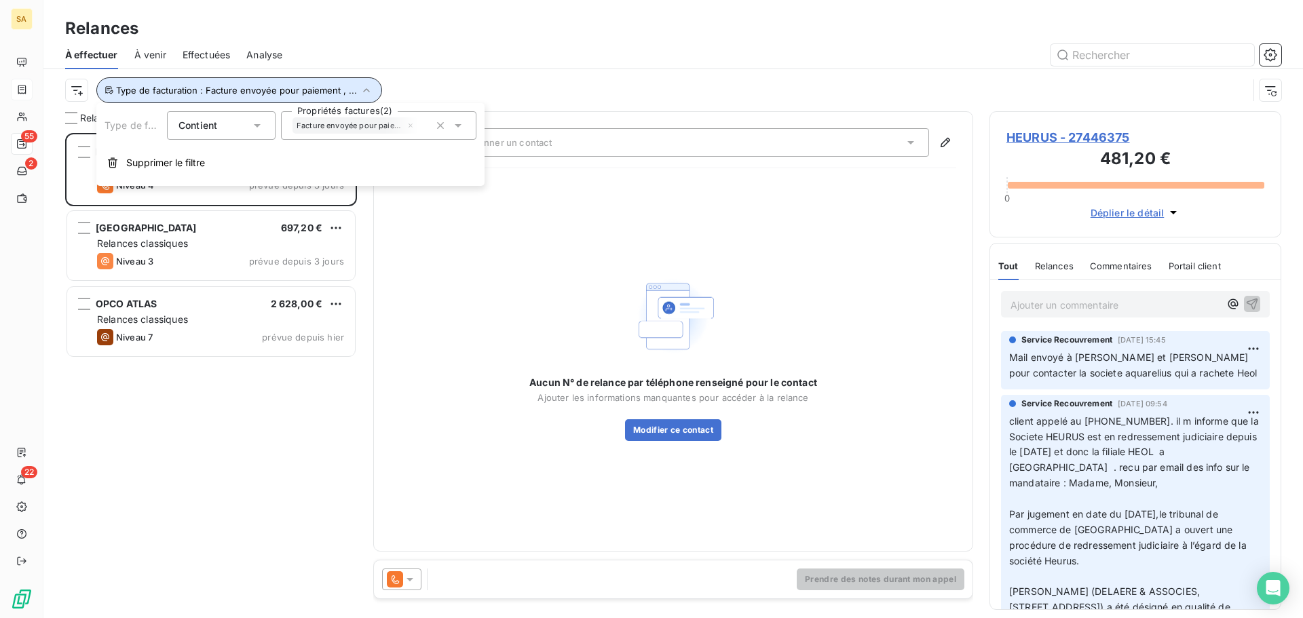
click at [331, 87] on span "Type de facturation : Facture envoyée pour paiement , ..." at bounding box center [236, 90] width 241 height 11
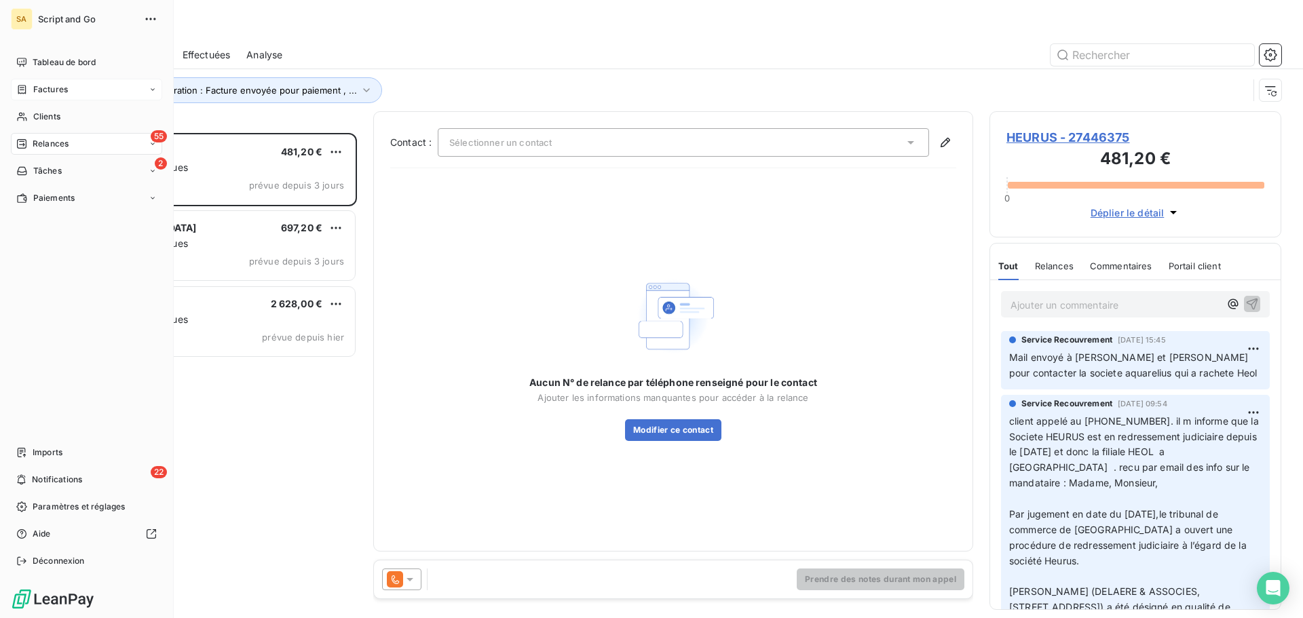
click at [47, 86] on span "Factures" at bounding box center [50, 89] width 35 height 12
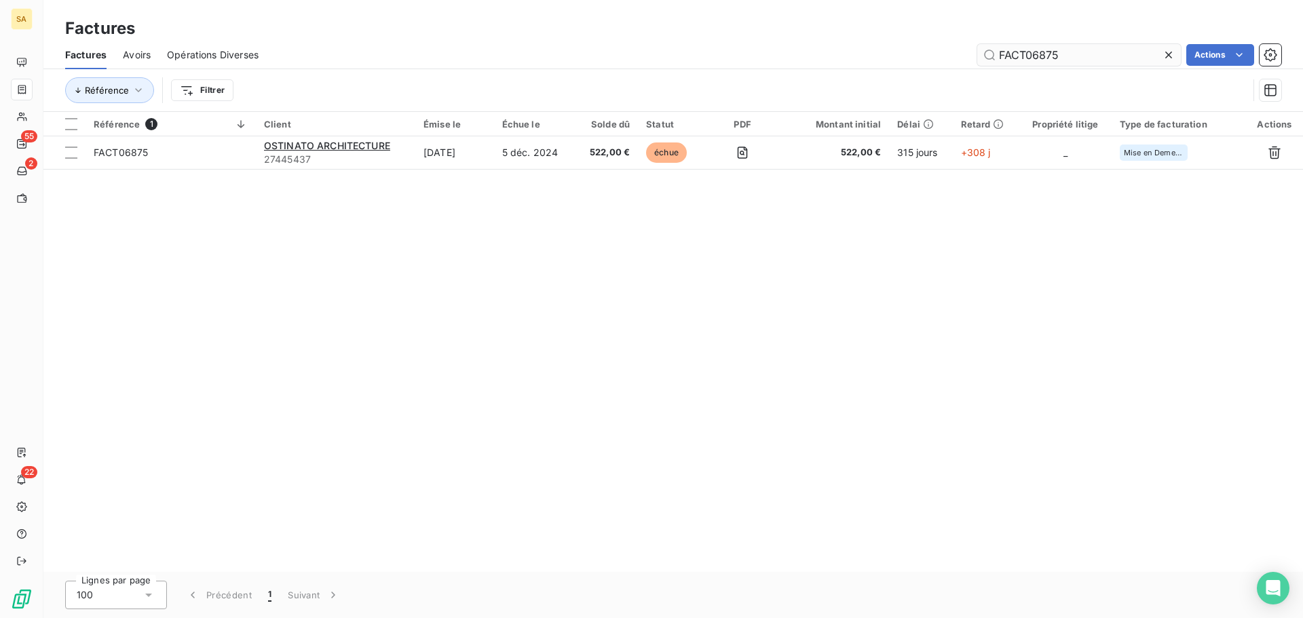
drag, startPoint x: 1020, startPoint y: 56, endPoint x: 986, endPoint y: 54, distance: 34.6
click at [986, 54] on input "FACT06875" at bounding box center [1079, 55] width 204 height 22
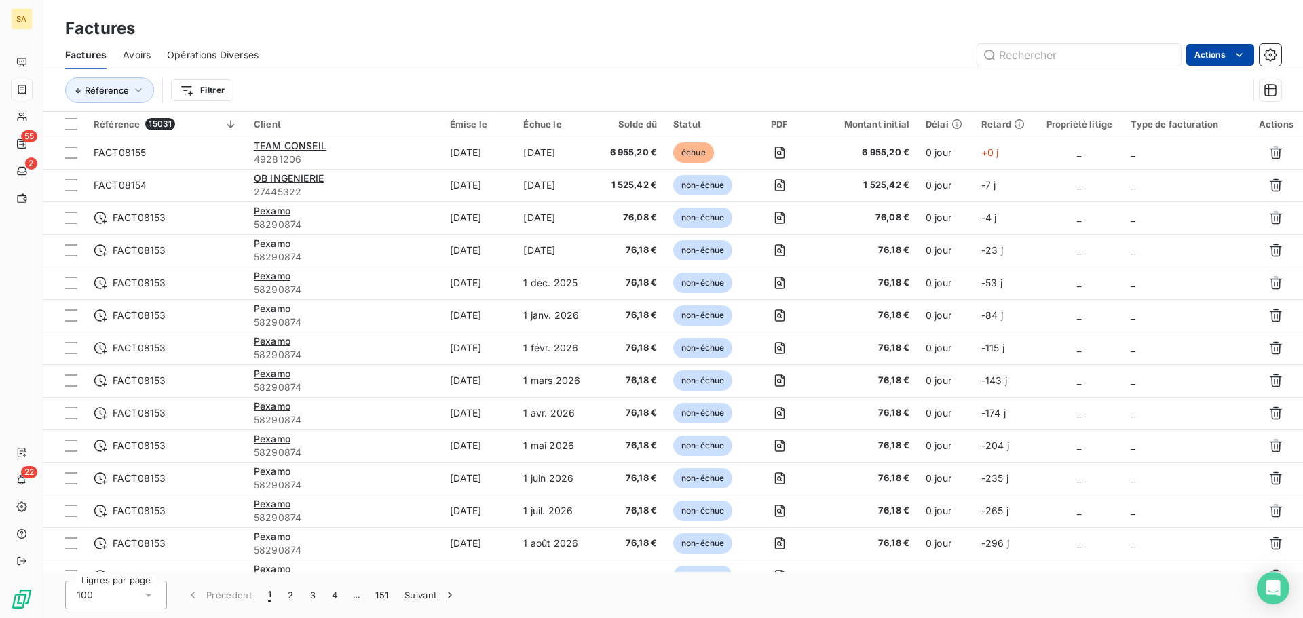
click at [1218, 58] on html "SA 55 2 22 Factures Factures Avoirs Opérations Diverses Actions Référence Filtr…" at bounding box center [651, 309] width 1303 height 618
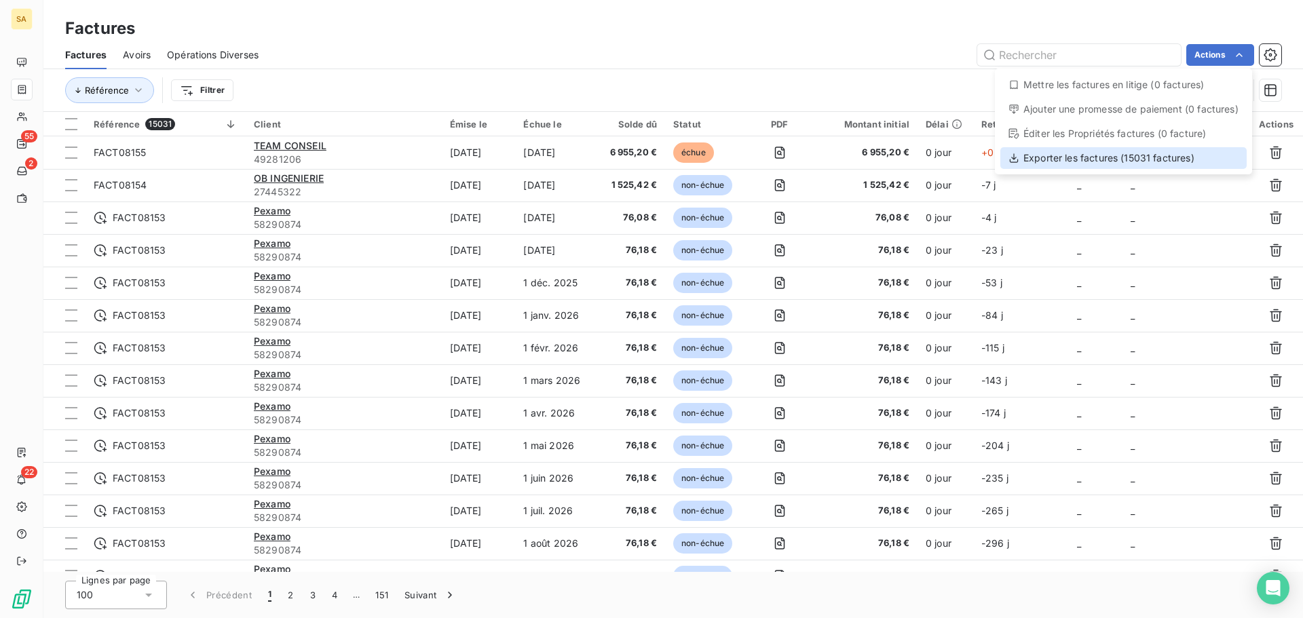
click at [1100, 160] on div "Exporter les factures (15031 factures)" at bounding box center [1123, 158] width 246 height 22
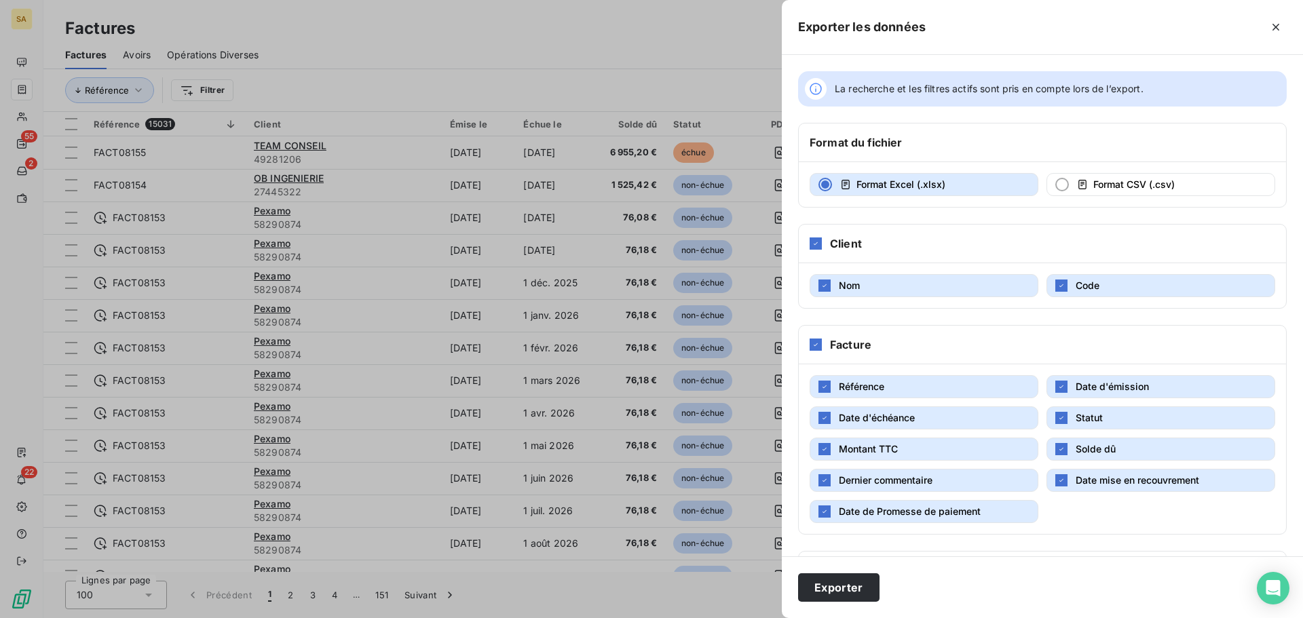
click at [692, 26] on div at bounding box center [651, 309] width 1303 height 618
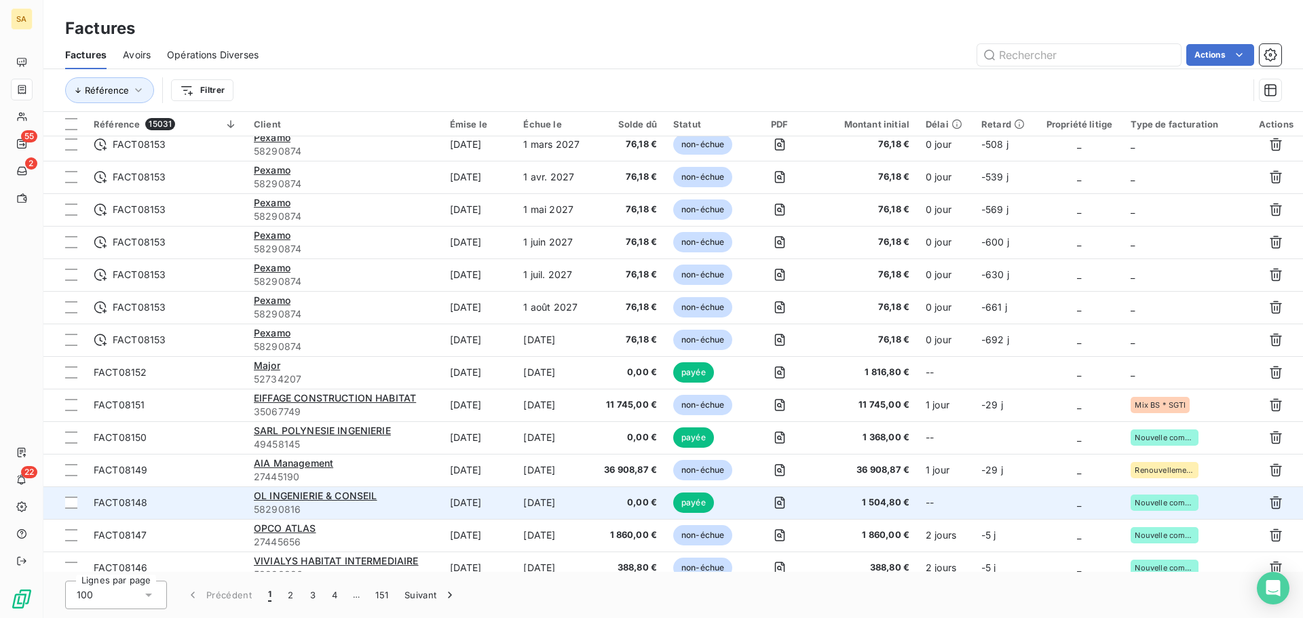
scroll to position [746, 0]
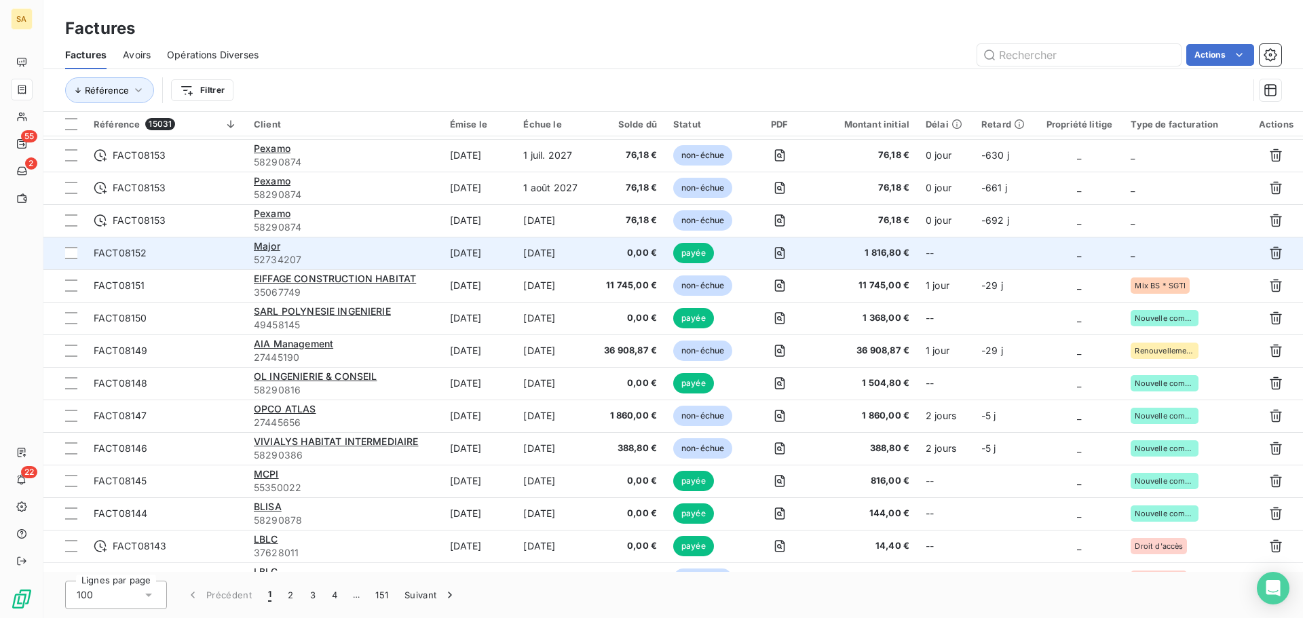
click at [1148, 254] on td "_" at bounding box center [1185, 253] width 126 height 33
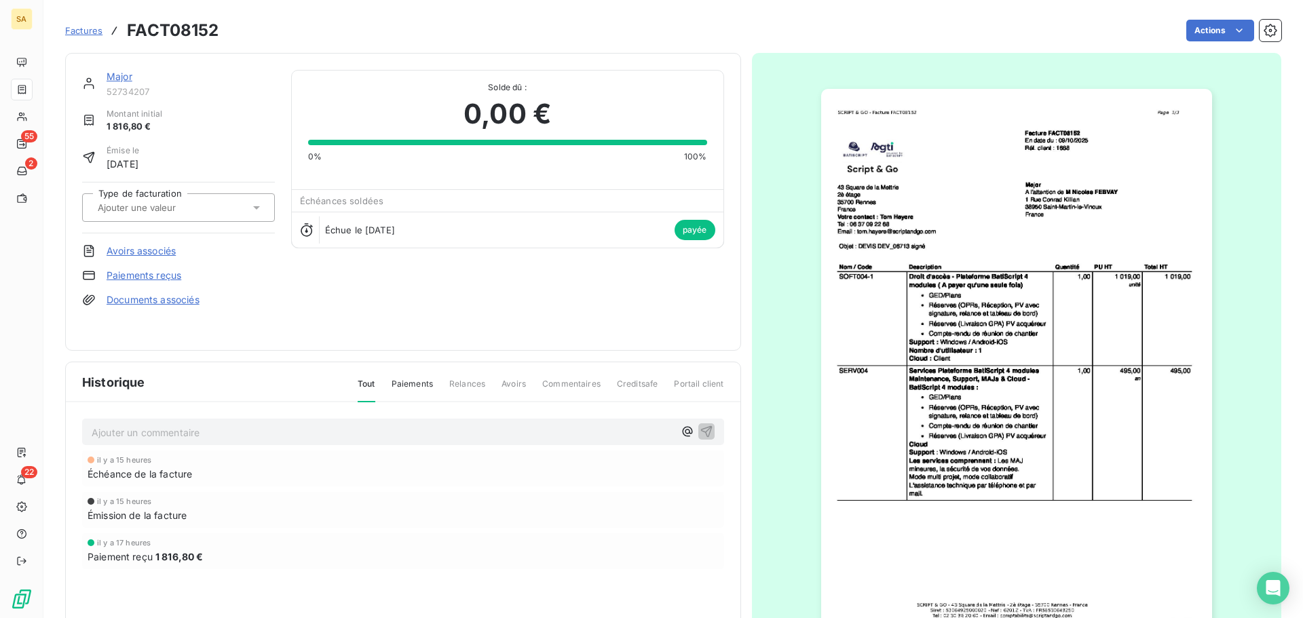
click at [221, 205] on div at bounding box center [172, 208] width 156 height 18
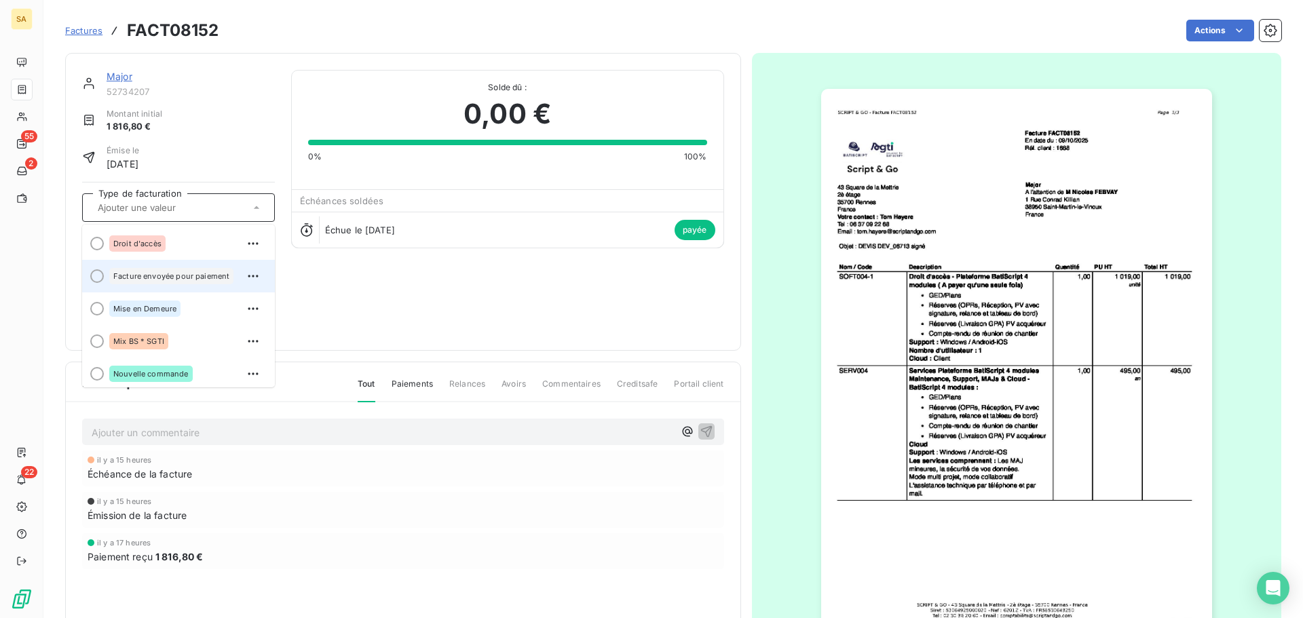
scroll to position [68, 0]
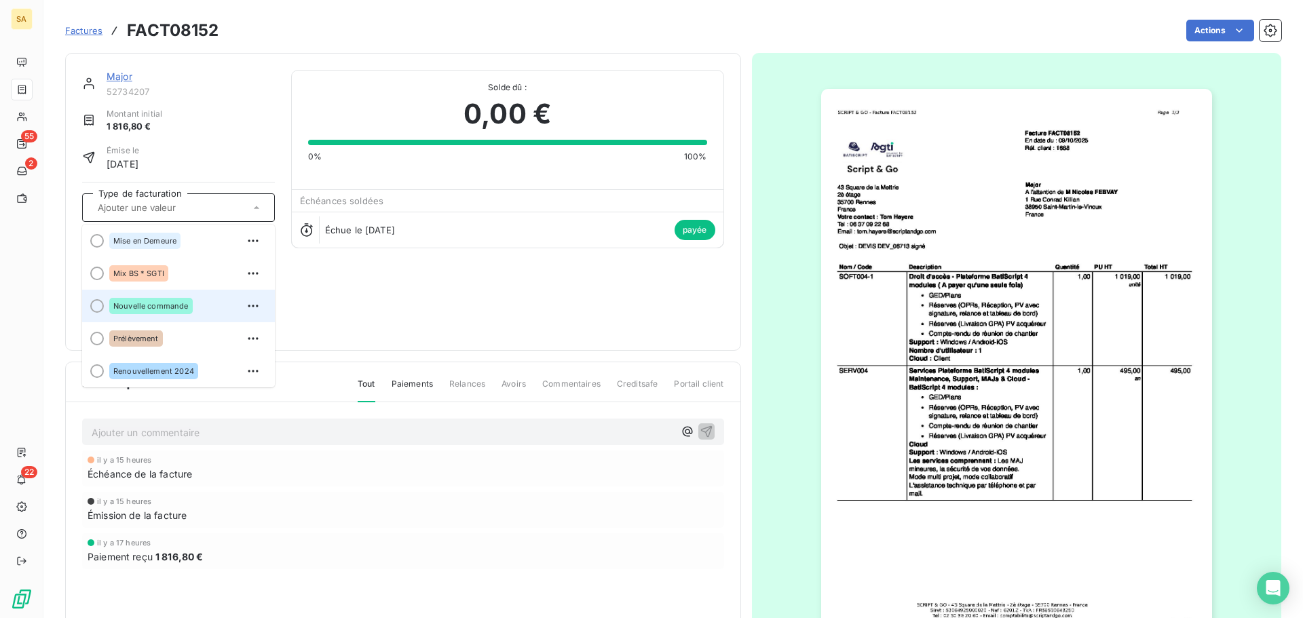
click at [180, 305] on span "Nouvelle commande" at bounding box center [150, 306] width 75 height 8
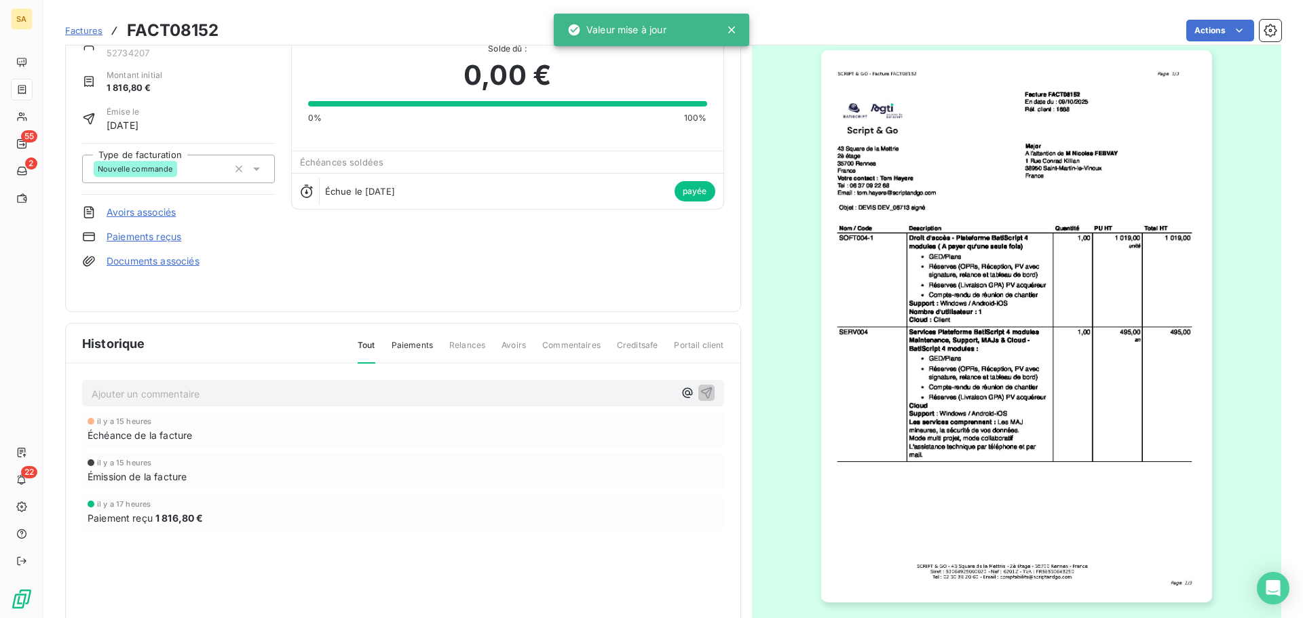
scroll to position [0, 0]
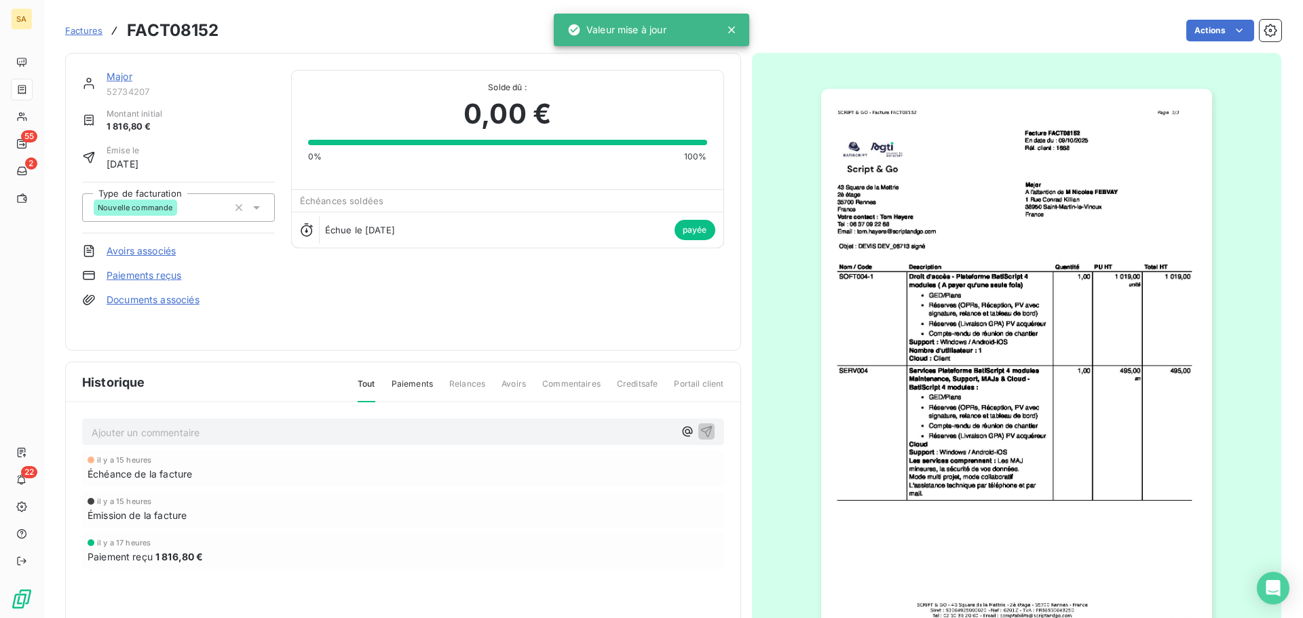
click at [1033, 310] on img "button" at bounding box center [1016, 365] width 391 height 552
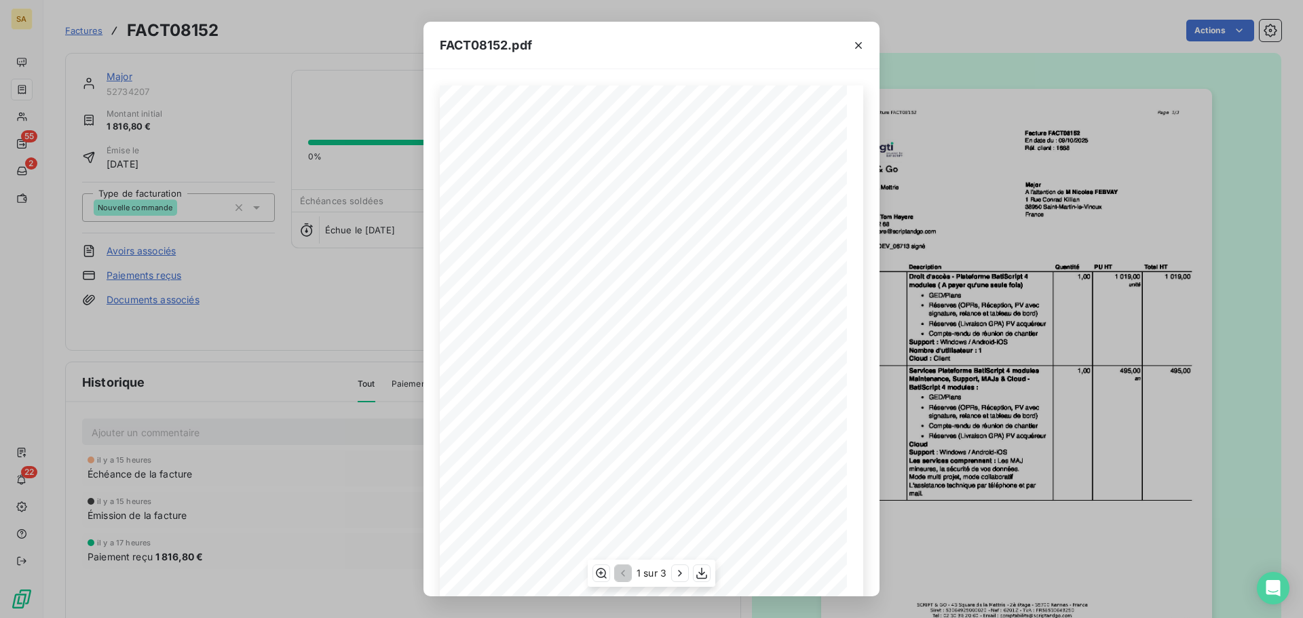
click at [671, 575] on div "1 sur 3" at bounding box center [652, 573] width 128 height 27
click at [683, 569] on icon "button" at bounding box center [680, 574] width 14 height 14
click at [864, 45] on icon "button" at bounding box center [858, 46] width 14 height 14
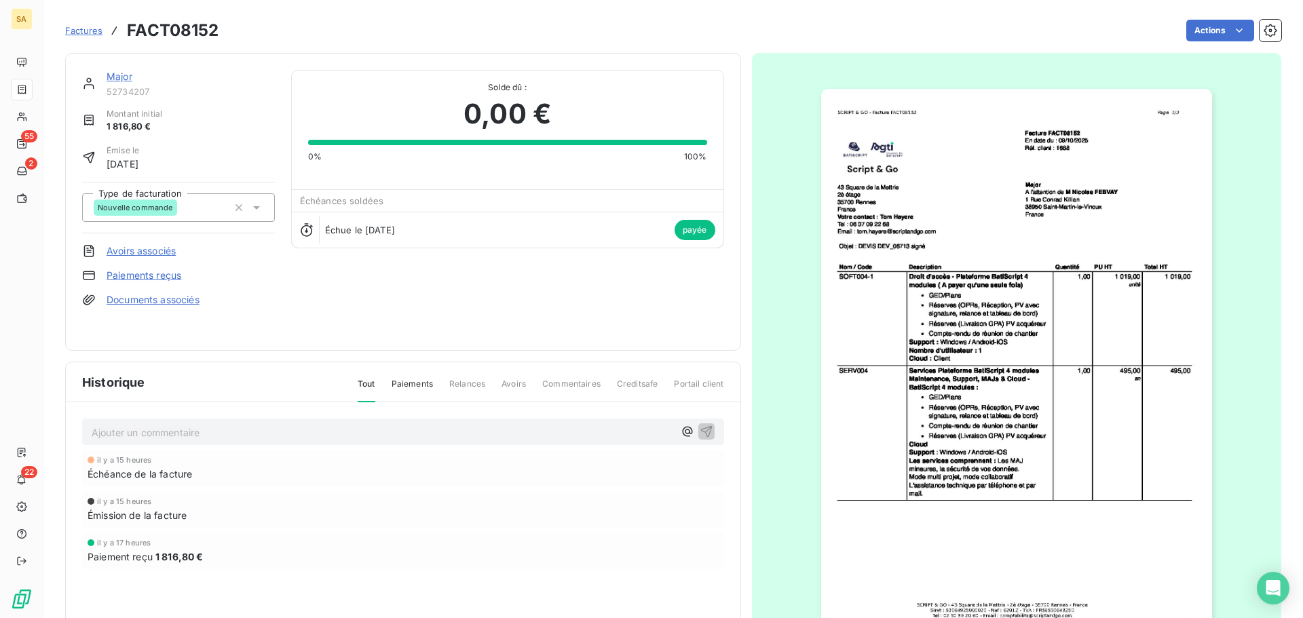
click at [85, 29] on span "Factures" at bounding box center [83, 30] width 37 height 11
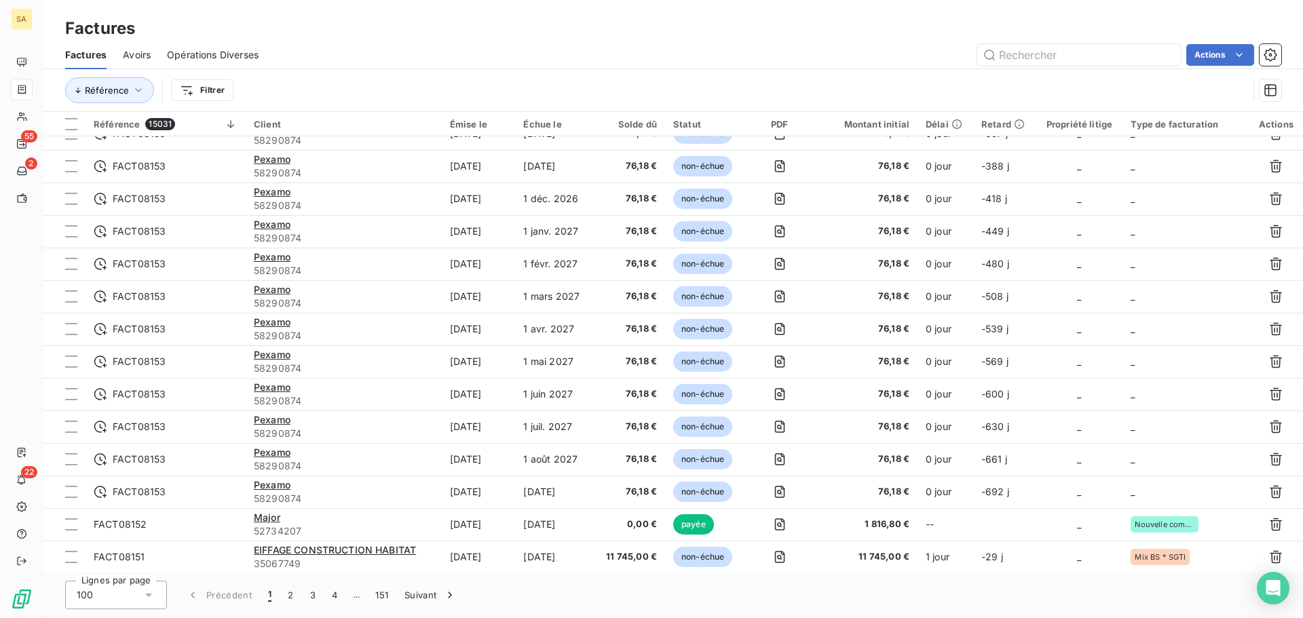
scroll to position [611, 0]
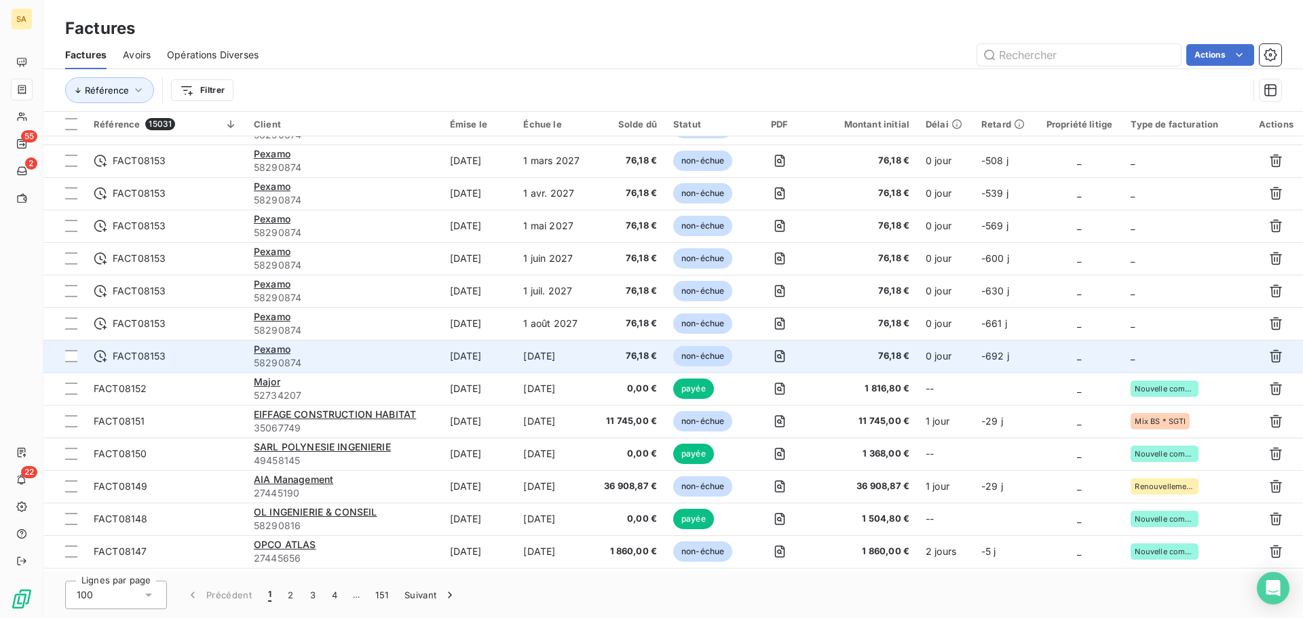
click at [1147, 356] on td "_" at bounding box center [1185, 356] width 126 height 33
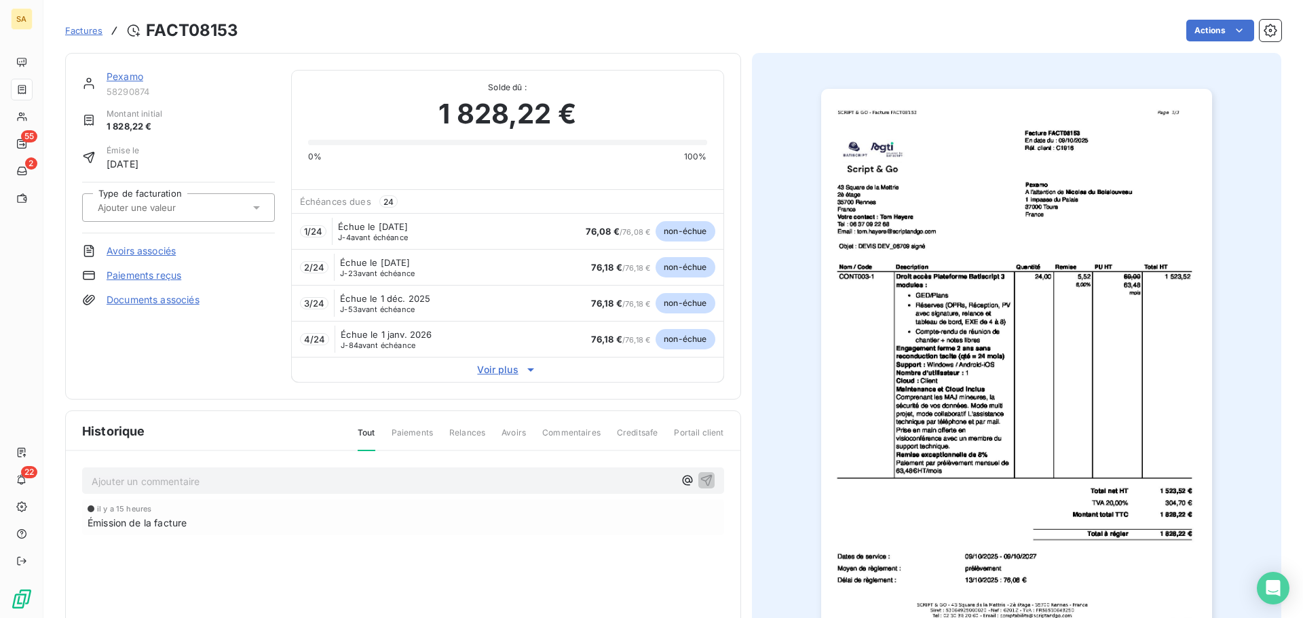
click at [177, 210] on input "text" at bounding box center [164, 208] width 136 height 12
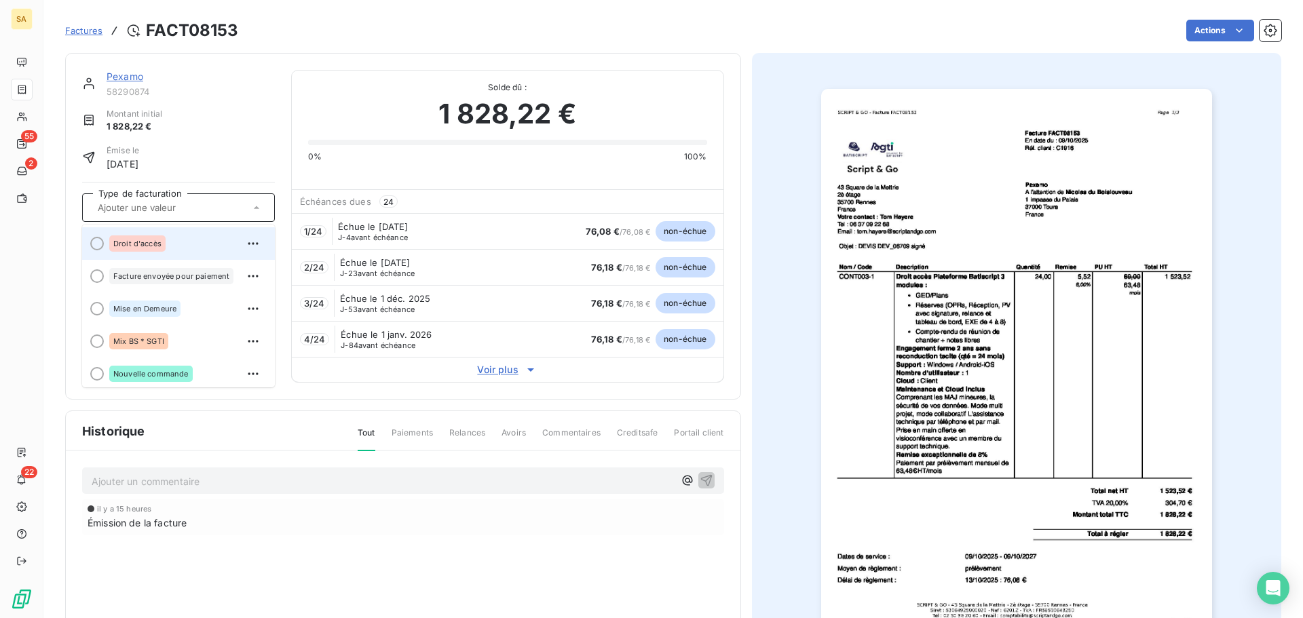
click at [154, 237] on div "Droit d'accès" at bounding box center [137, 243] width 56 height 16
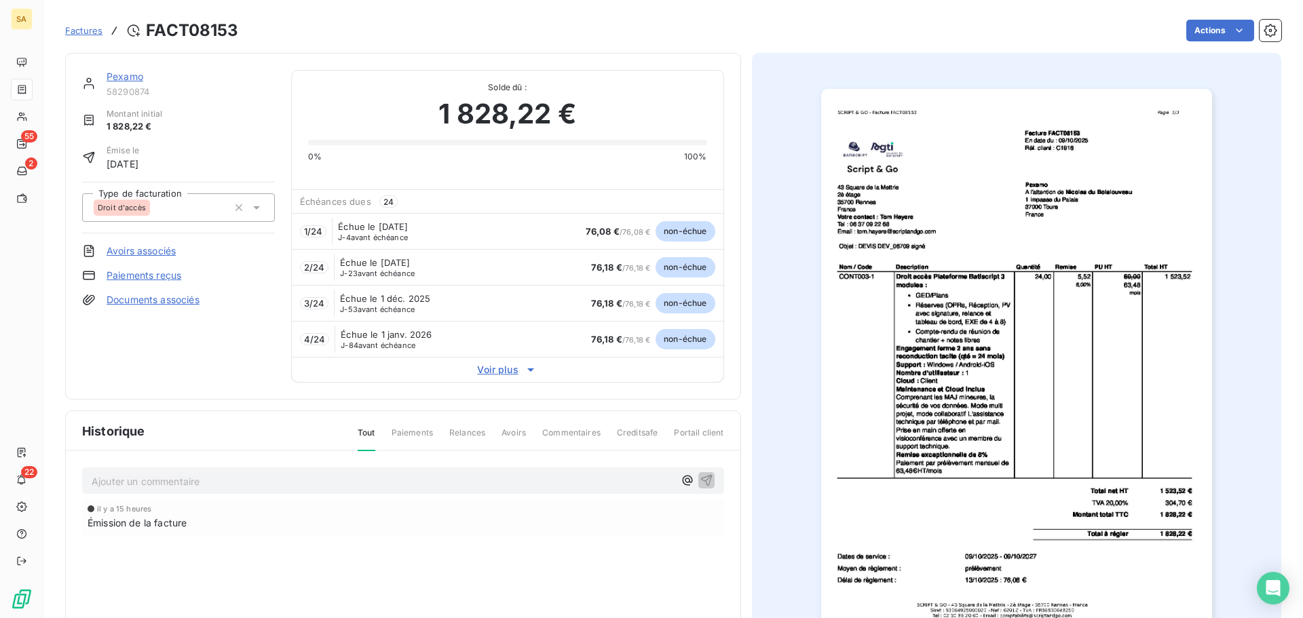
click at [81, 26] on span "Factures" at bounding box center [83, 30] width 37 height 11
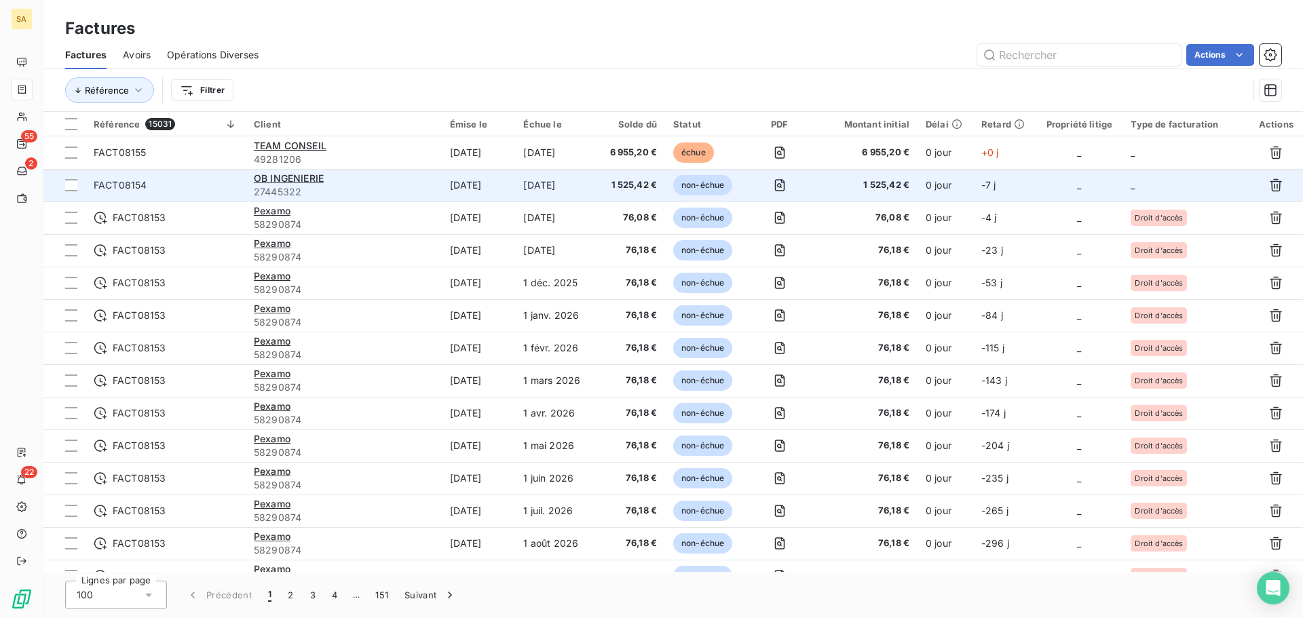
click at [1134, 185] on td "_" at bounding box center [1185, 185] width 126 height 33
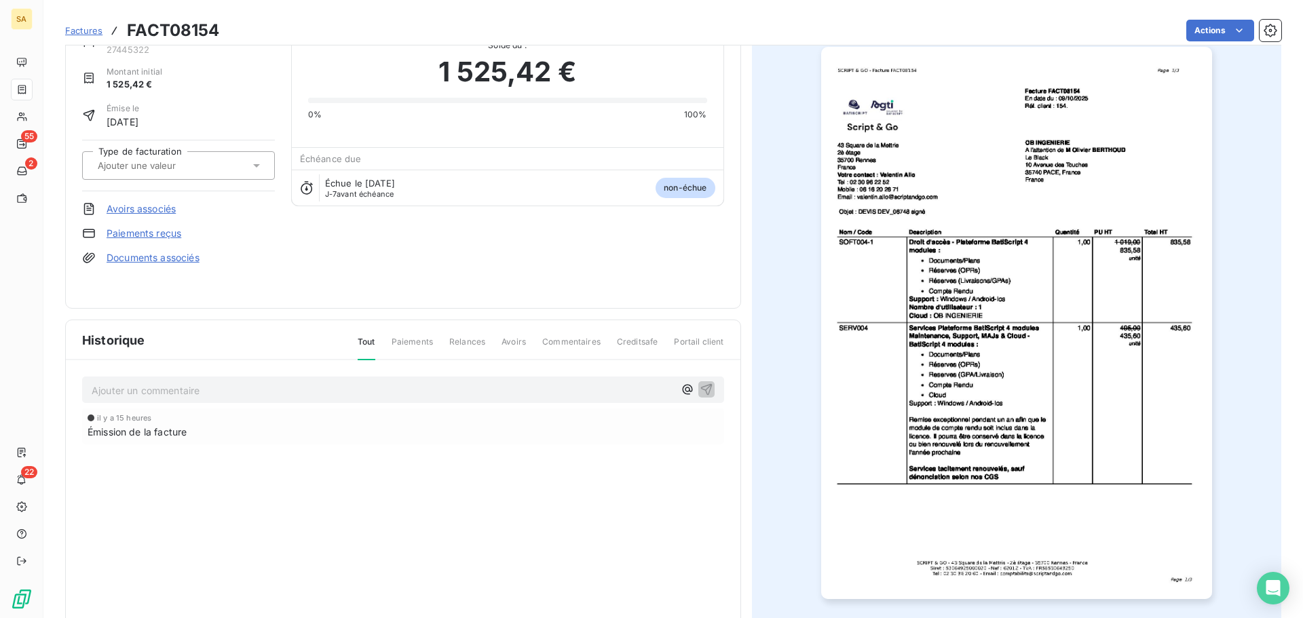
scroll to position [81, 0]
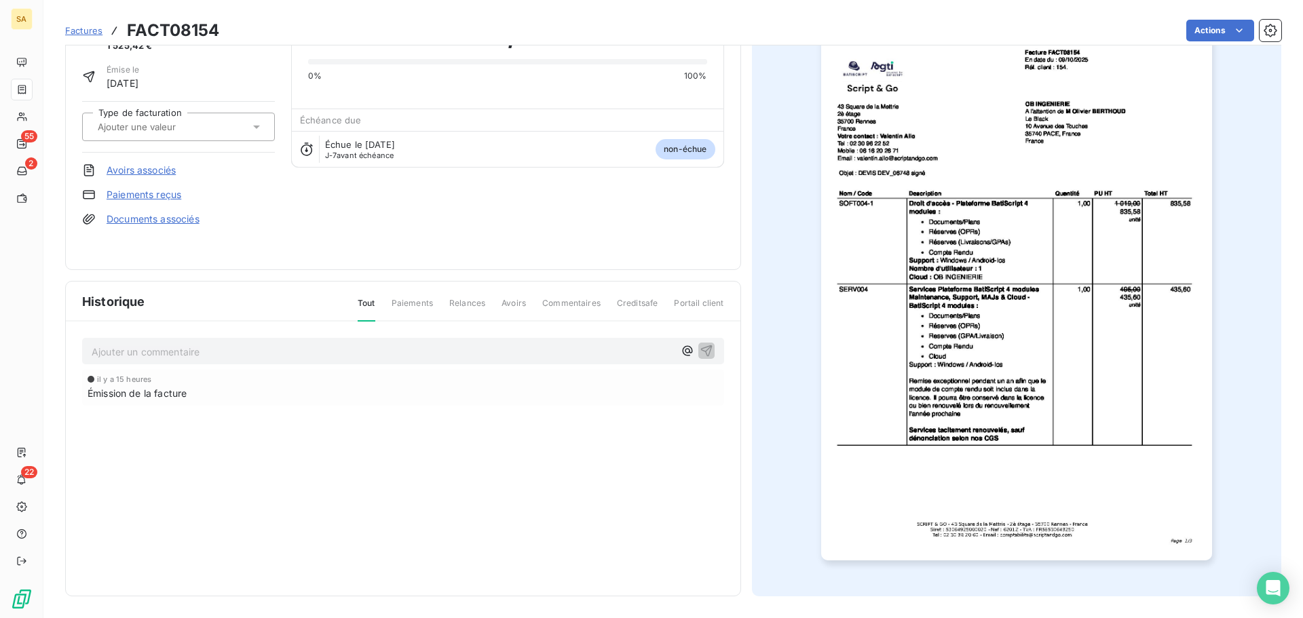
click at [1032, 410] on img "button" at bounding box center [1016, 284] width 391 height 552
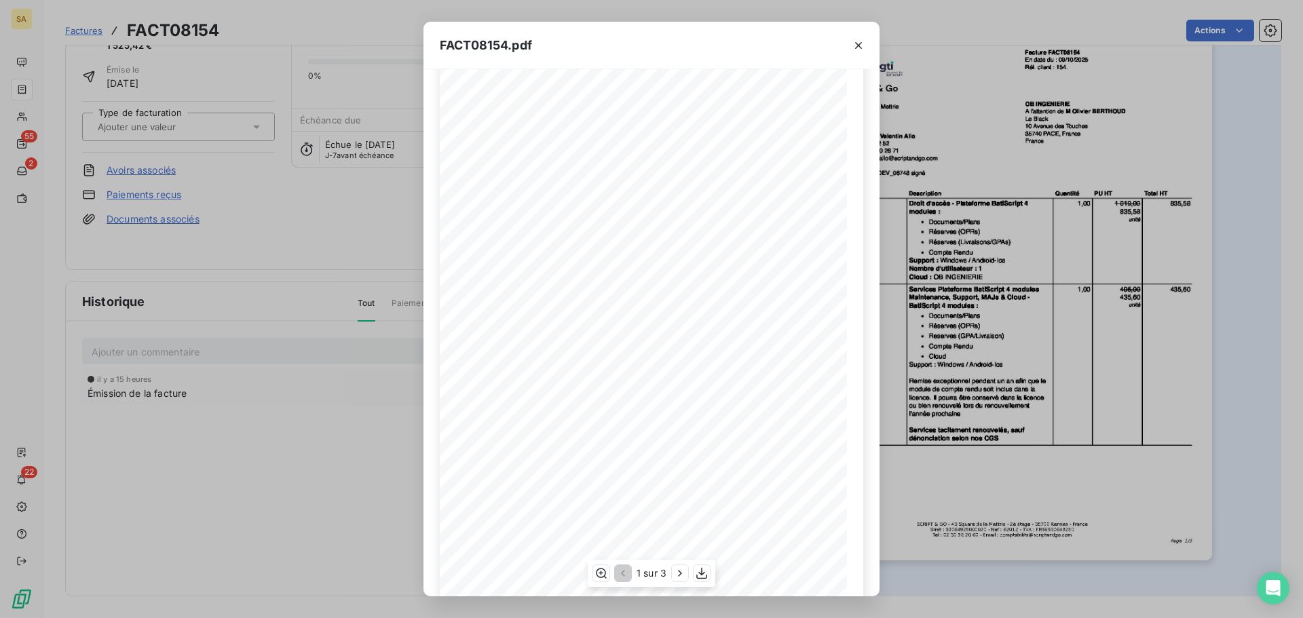
scroll to position [90, 0]
click at [683, 573] on icon "button" at bounding box center [680, 574] width 14 height 14
click at [681, 573] on icon "button" at bounding box center [681, 574] width 14 height 14
click at [617, 577] on icon "button" at bounding box center [622, 574] width 14 height 14
click at [854, 47] on icon "button" at bounding box center [858, 46] width 14 height 14
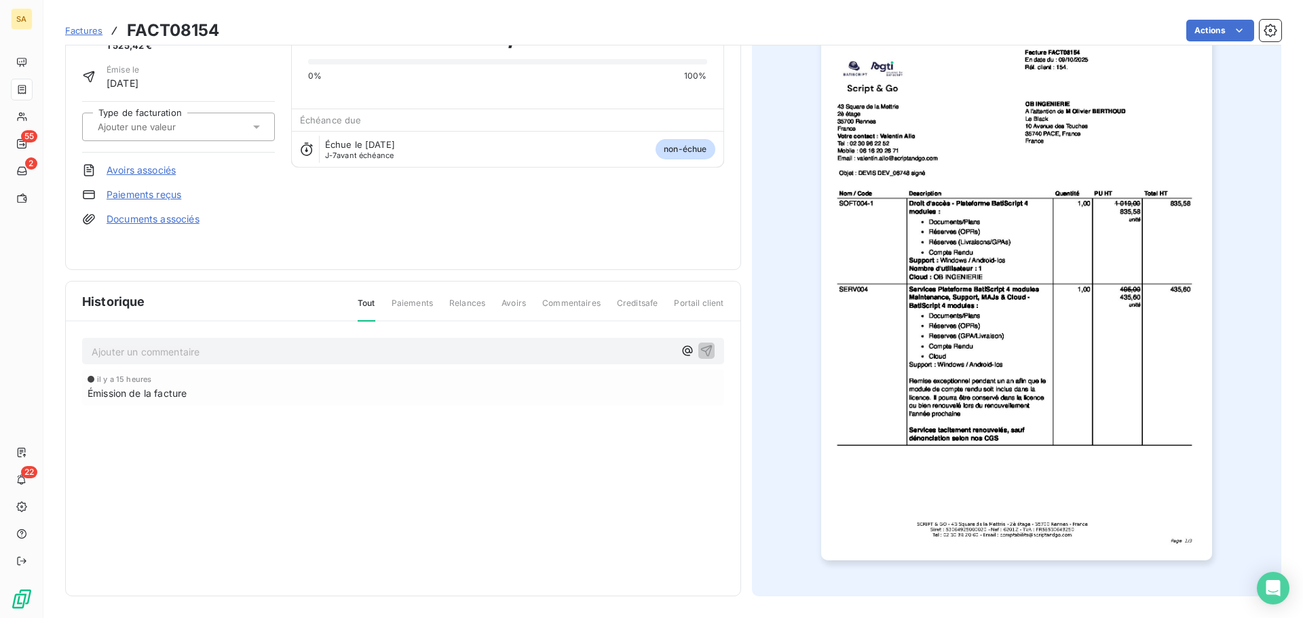
click at [213, 128] on div at bounding box center [172, 127] width 156 height 18
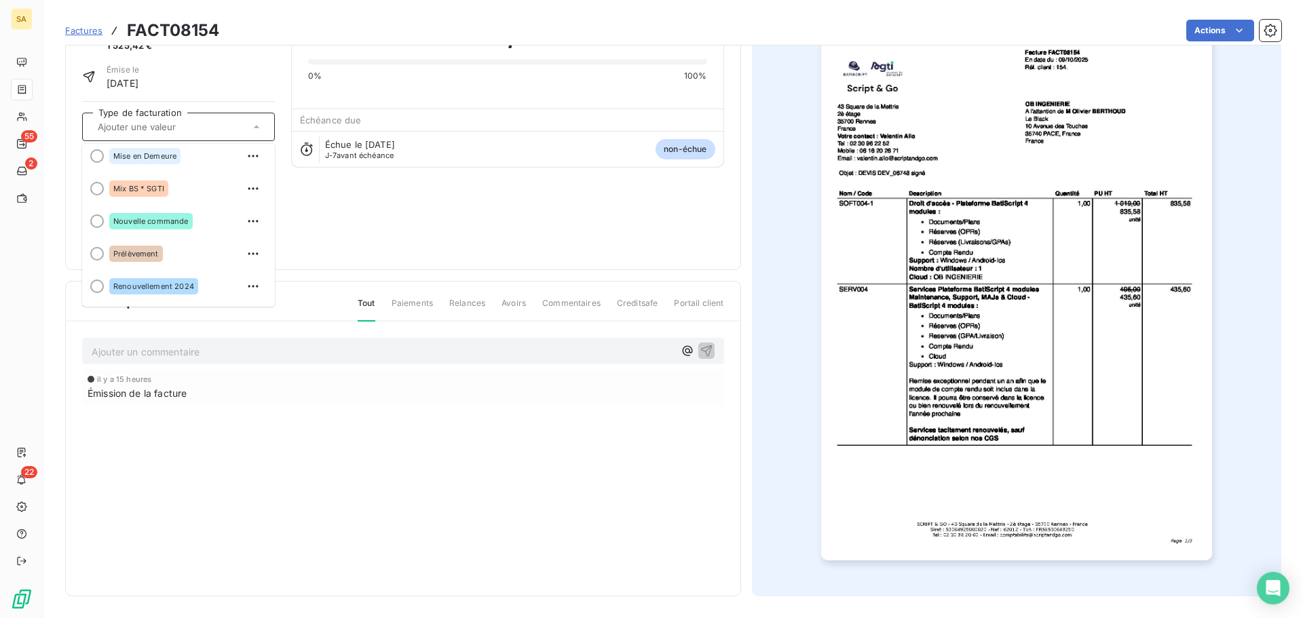
scroll to position [0, 0]
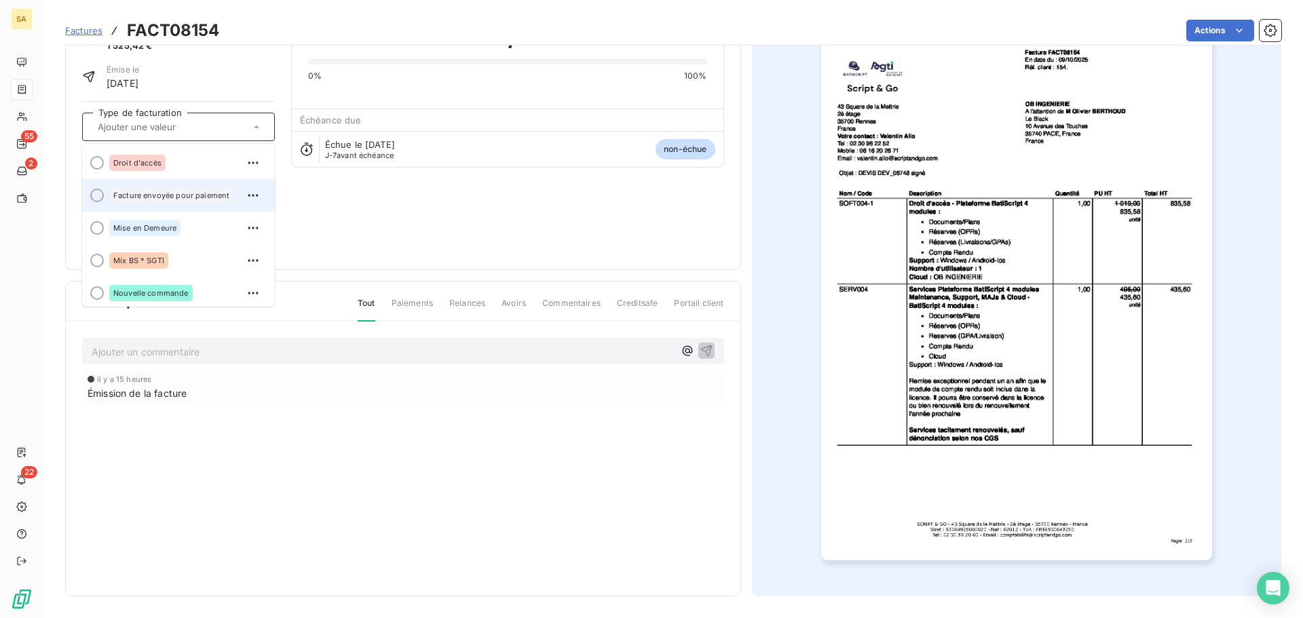
click at [166, 198] on span "Facture envoyée pour paiement" at bounding box center [171, 195] width 116 height 8
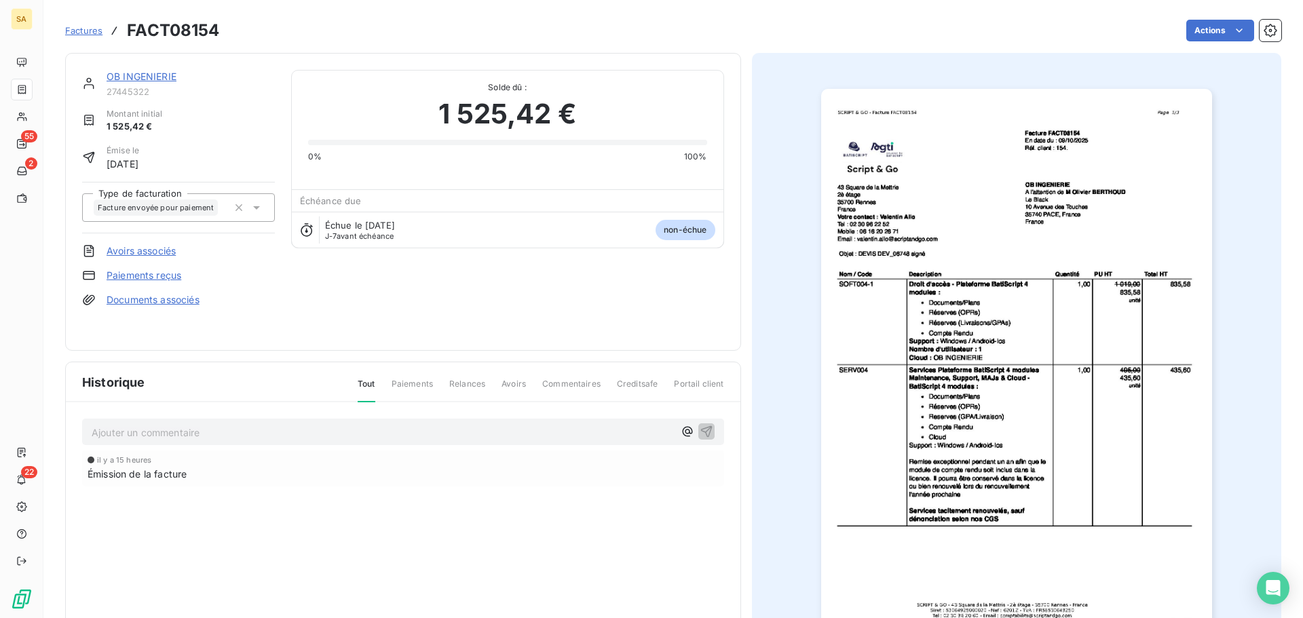
click at [77, 25] on span "Factures" at bounding box center [83, 30] width 37 height 11
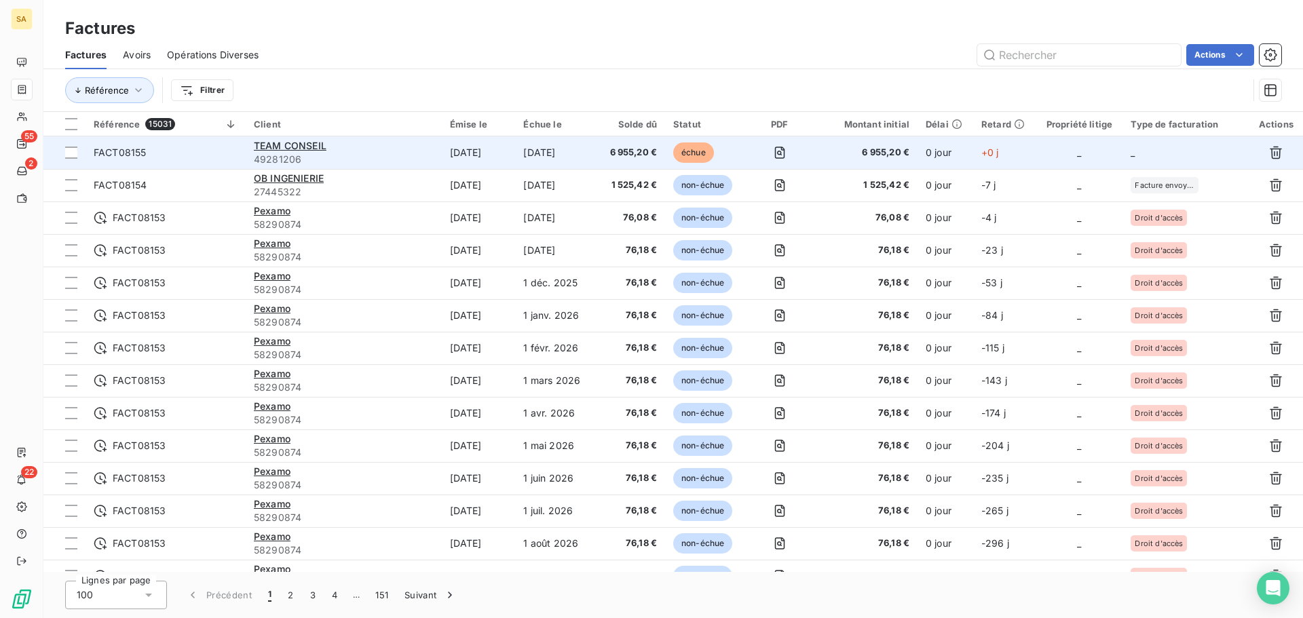
click at [1155, 160] on td "_" at bounding box center [1185, 152] width 126 height 33
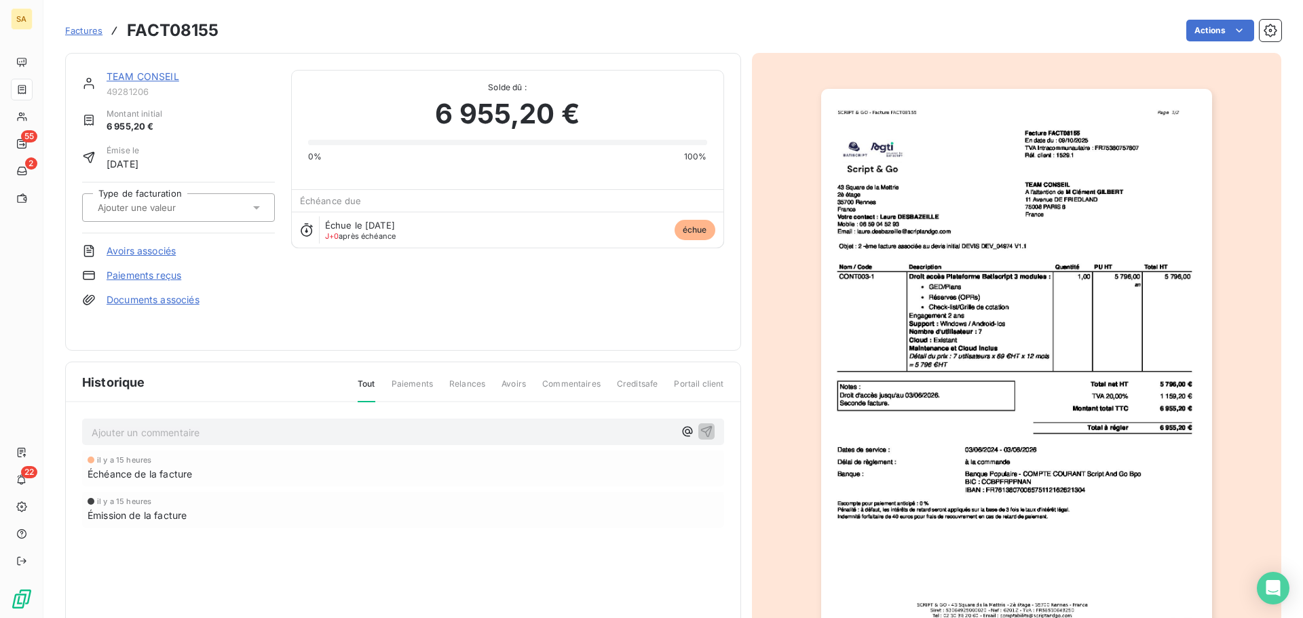
click at [209, 205] on div at bounding box center [172, 208] width 156 height 18
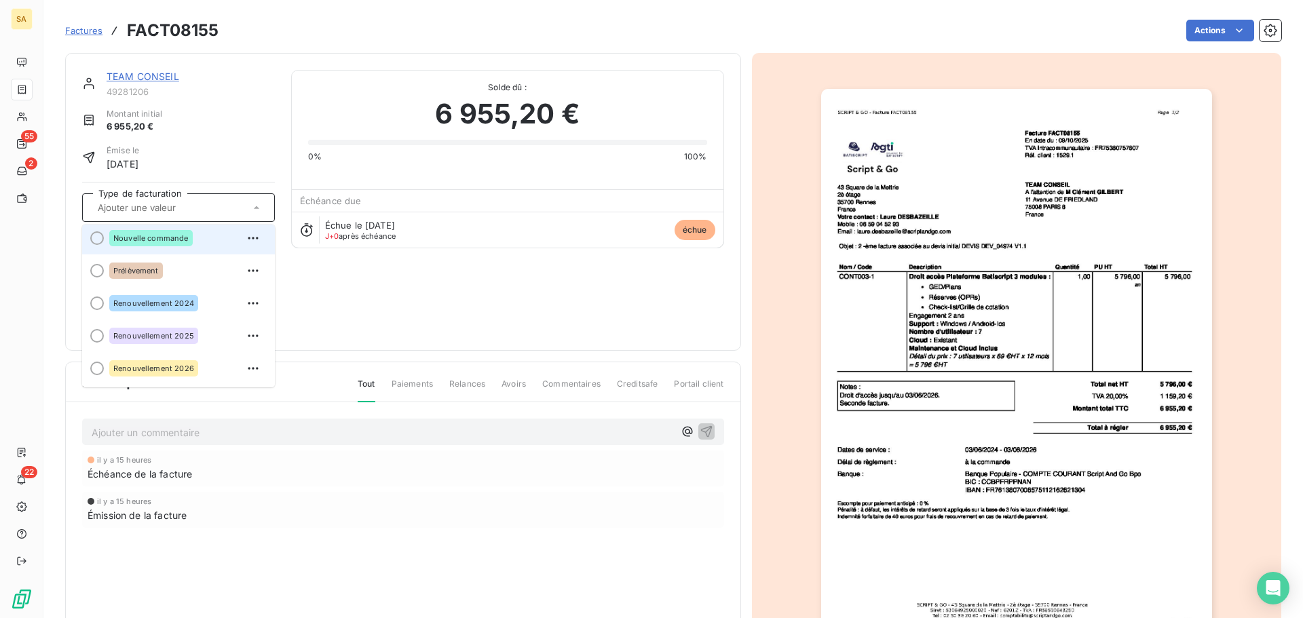
scroll to position [133, 0]
click at [161, 243] on div "Nouvelle commande" at bounding box center [150, 241] width 83 height 16
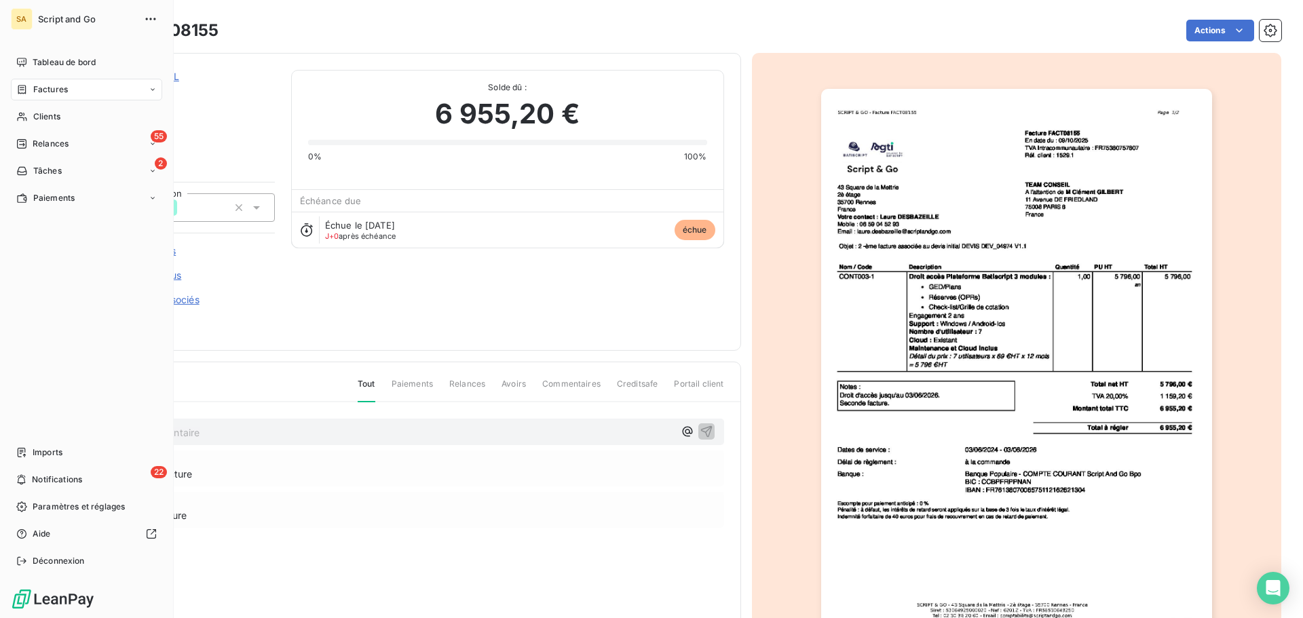
click at [25, 90] on icon at bounding box center [22, 89] width 8 height 9
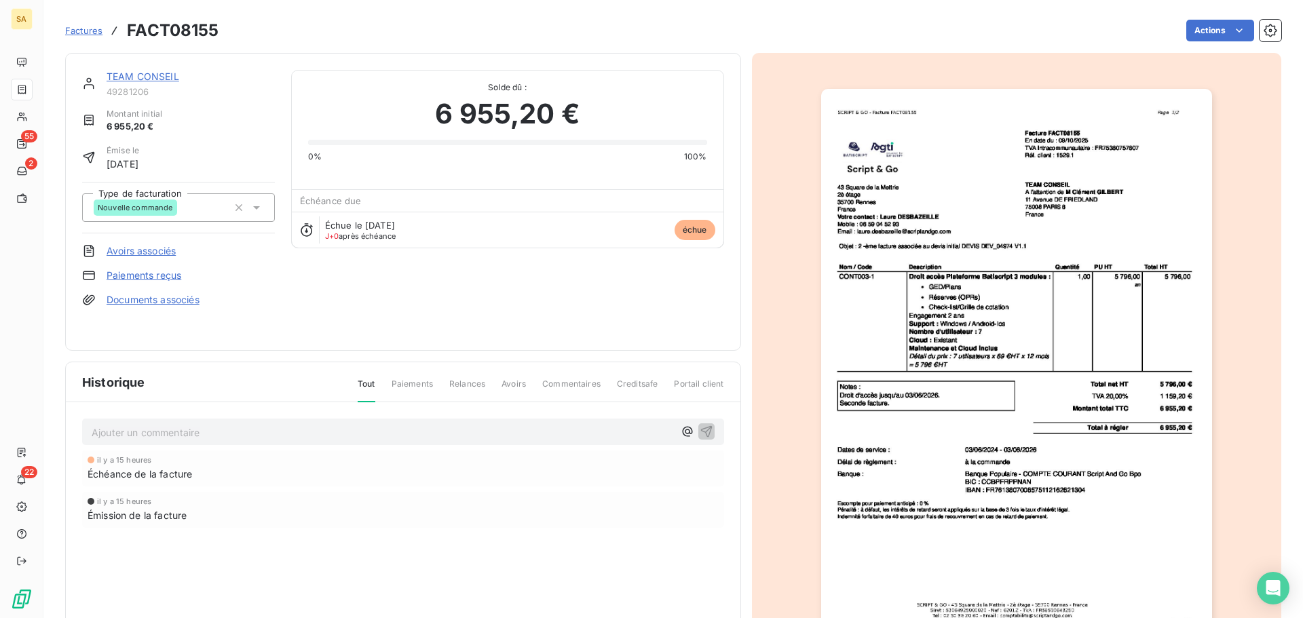
click at [84, 30] on span "Factures" at bounding box center [83, 30] width 37 height 11
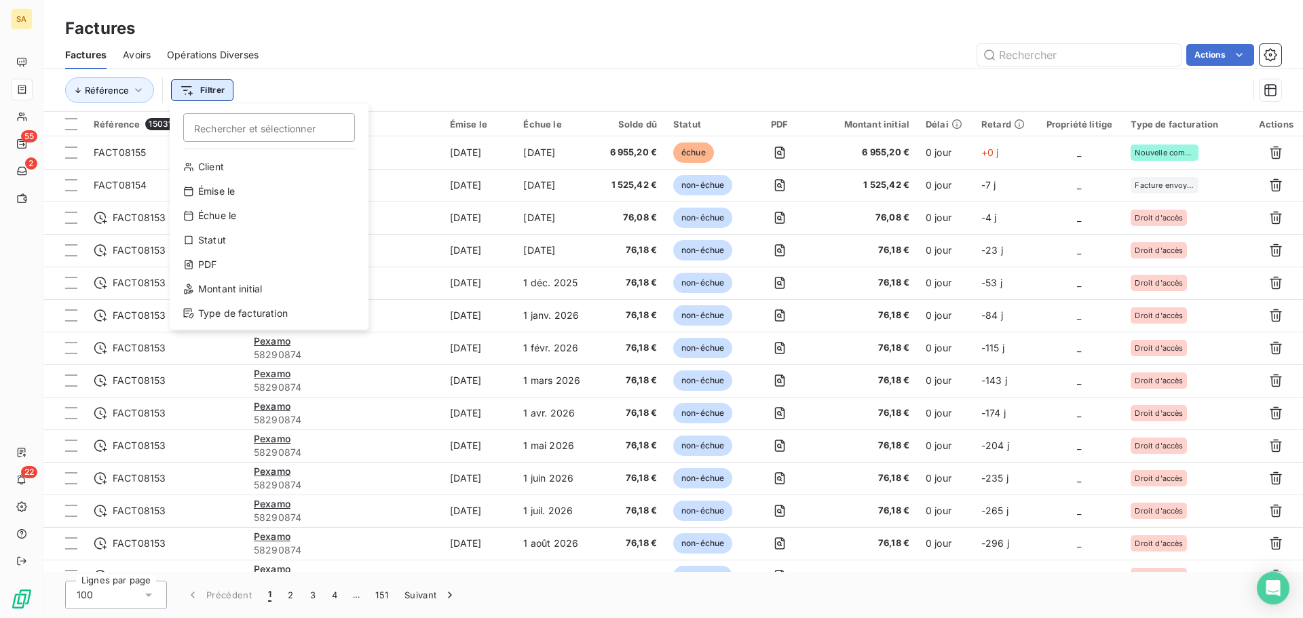
click at [209, 90] on html "SA 55 2 22 Factures Factures Avoirs Opérations Diverses Actions Référence Filtr…" at bounding box center [651, 309] width 1303 height 618
click at [243, 317] on div "Type de facturation" at bounding box center [269, 314] width 188 height 22
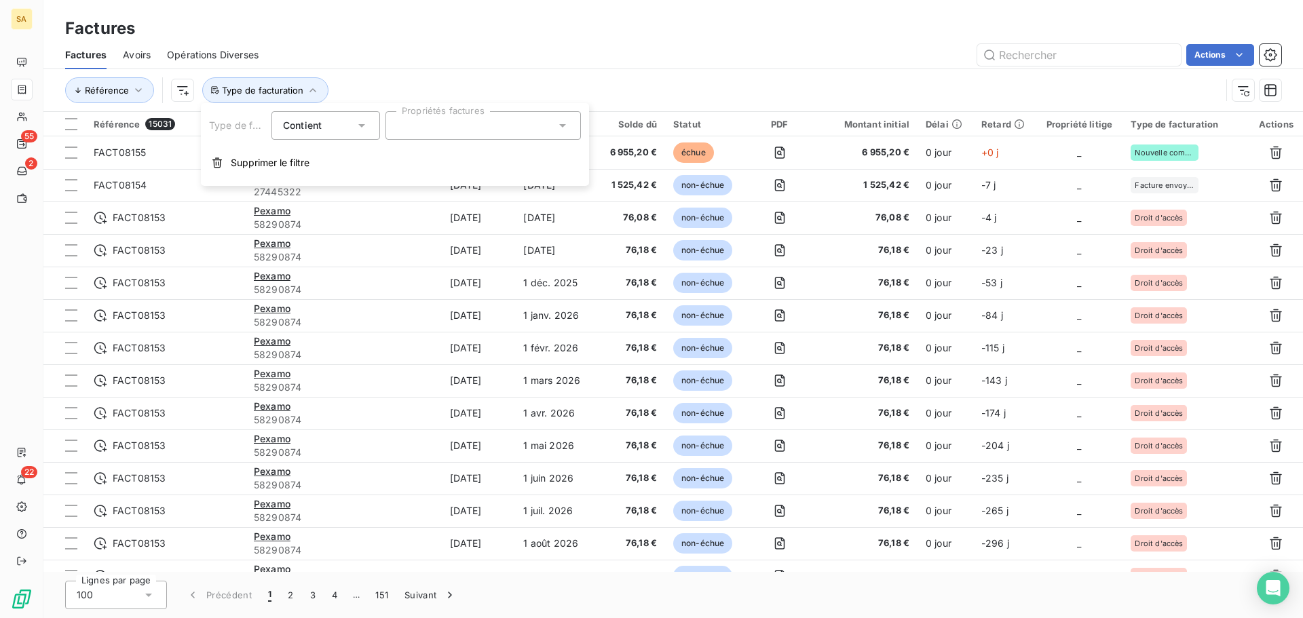
click at [423, 121] on div at bounding box center [482, 125] width 195 height 28
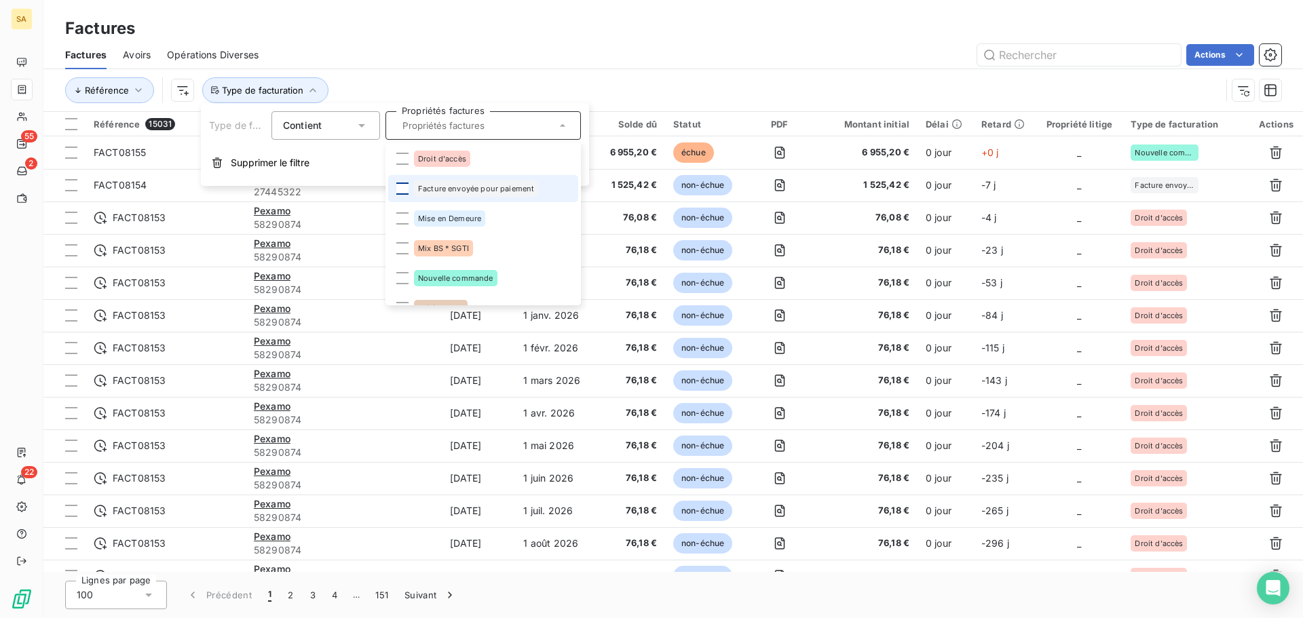
click at [400, 189] on div at bounding box center [402, 189] width 12 height 12
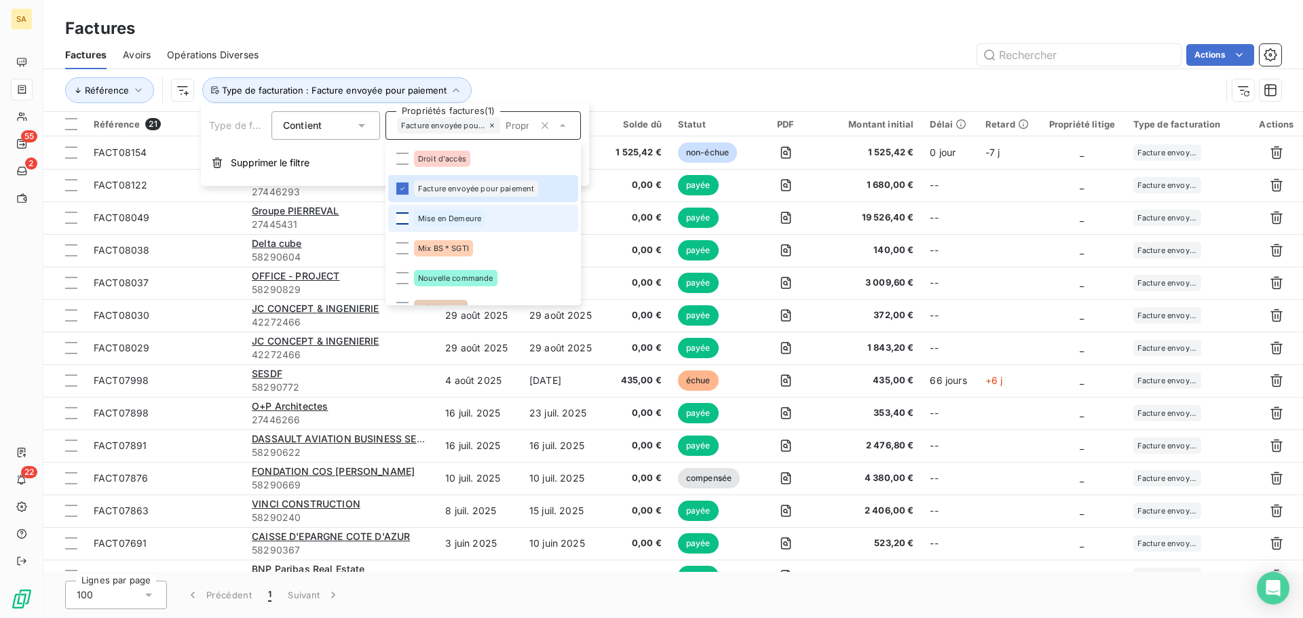
click at [399, 221] on div at bounding box center [402, 218] width 12 height 12
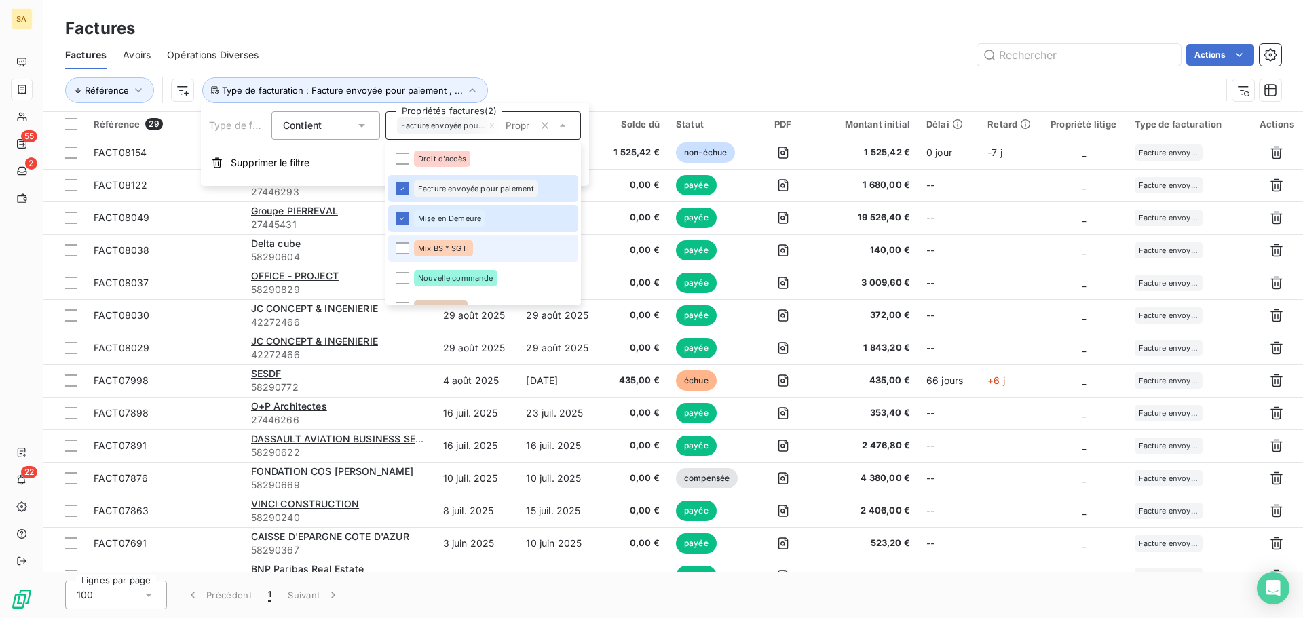
scroll to position [68, 0]
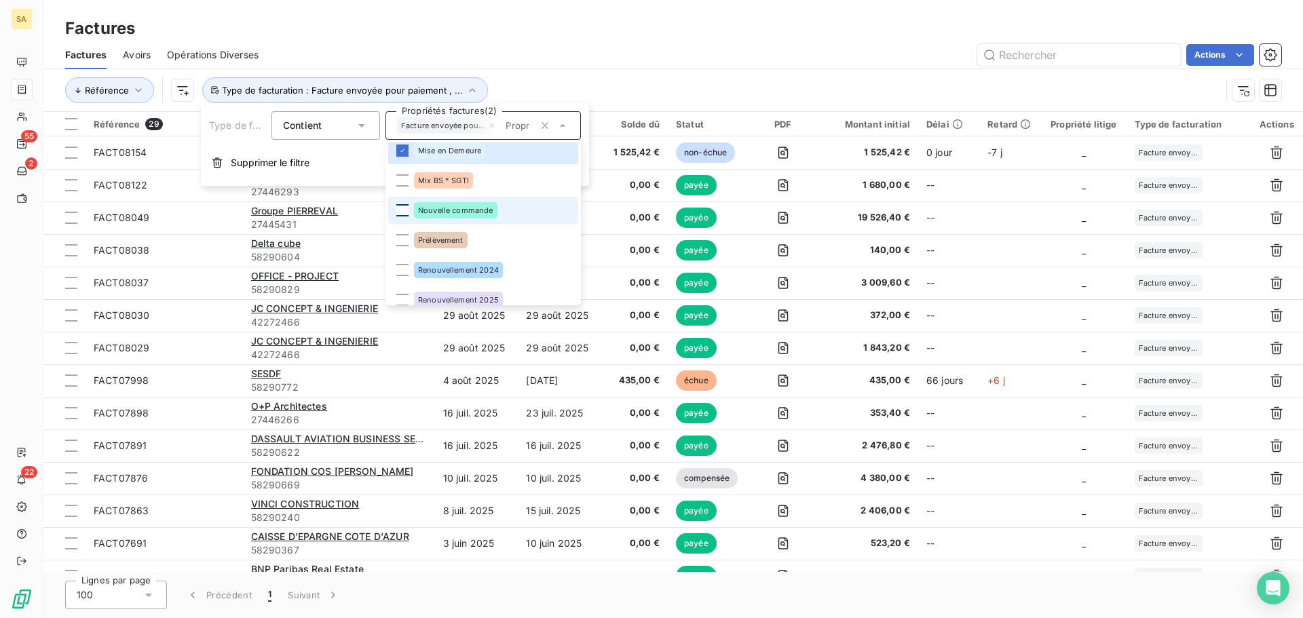
click at [404, 214] on div at bounding box center [402, 210] width 12 height 12
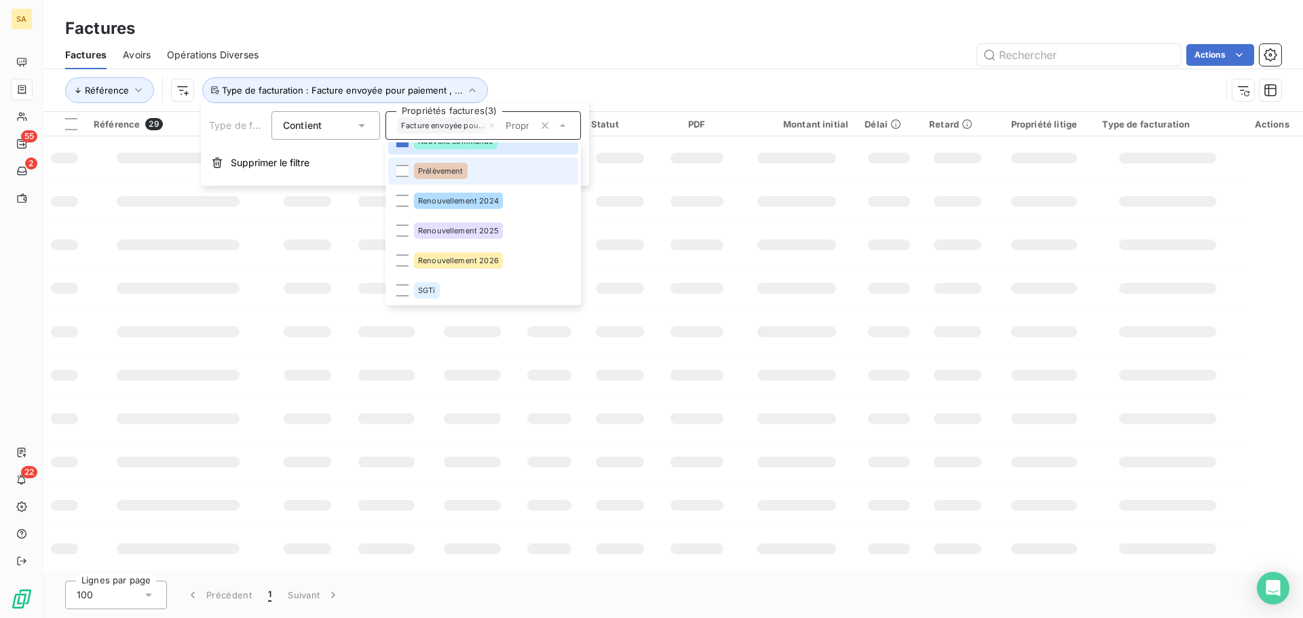
scroll to position [138, 0]
click at [405, 207] on li "Renouvellement 2024" at bounding box center [483, 199] width 190 height 27
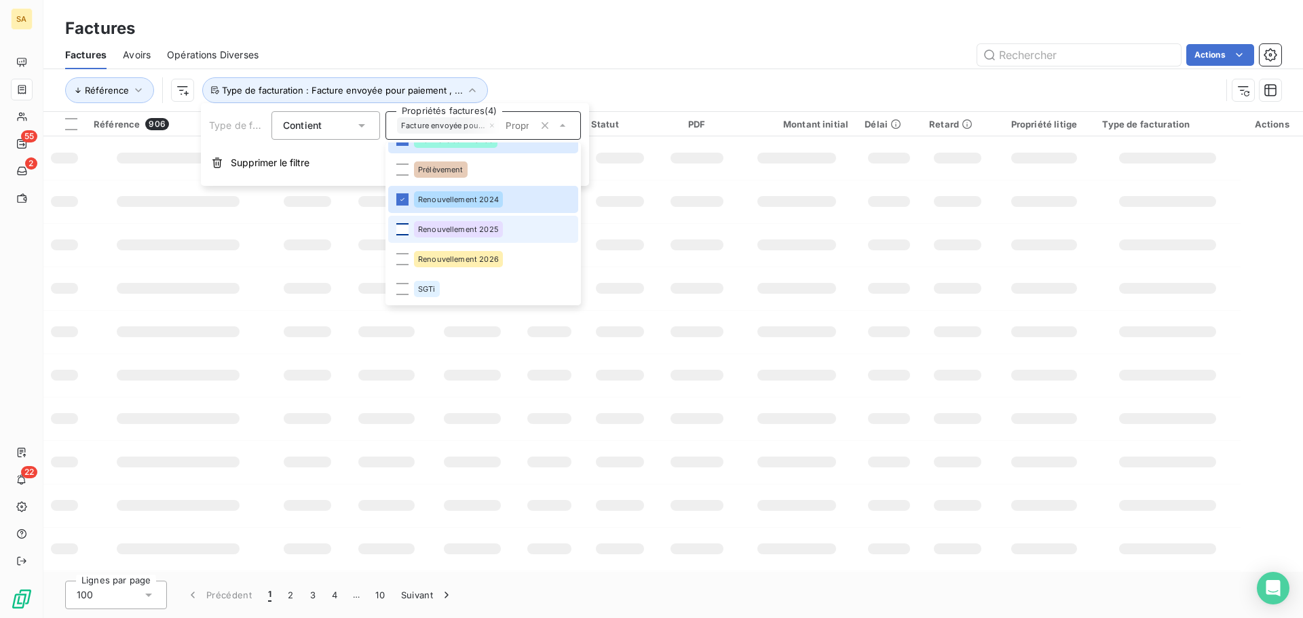
click at [403, 225] on div at bounding box center [402, 229] width 12 height 12
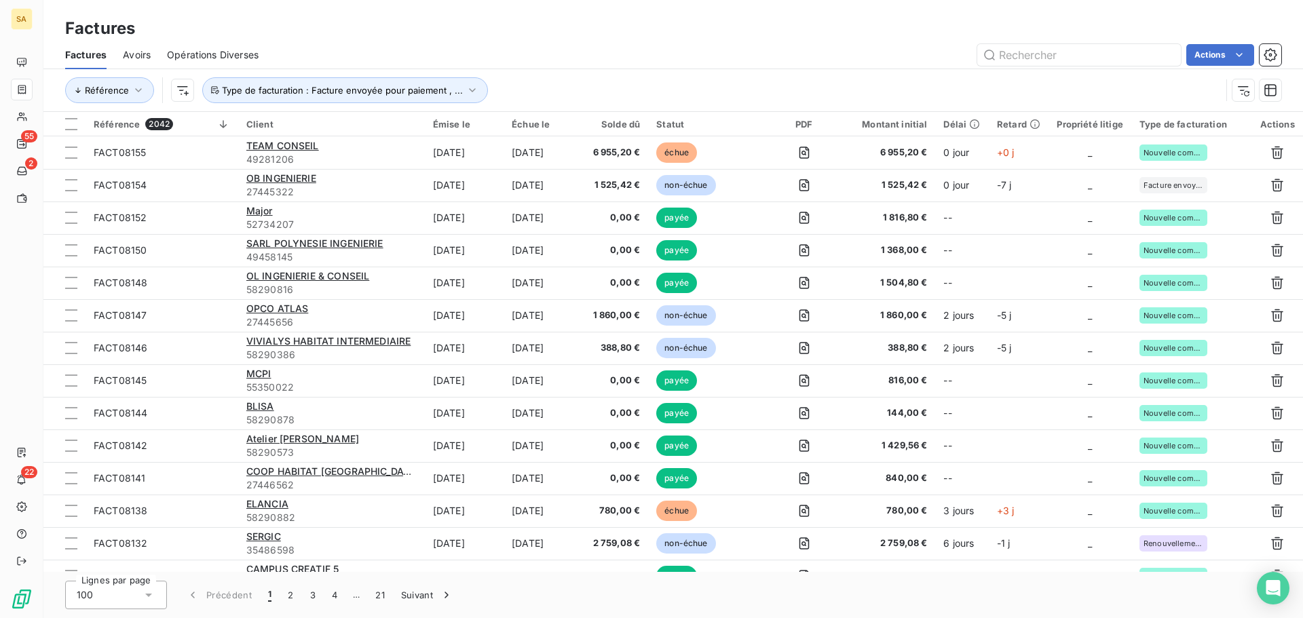
click at [740, 39] on div "Factures" at bounding box center [672, 28] width 1259 height 24
click at [184, 89] on html "SA 55 2 22 Factures Factures Avoirs Opérations Diverses Actions Référence Type …" at bounding box center [651, 309] width 1303 height 618
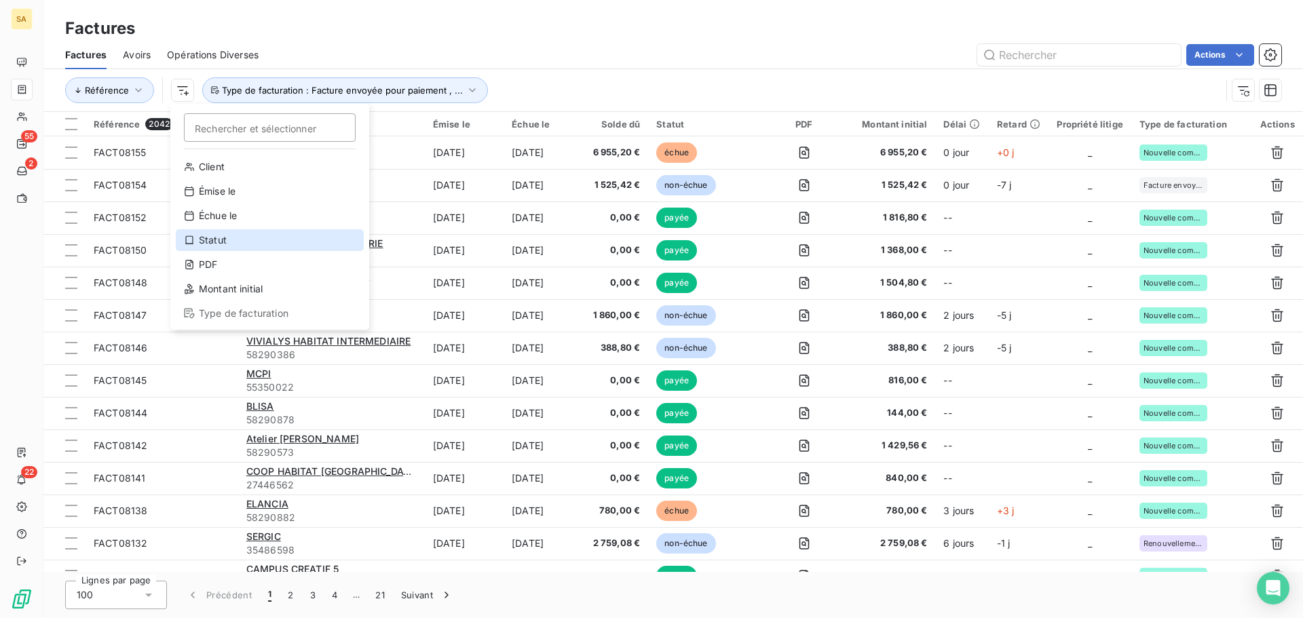
click at [219, 236] on div "Statut" at bounding box center [270, 240] width 188 height 22
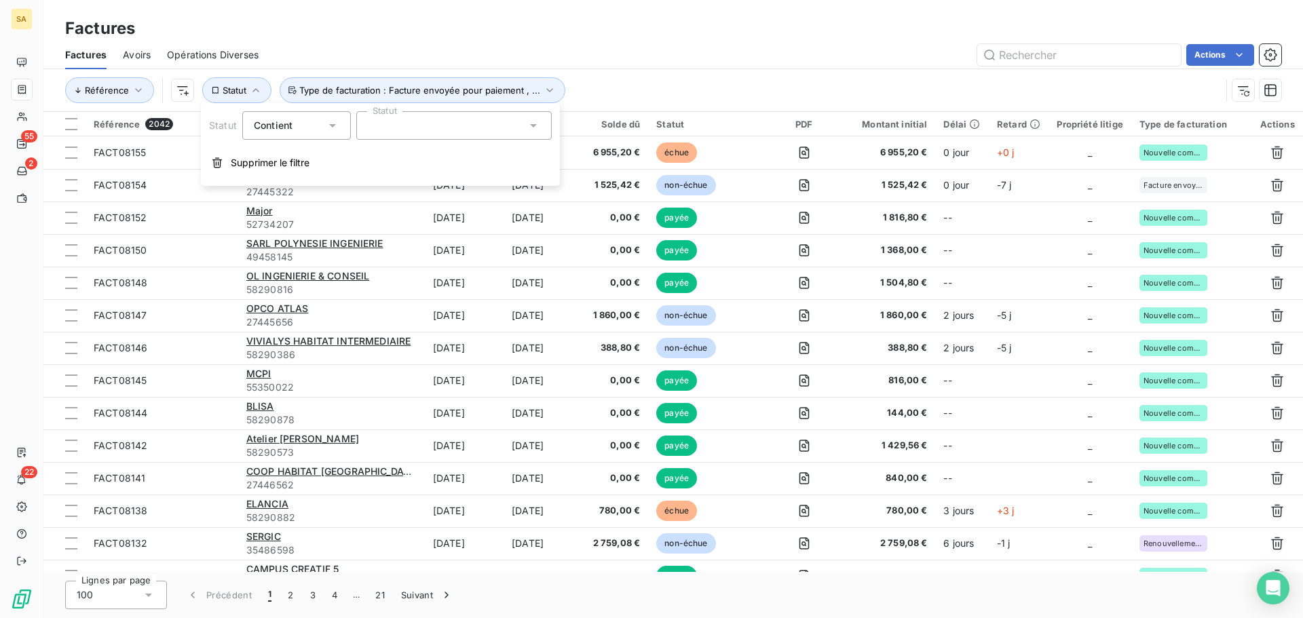
click at [377, 123] on div at bounding box center [453, 125] width 195 height 28
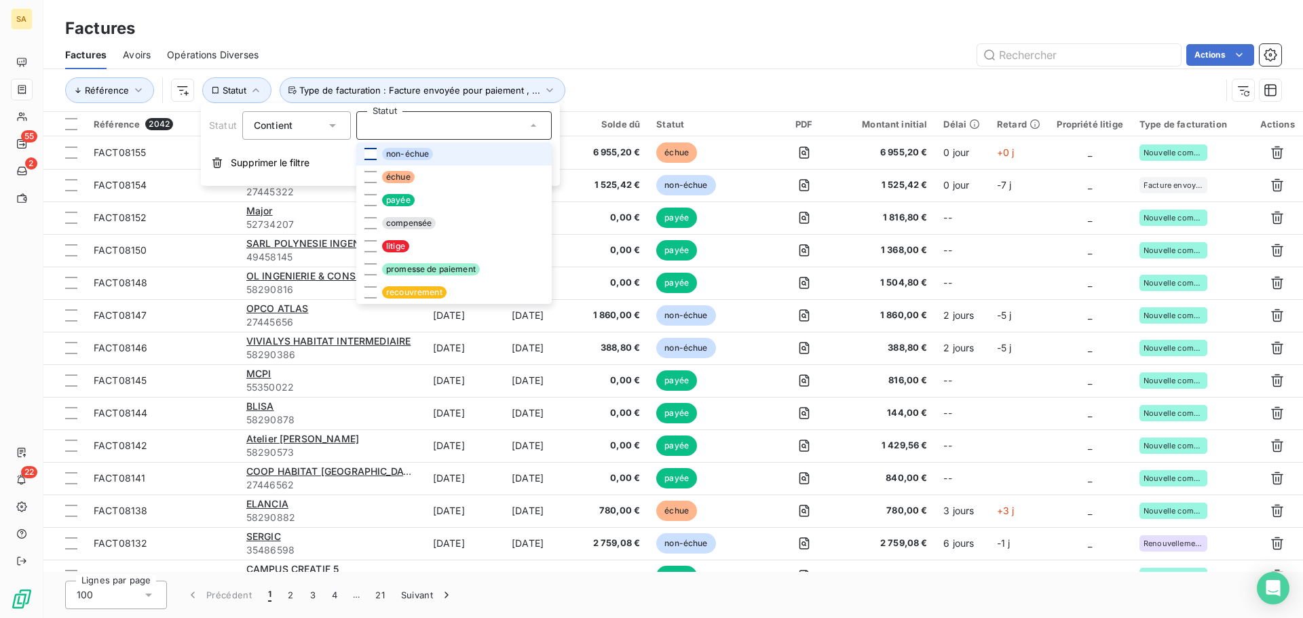
click at [363, 156] on li "non-échue" at bounding box center [453, 153] width 195 height 23
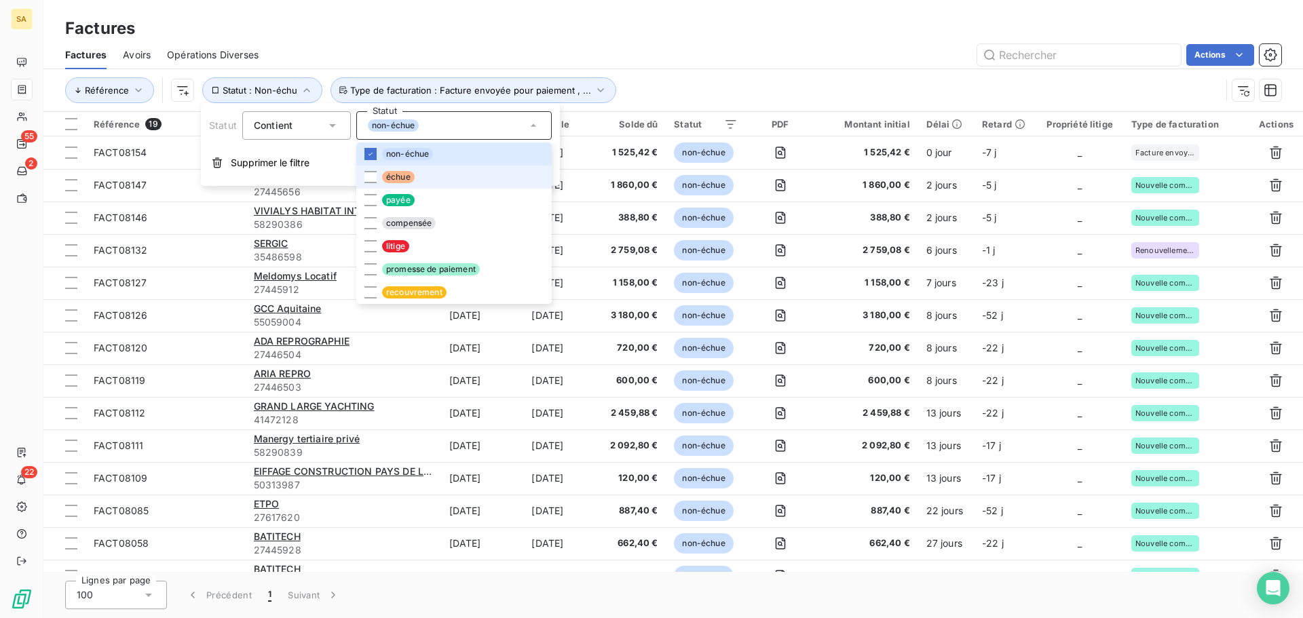
click at [366, 170] on li "échue" at bounding box center [453, 177] width 195 height 23
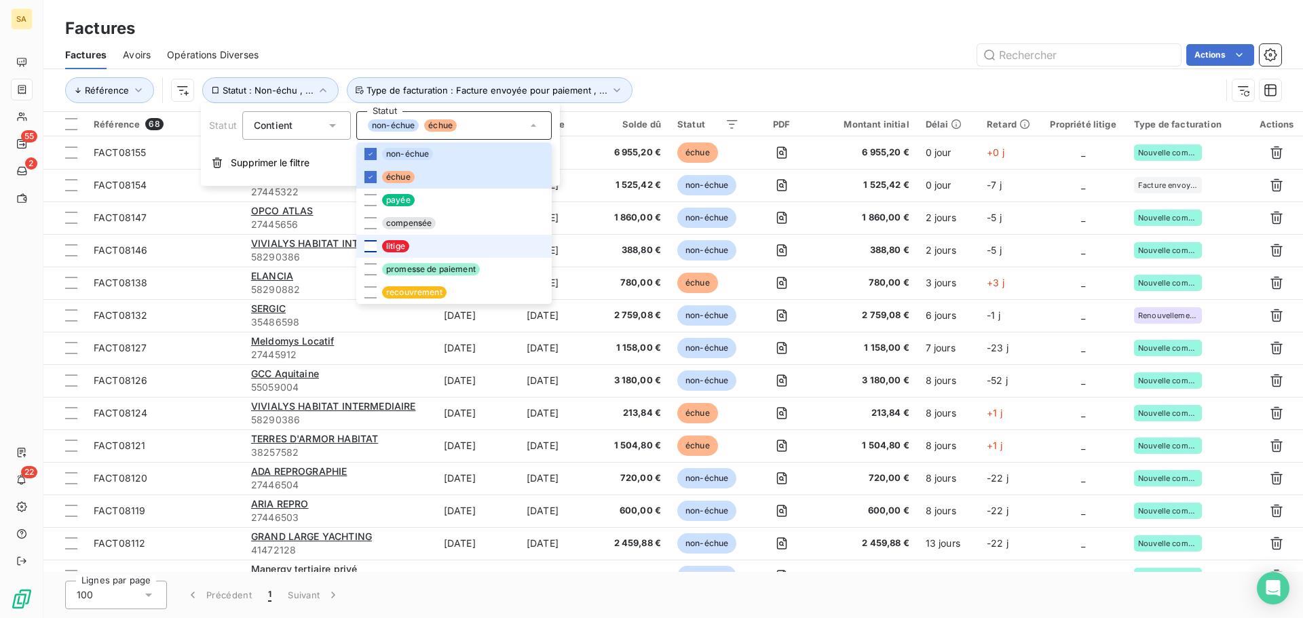
click at [367, 244] on div at bounding box center [370, 246] width 12 height 12
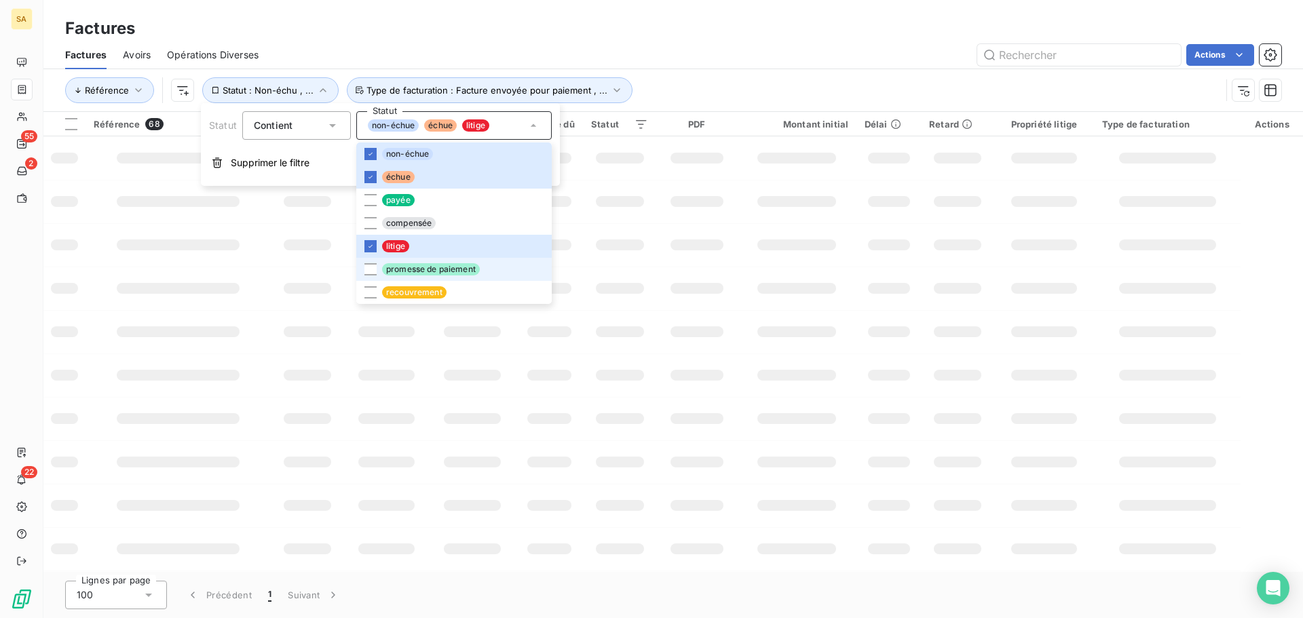
click at [369, 273] on div at bounding box center [370, 269] width 12 height 12
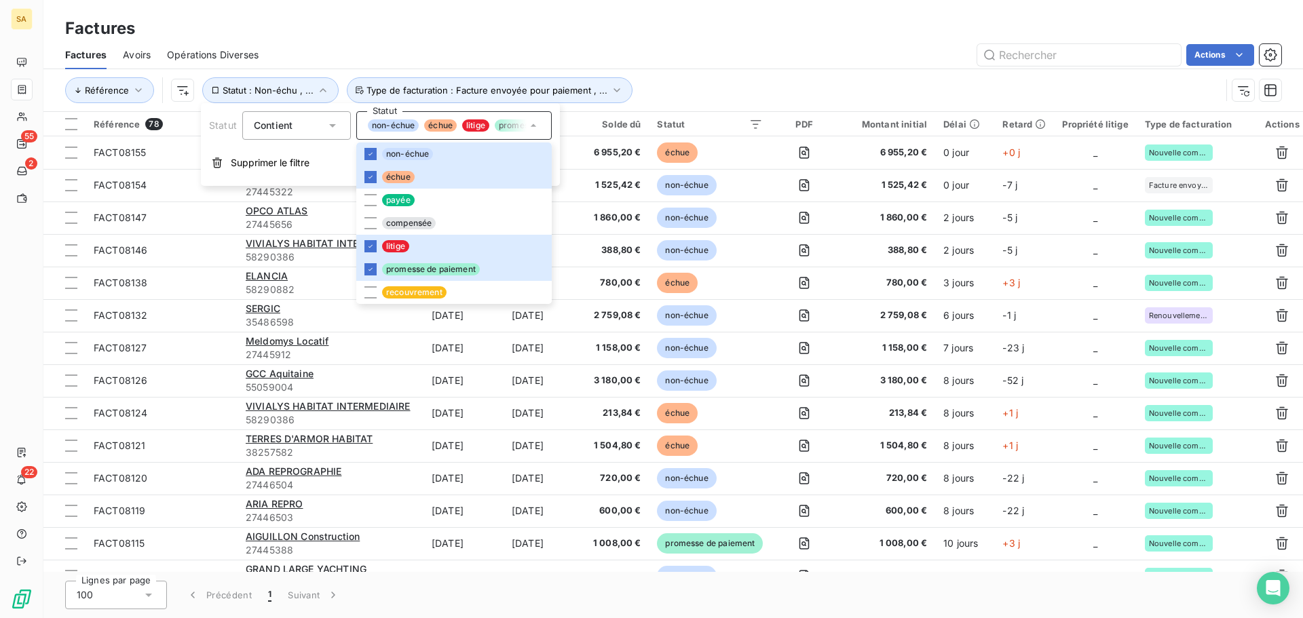
click at [896, 64] on div "Actions" at bounding box center [778, 55] width 1006 height 22
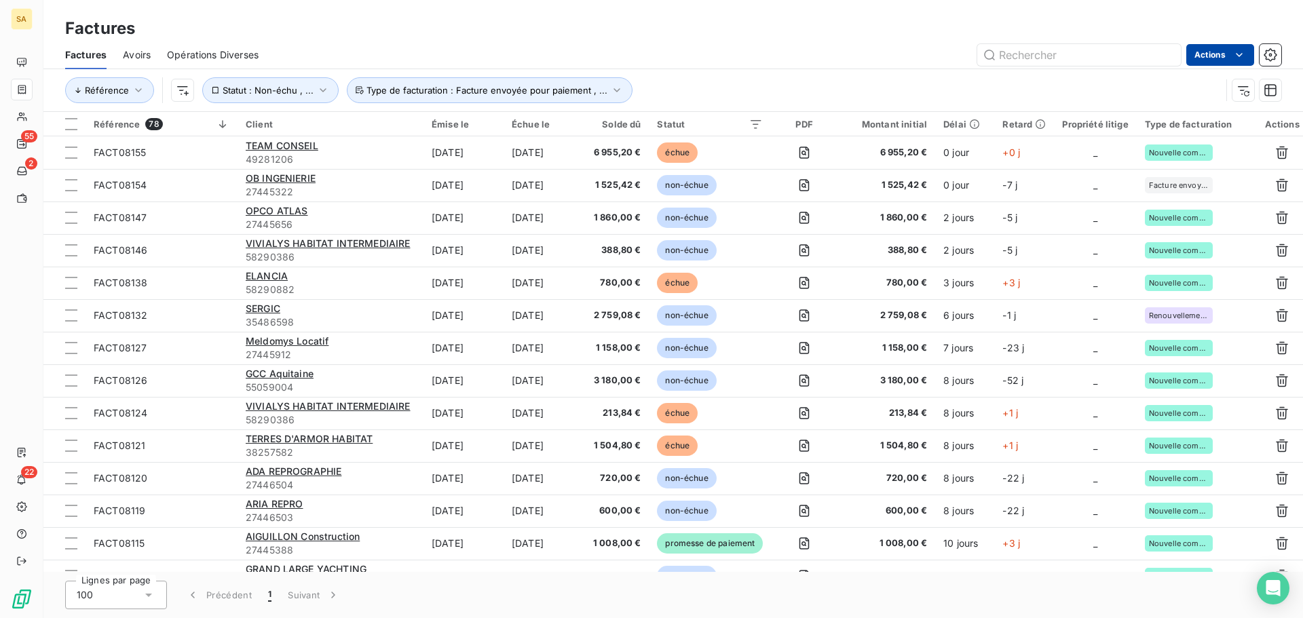
click at [1229, 57] on html "SA 55 2 22 Factures Factures Avoirs Opérations Diverses Actions Référence Statu…" at bounding box center [651, 309] width 1303 height 618
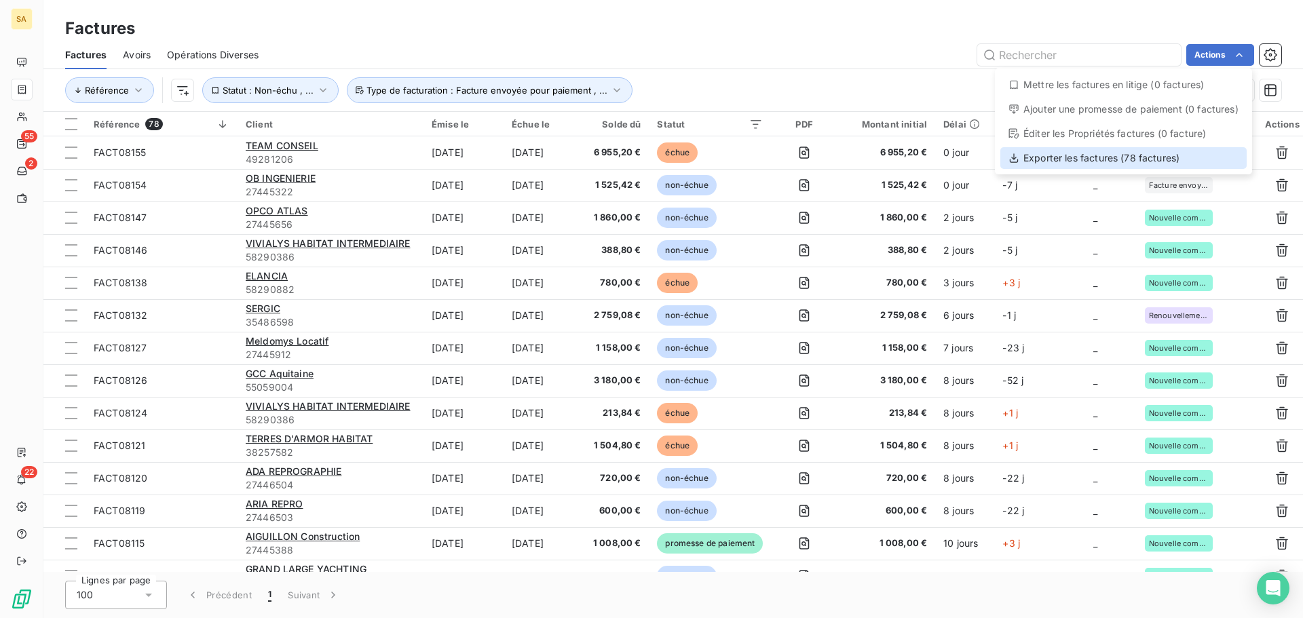
click at [1115, 154] on div "Exporter les factures (78 factures)" at bounding box center [1123, 158] width 246 height 22
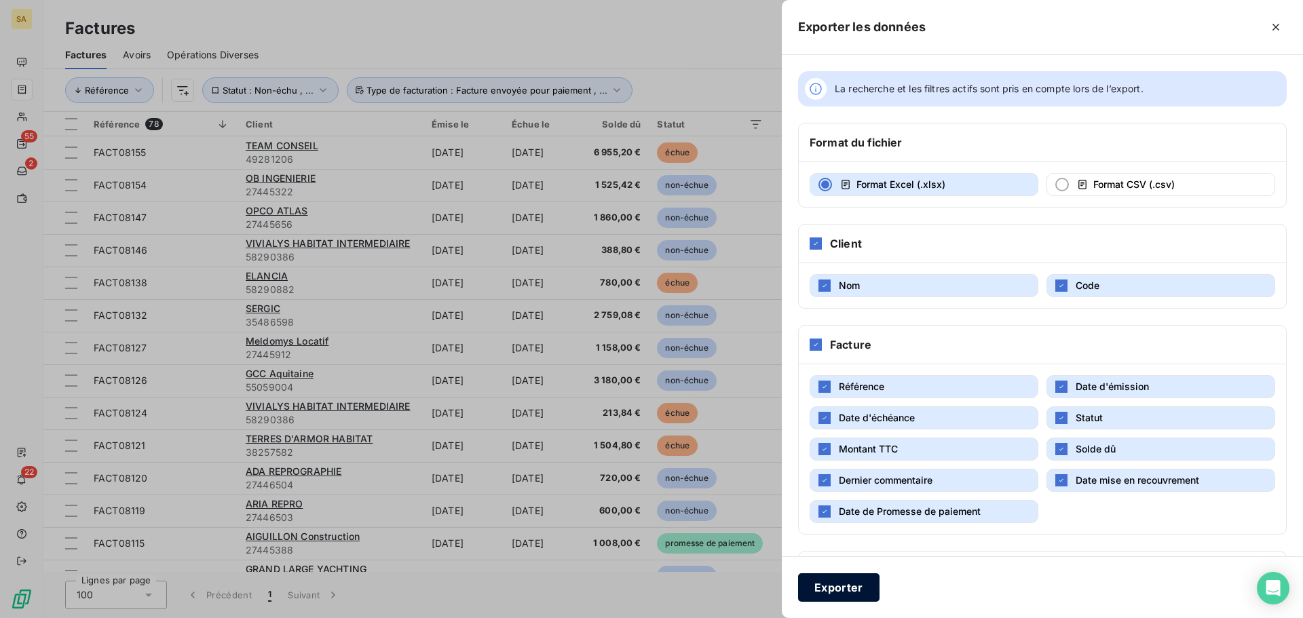
click at [859, 587] on button "Exporter" at bounding box center [838, 587] width 81 height 28
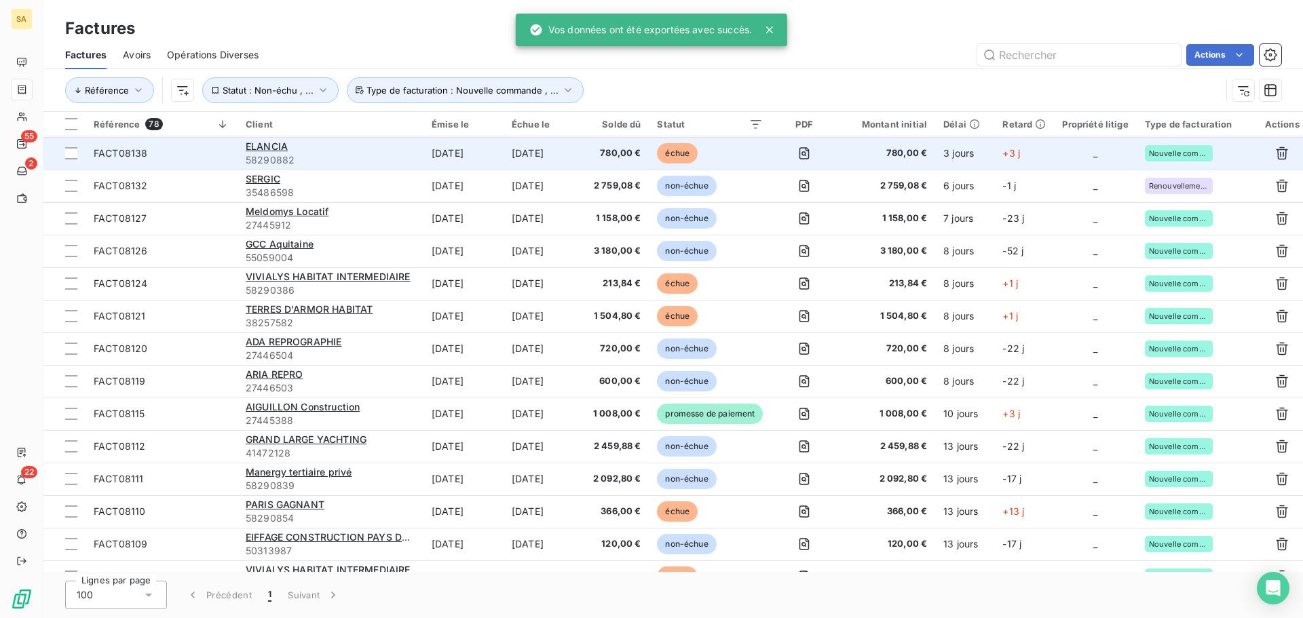
scroll to position [0, 0]
